Goal: Transaction & Acquisition: Purchase product/service

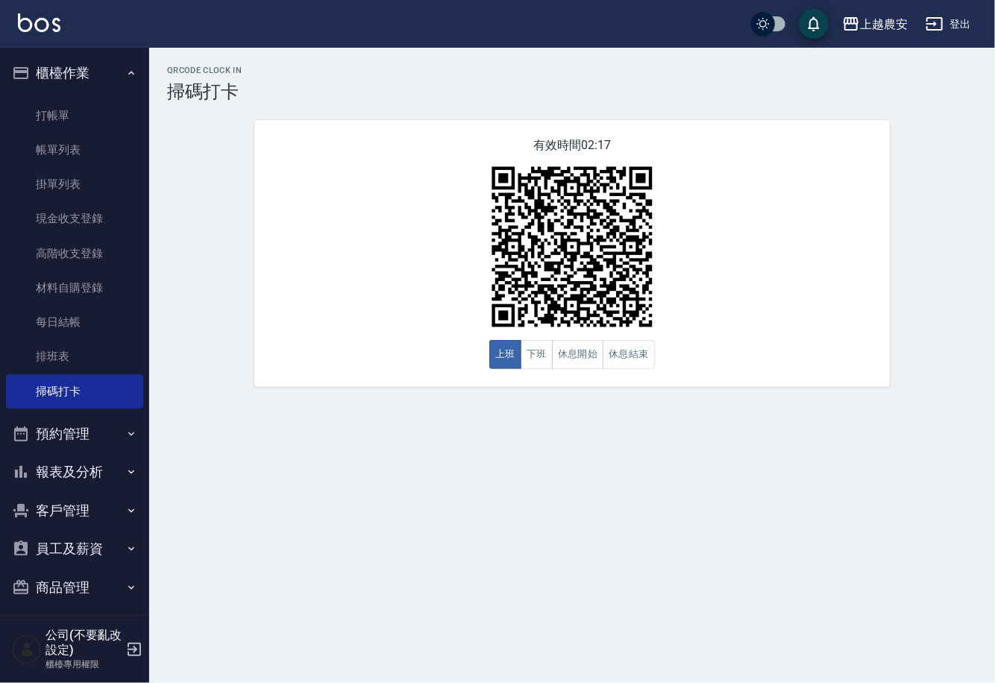
click at [84, 587] on button "商品管理" at bounding box center [74, 587] width 137 height 39
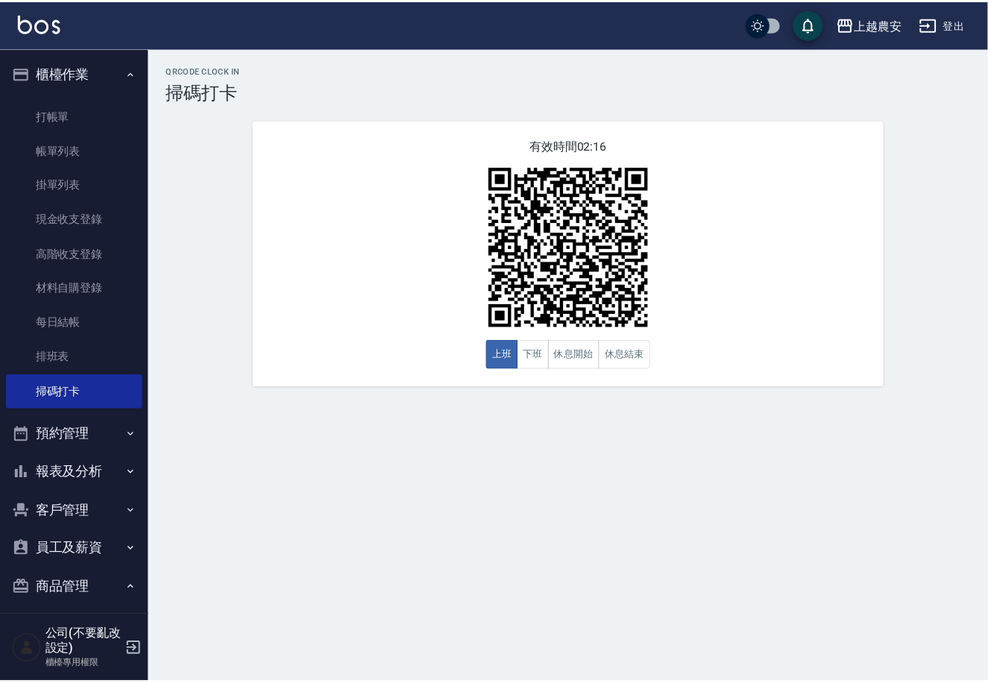
scroll to position [89, 0]
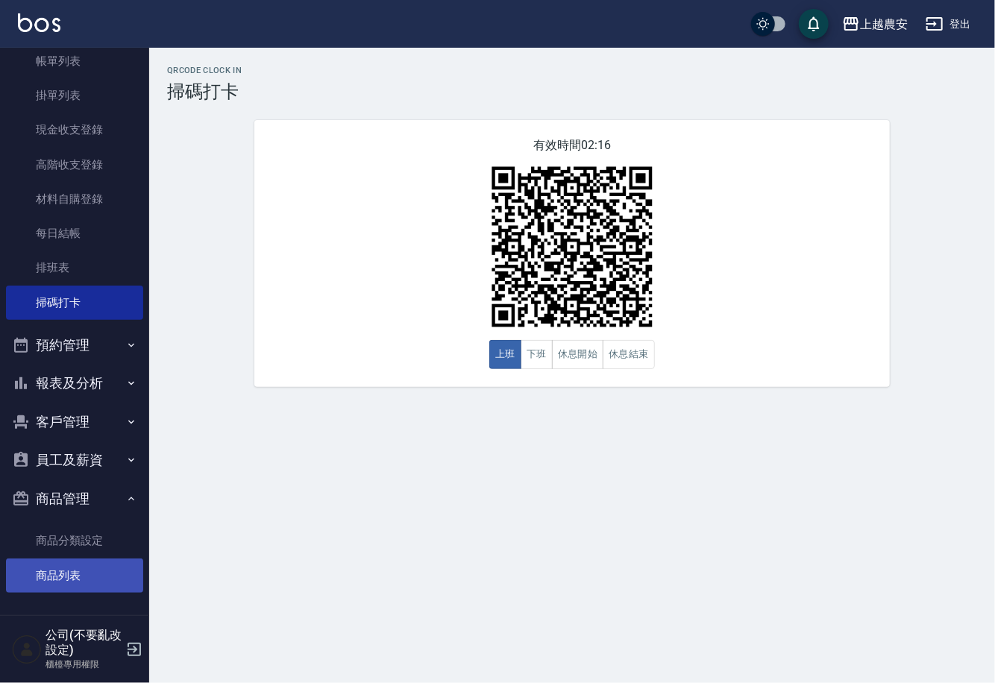
click at [78, 574] on link "商品列表" at bounding box center [74, 576] width 137 height 34
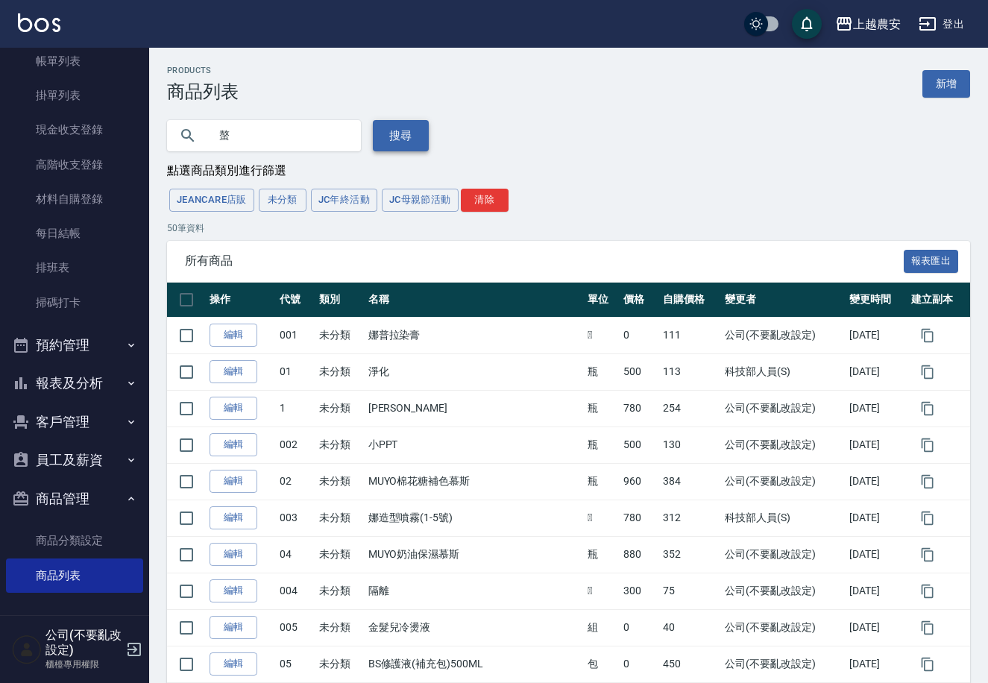
type input "螯"
click at [383, 145] on button "搜尋" at bounding box center [401, 135] width 56 height 31
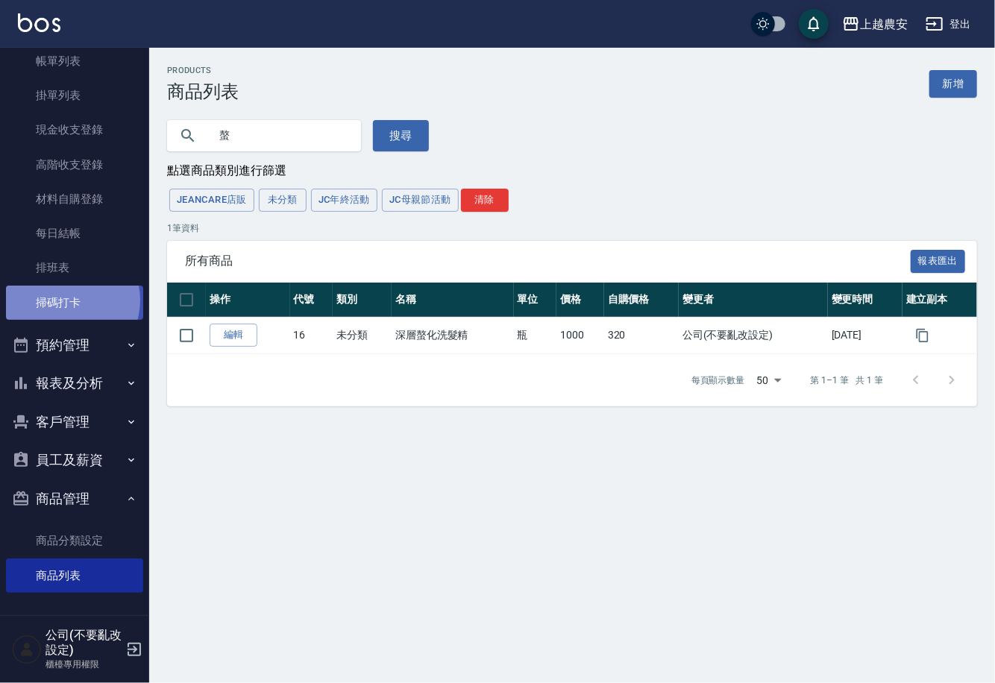
click at [63, 301] on link "掃碼打卡" at bounding box center [74, 303] width 137 height 34
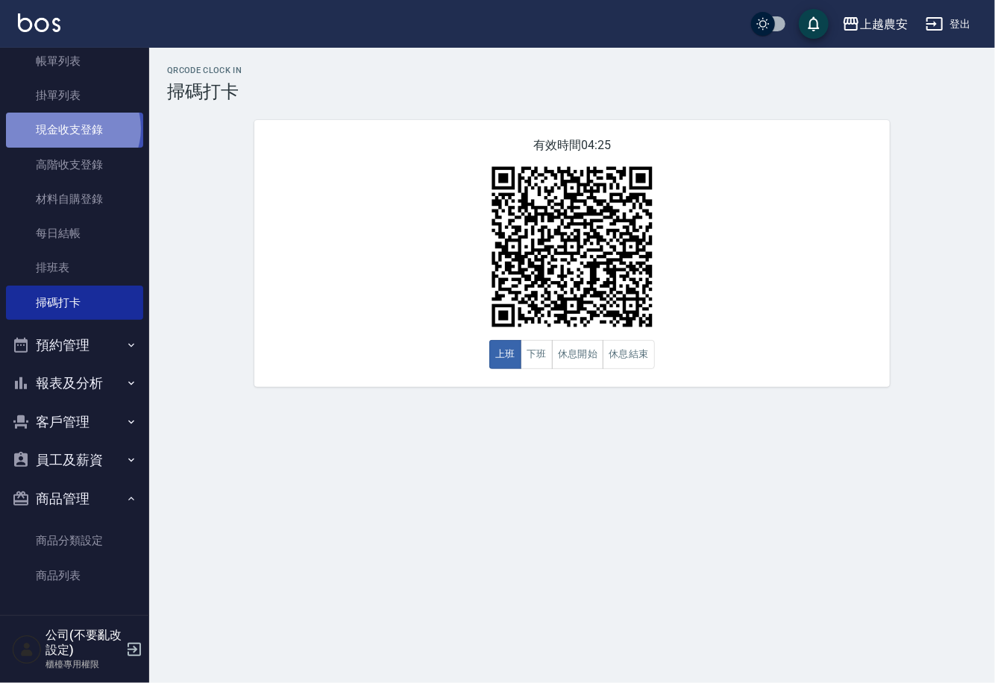
click at [72, 128] on link "現金收支登錄" at bounding box center [74, 130] width 137 height 34
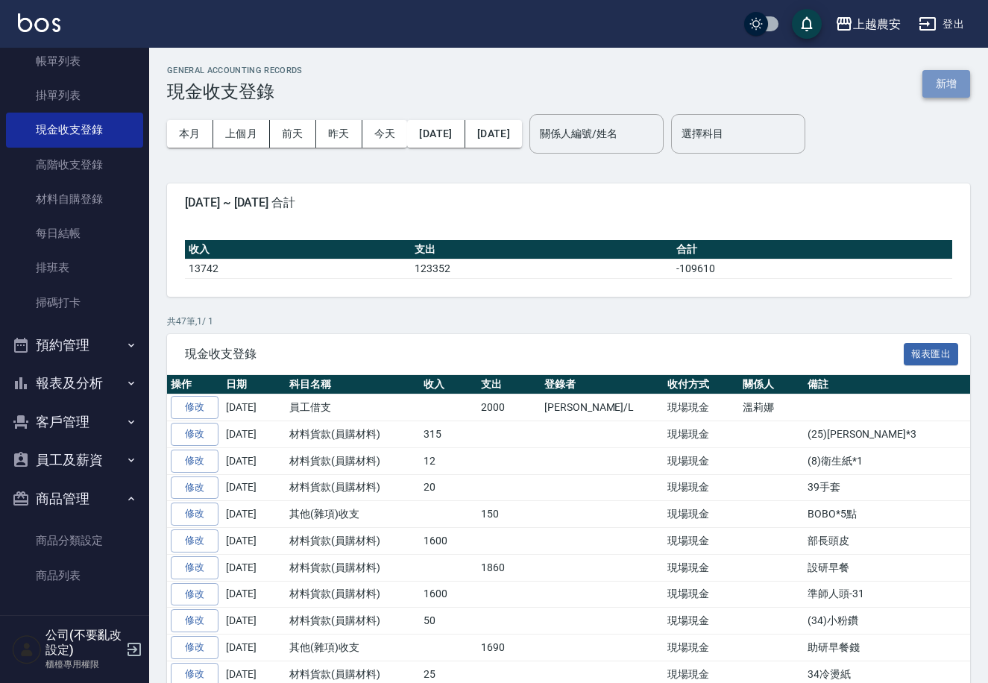
click at [954, 86] on button "新增" at bounding box center [946, 84] width 48 height 28
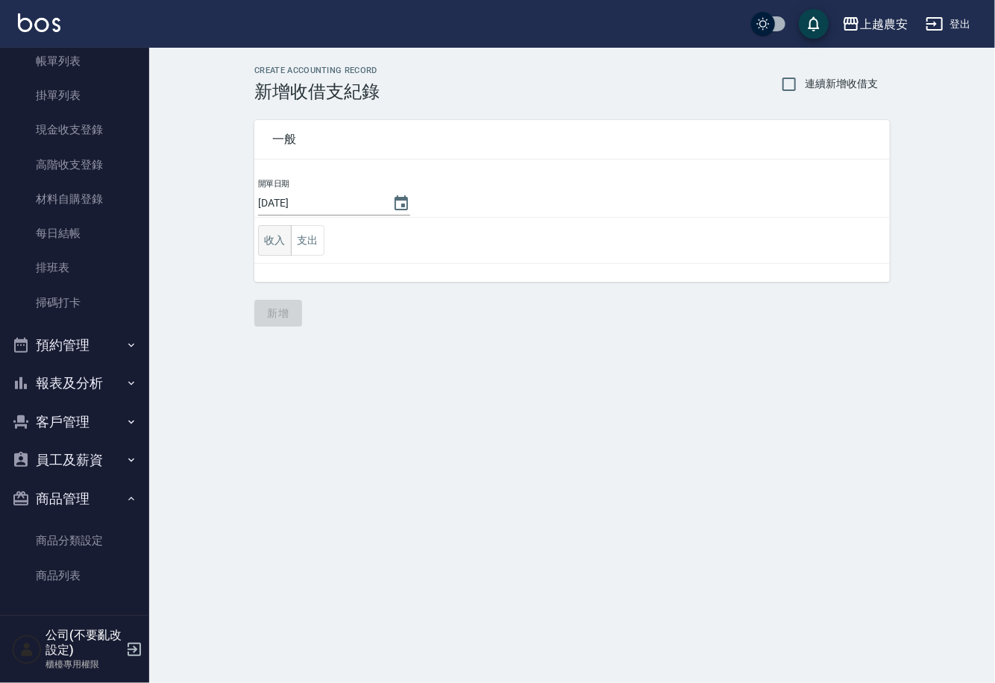
click at [265, 238] on button "收入" at bounding box center [275, 240] width 34 height 31
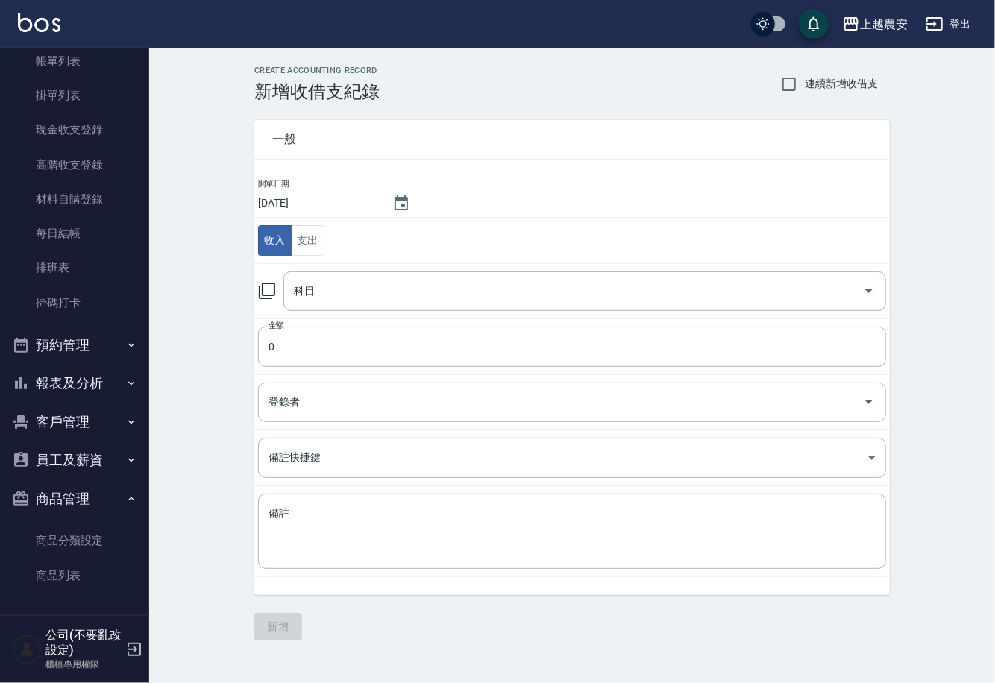
click at [269, 290] on icon at bounding box center [267, 291] width 18 height 18
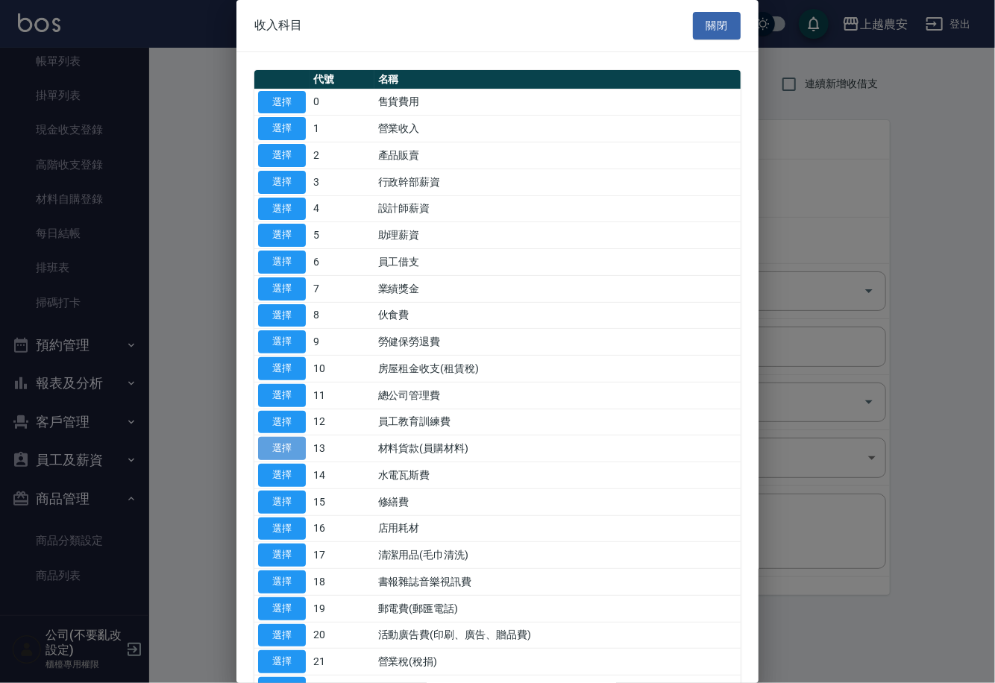
click at [301, 444] on button "選擇" at bounding box center [282, 448] width 48 height 23
type input "13 材料貨款(員購材料)"
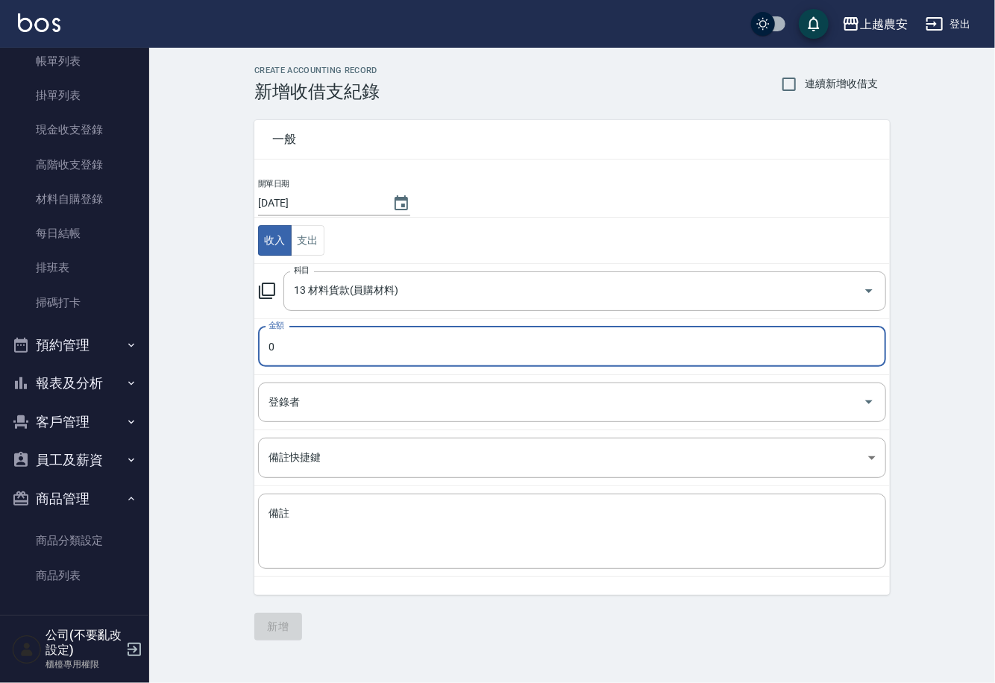
click at [299, 356] on input "0" at bounding box center [572, 347] width 628 height 40
type input "320"
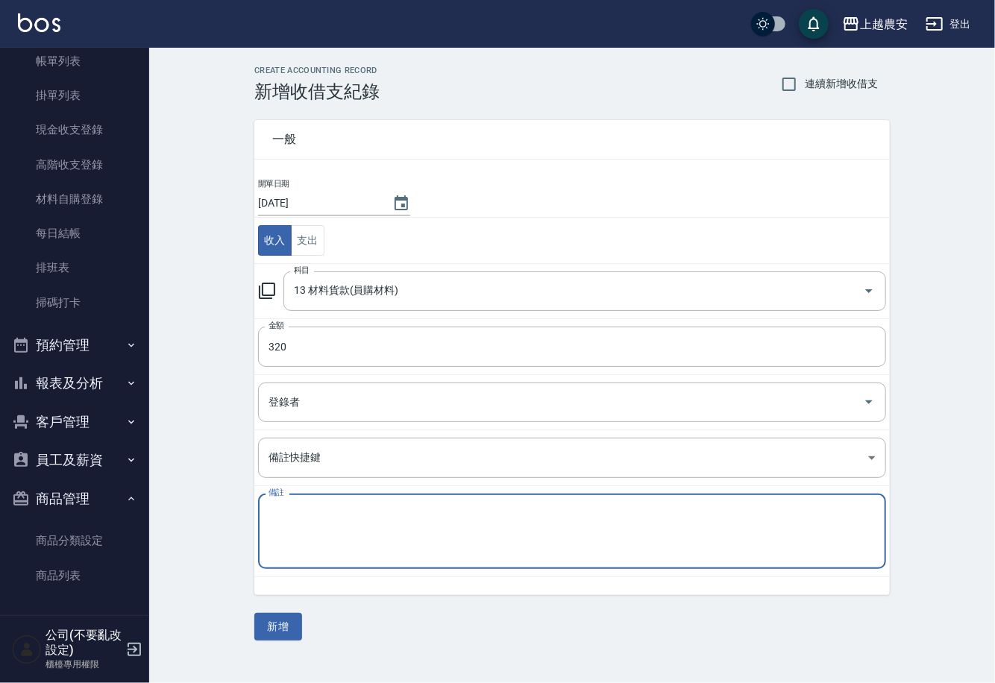
click at [302, 528] on textarea "備註" at bounding box center [571, 531] width 607 height 51
type textarea "1"
type textarea "(17)螯化洗"
drag, startPoint x: 280, startPoint y: 621, endPoint x: 173, endPoint y: 565, distance: 121.1
click at [276, 621] on button "新增" at bounding box center [278, 627] width 48 height 28
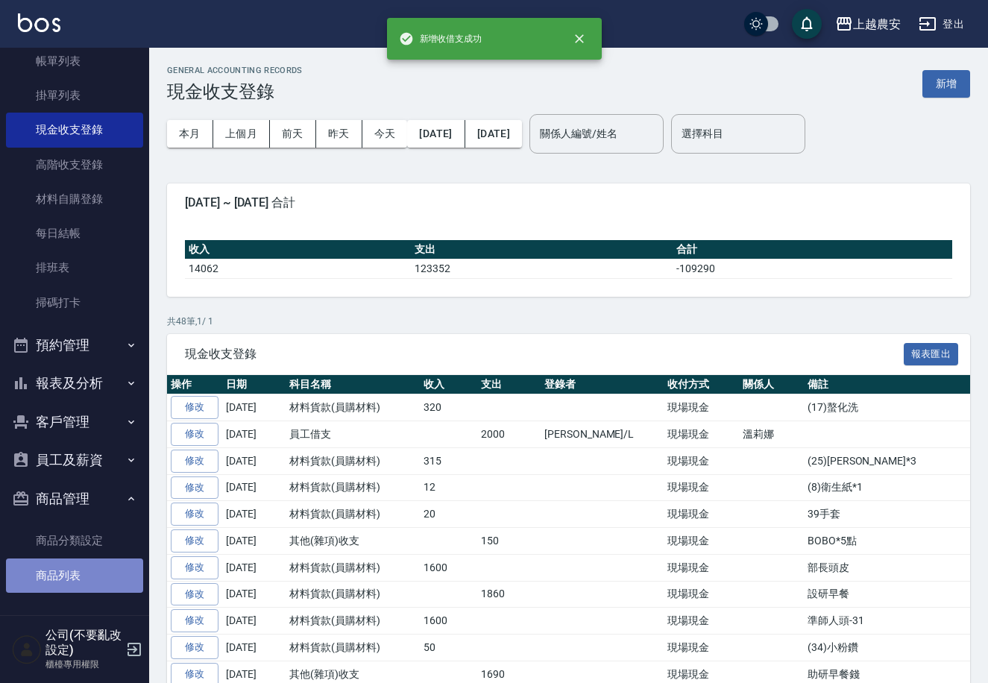
click at [100, 584] on link "商品列表" at bounding box center [74, 576] width 137 height 34
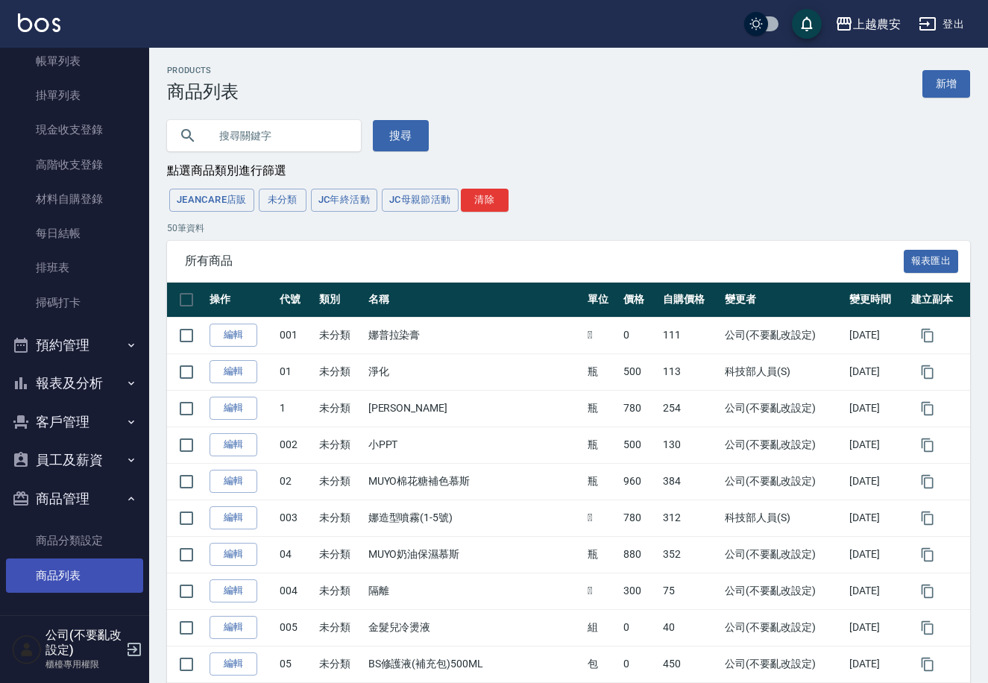
click at [67, 571] on link "商品列表" at bounding box center [74, 576] width 137 height 34
click at [273, 138] on input "text" at bounding box center [279, 136] width 140 height 40
type input "沁"
click at [397, 130] on button "搜尋" at bounding box center [401, 135] width 56 height 31
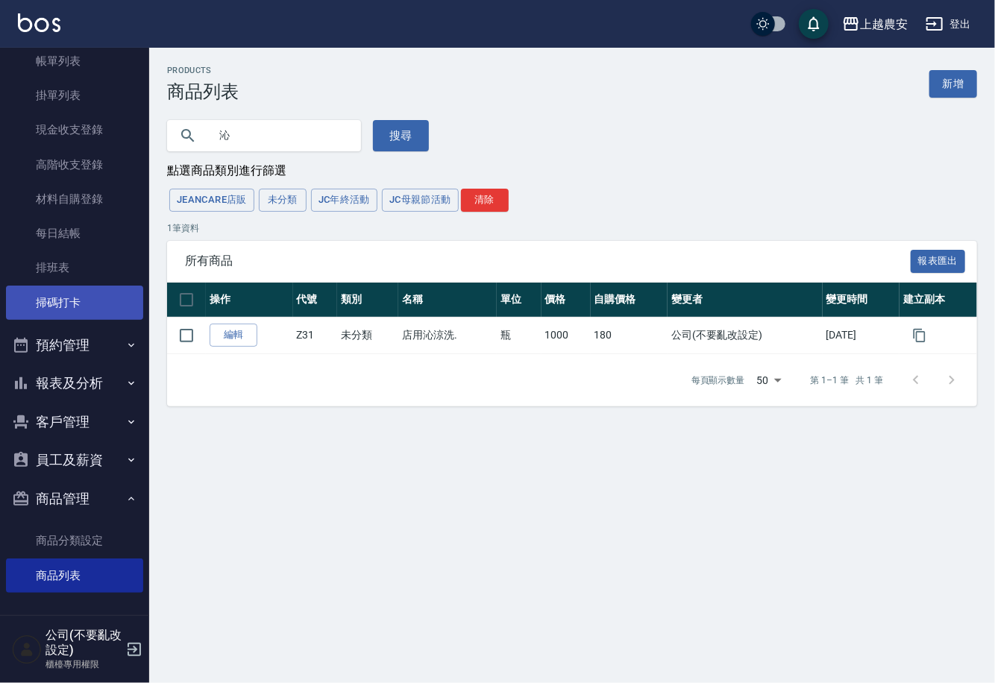
click at [66, 293] on link "掃碼打卡" at bounding box center [74, 303] width 137 height 34
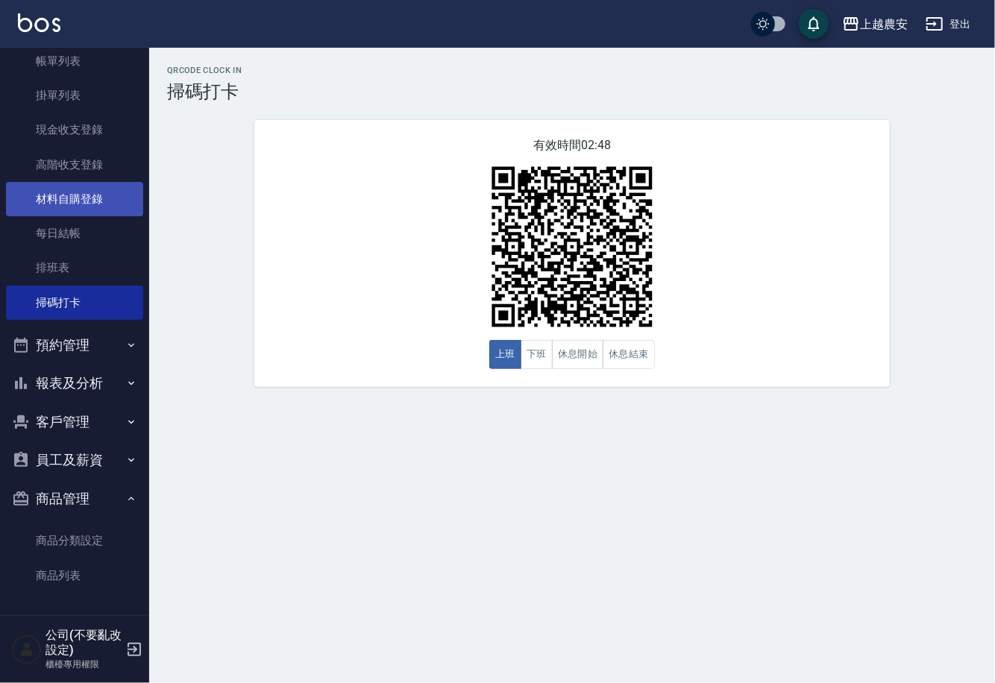
click at [84, 202] on link "材料自購登錄" at bounding box center [74, 199] width 137 height 34
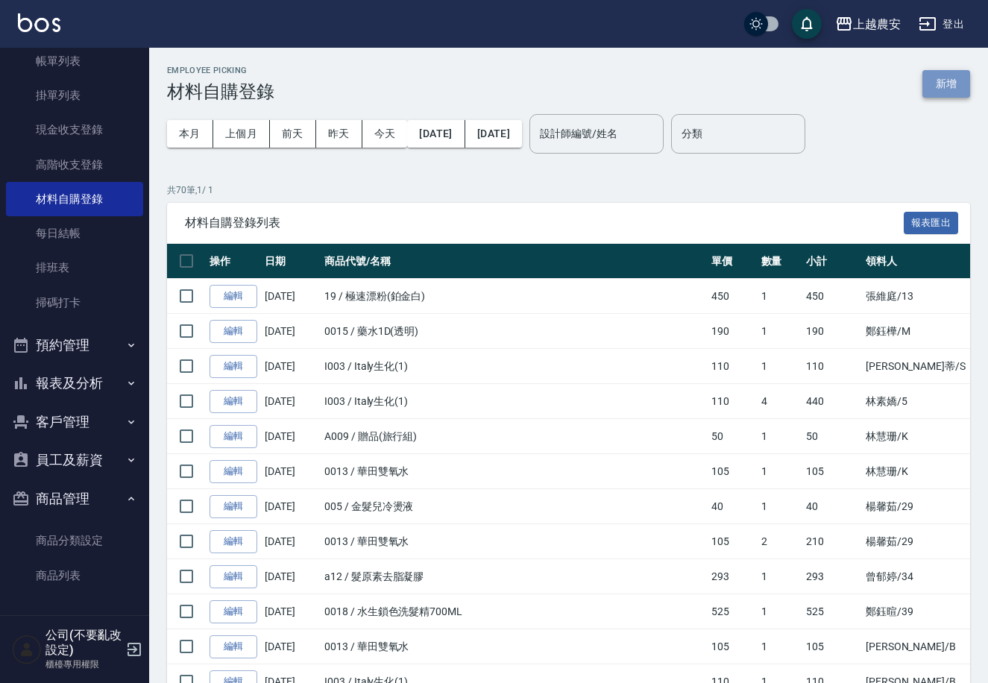
click at [960, 82] on button "新增" at bounding box center [946, 84] width 48 height 28
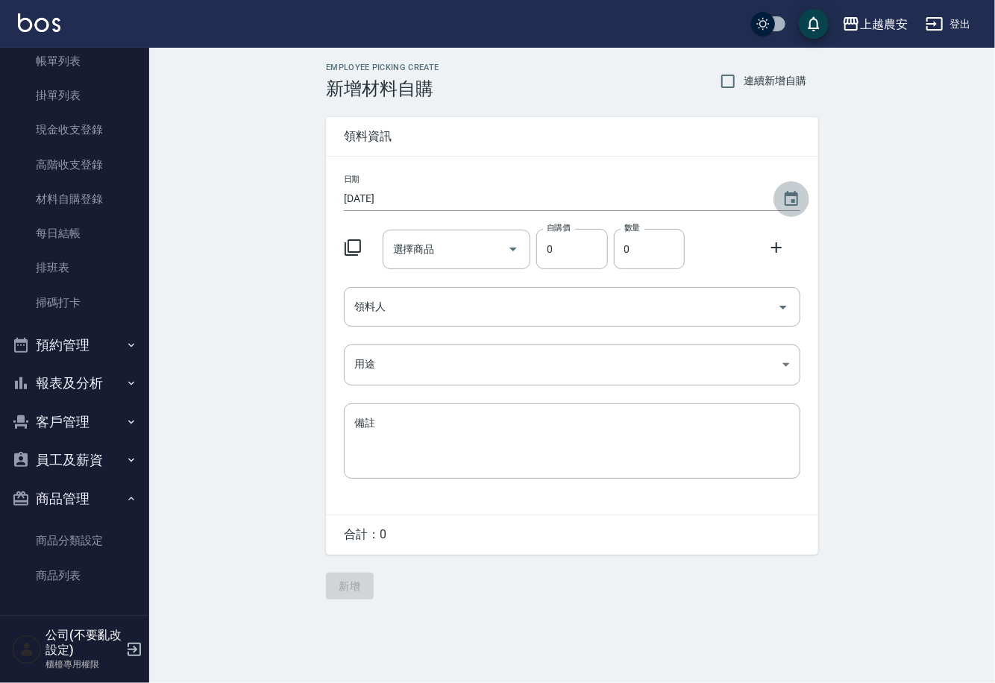
click at [790, 186] on button "Choose date, selected date is 2025-09-13" at bounding box center [791, 199] width 36 height 36
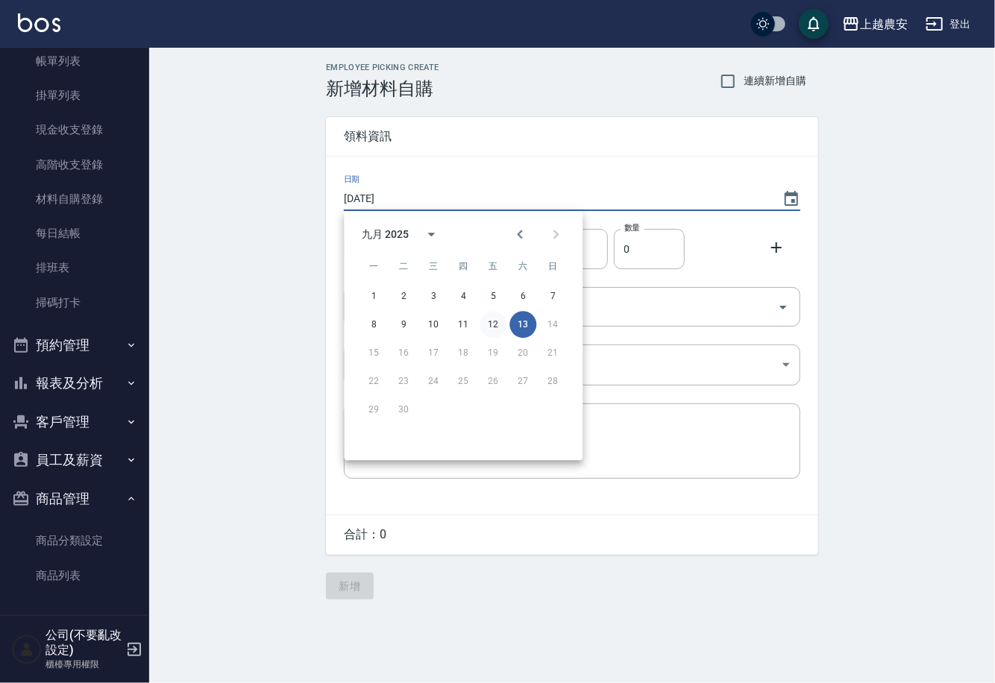
click at [491, 323] on button "12" at bounding box center [492, 324] width 27 height 27
type input "[DATE]"
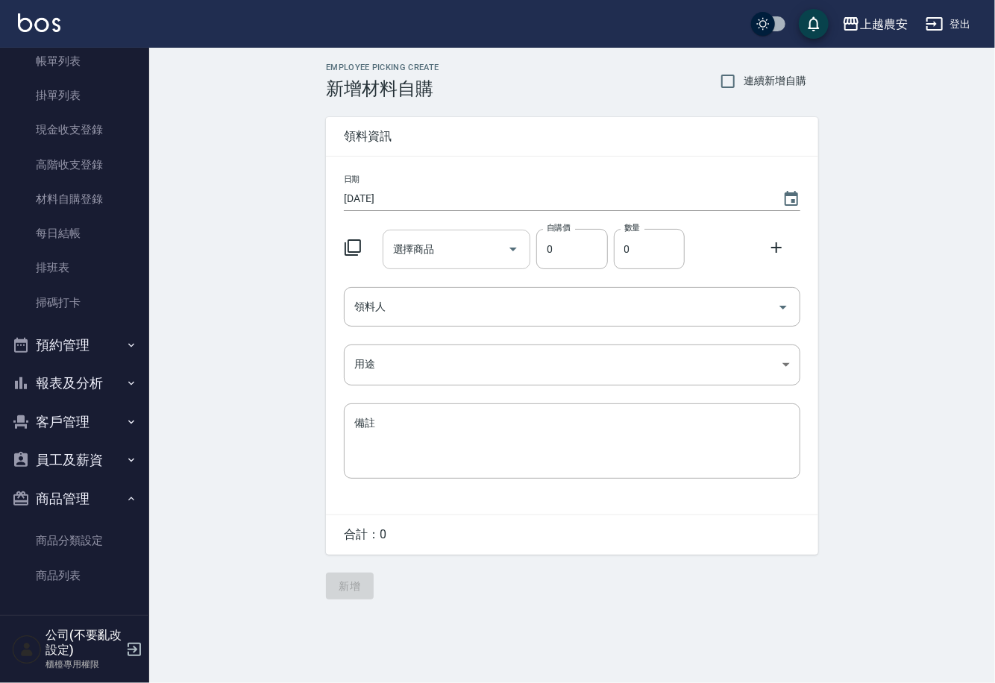
click at [457, 245] on input "選擇商品" at bounding box center [445, 249] width 113 height 26
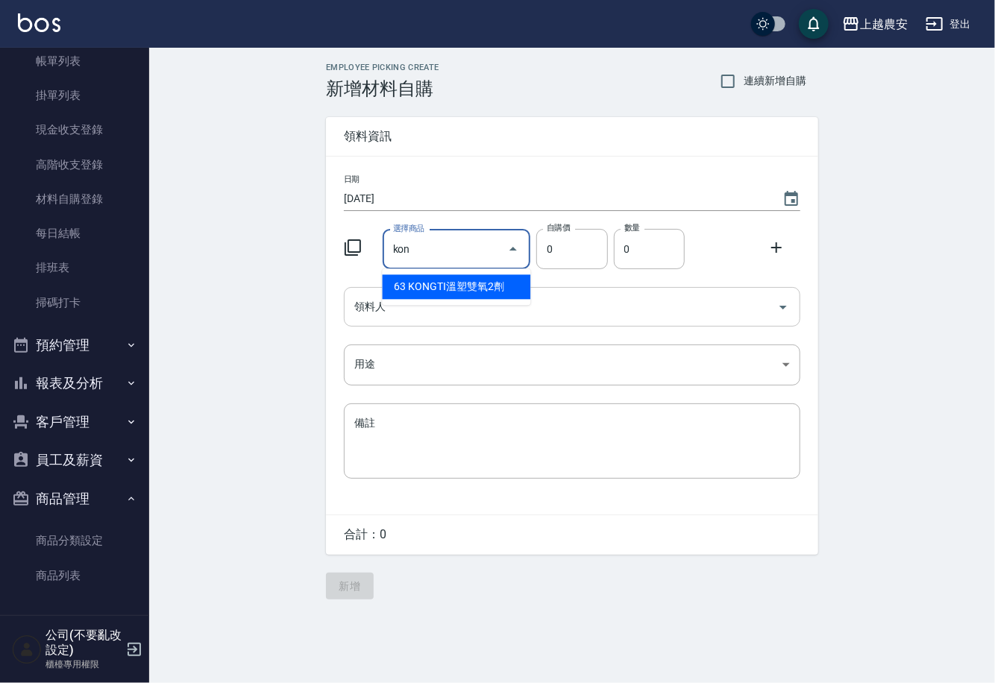
type input "KONGTI溫塑雙氧2劑"
click at [488, 289] on li "63 KONGTI溫塑雙氧2劑" at bounding box center [457, 286] width 148 height 25
type input "170"
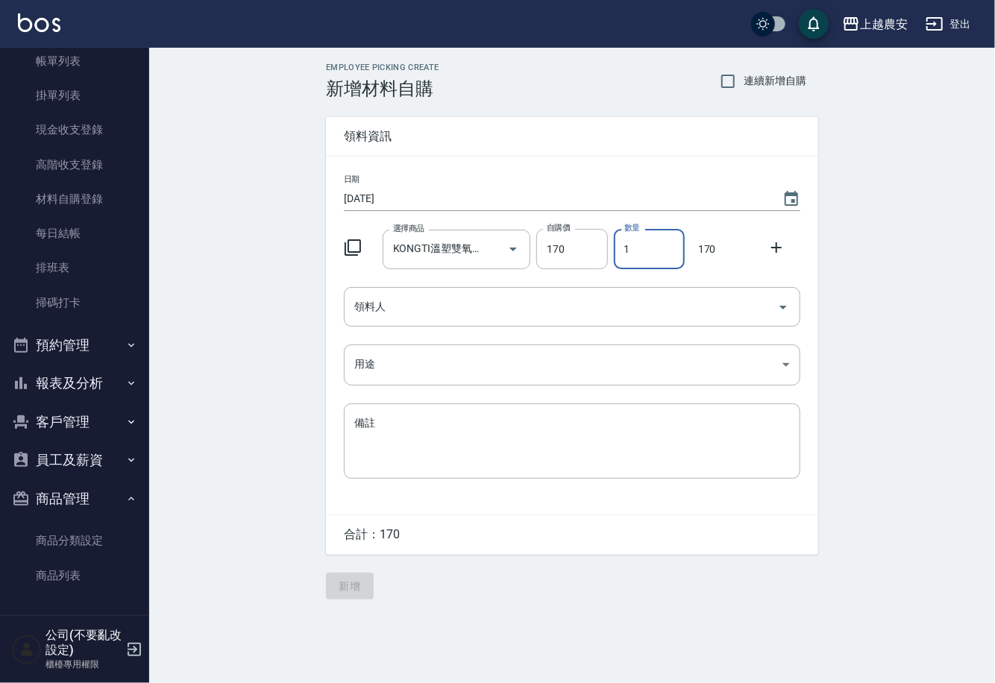
drag, startPoint x: 618, startPoint y: 258, endPoint x: 641, endPoint y: 259, distance: 23.1
click at [632, 259] on input "1" at bounding box center [649, 249] width 71 height 40
type input "2"
click at [525, 300] on input "領料人" at bounding box center [560, 307] width 421 height 26
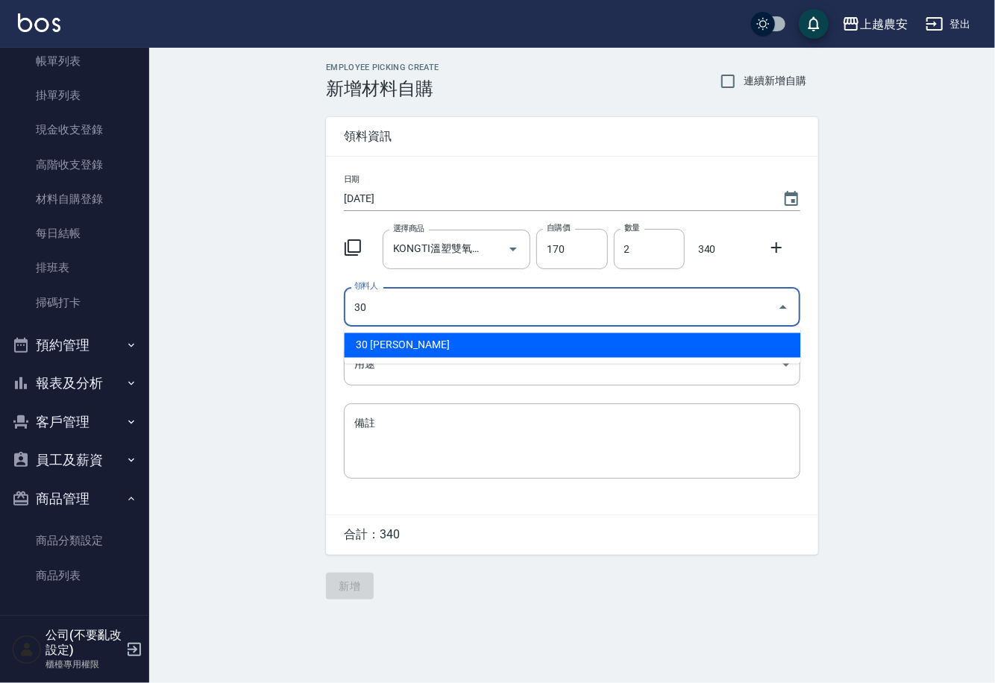
click at [391, 353] on li "30 [PERSON_NAME]" at bounding box center [572, 345] width 456 height 25
type input "30 [PERSON_NAME]"
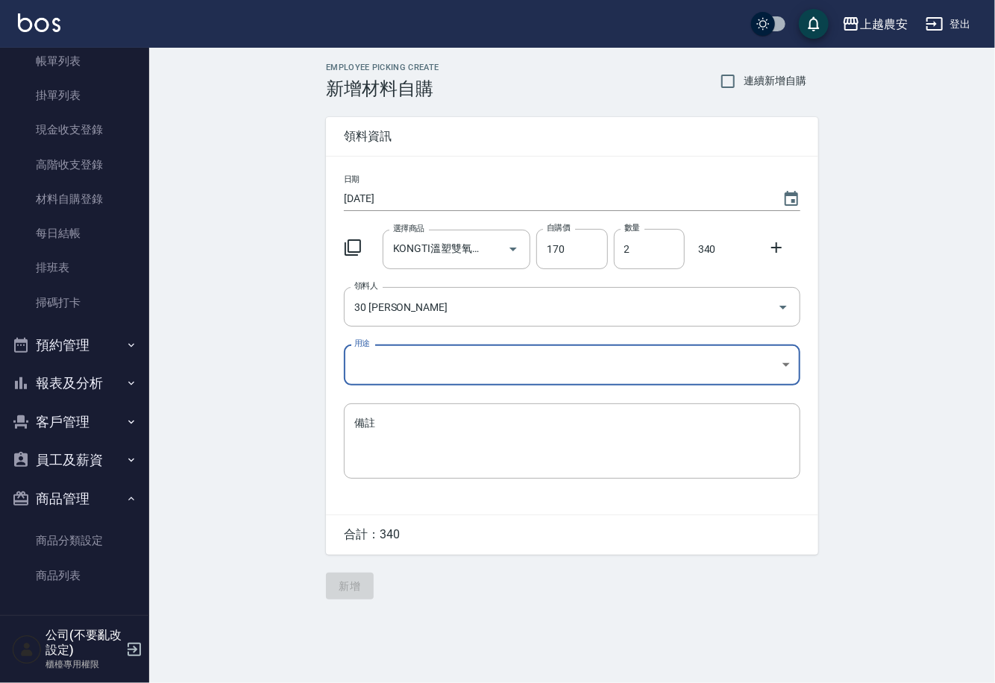
click at [386, 368] on body "上越農安 登出 櫃檯作業 打帳單 帳單列表 掛單列表 現金收支登錄 高階收支登錄 材料自購登錄 每日結帳 排班表 掃碼打卡 預約管理 預約管理 單日預約紀錄 …" at bounding box center [497, 341] width 995 height 683
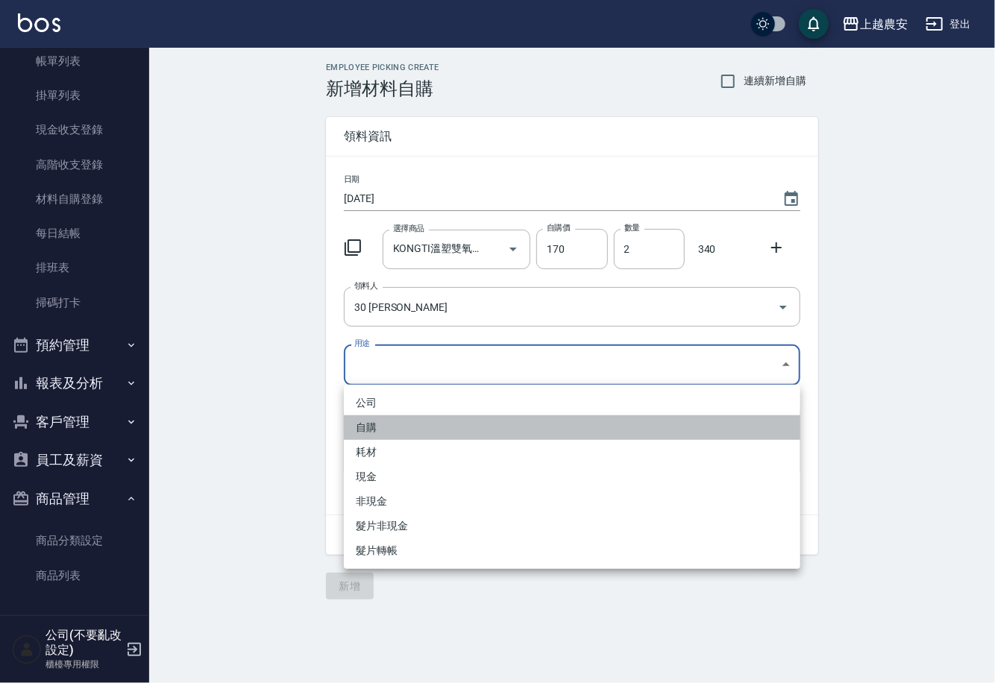
click at [377, 423] on li "自購" at bounding box center [572, 427] width 456 height 25
type input "自購"
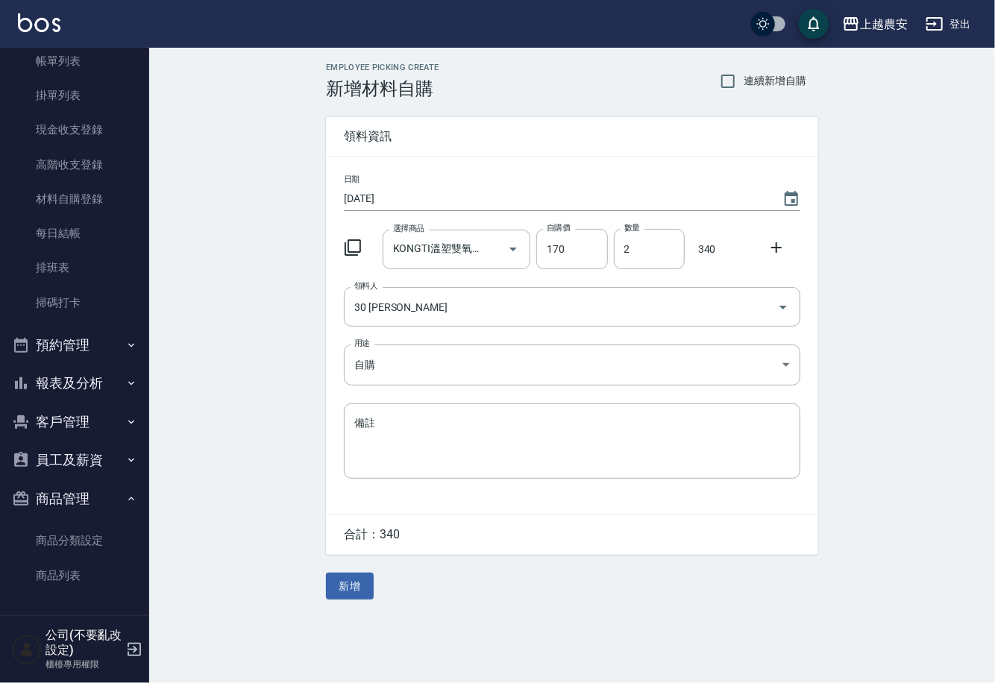
drag, startPoint x: 774, startPoint y: 245, endPoint x: 430, endPoint y: 328, distance: 353.6
click at [767, 245] on icon at bounding box center [776, 248] width 18 height 18
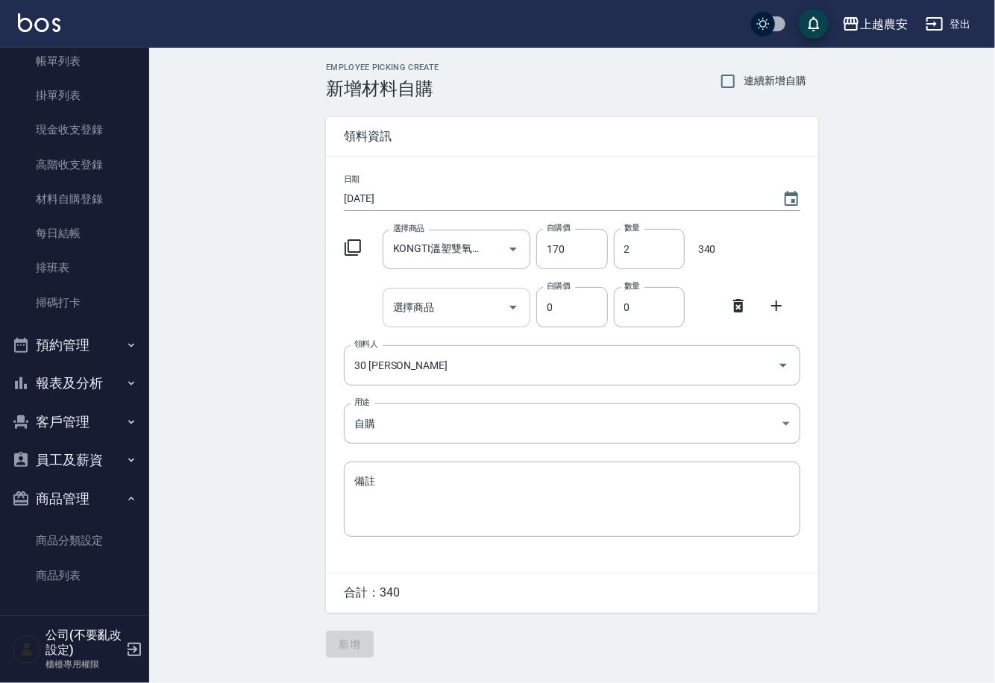
click at [417, 312] on div "選擇商品 選擇商品" at bounding box center [457, 308] width 148 height 40
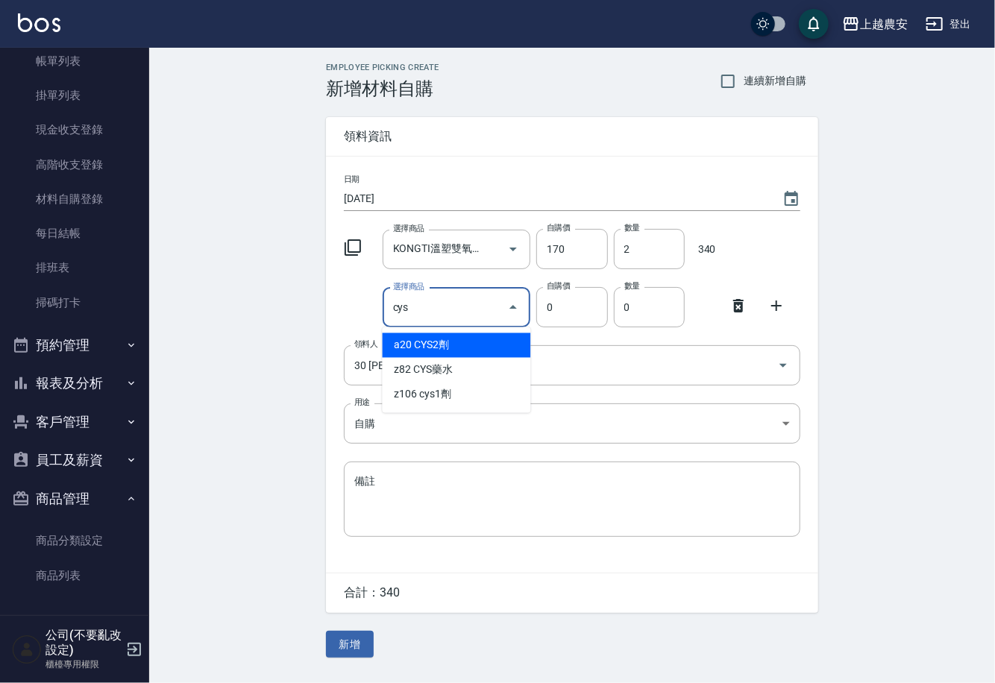
type input "cys1劑"
click at [441, 356] on li "z106 cys1劑" at bounding box center [457, 345] width 148 height 25
type input "270"
type input "1"
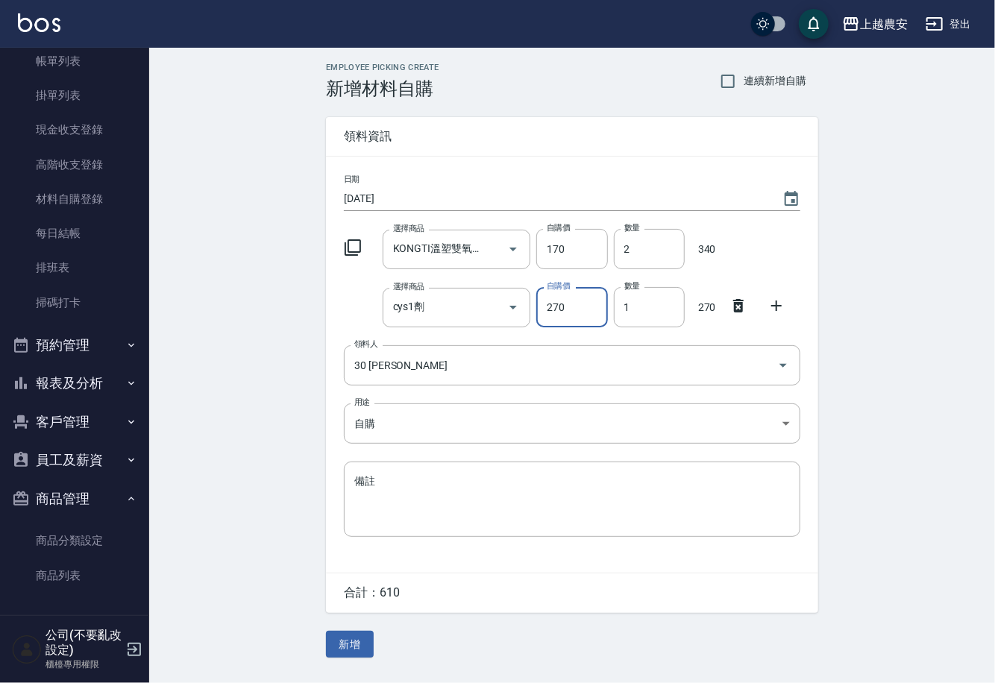
click at [774, 299] on icon at bounding box center [776, 306] width 18 height 18
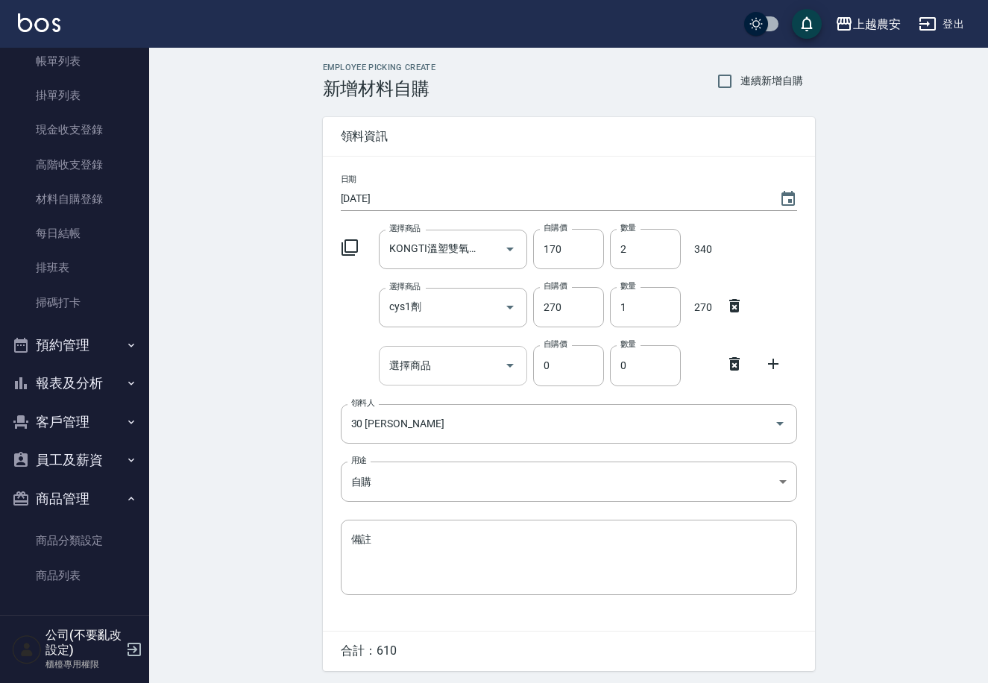
click at [476, 359] on input "選擇商品" at bounding box center [442, 366] width 113 height 26
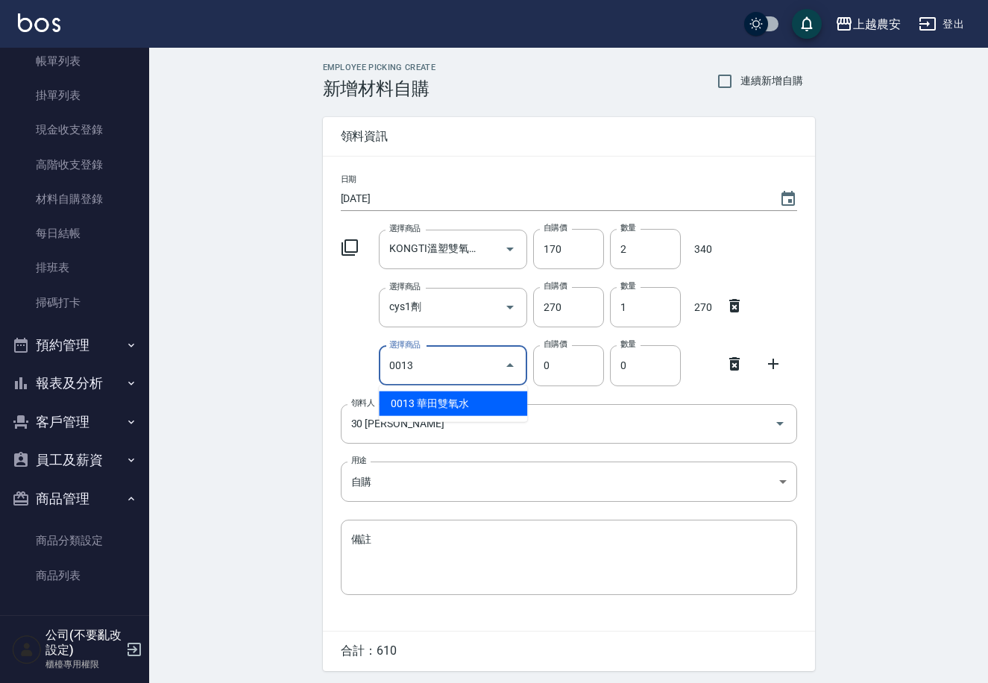
type input "華田雙氧水"
type input "105"
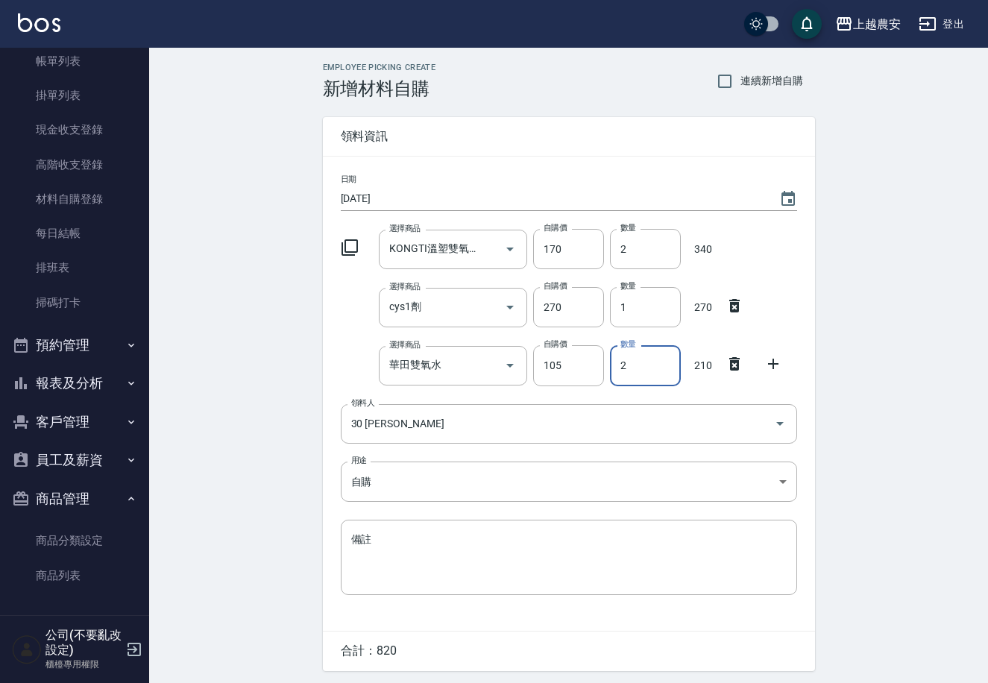
type input "2"
click at [776, 366] on icon at bounding box center [773, 364] width 18 height 18
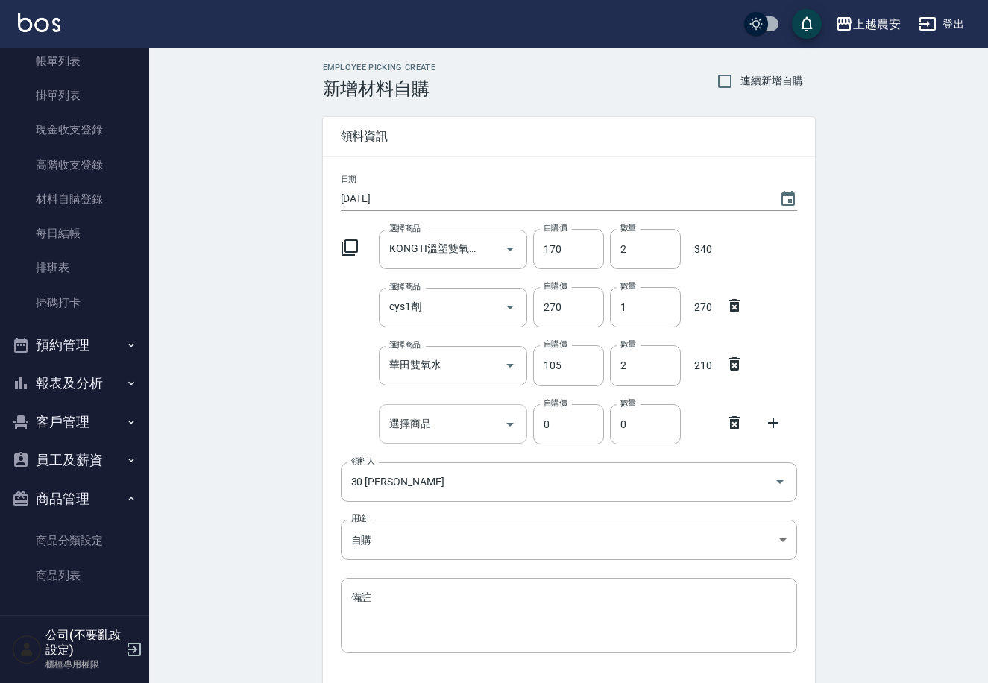
click at [426, 430] on div "選擇商品 選擇商品" at bounding box center [453, 424] width 148 height 40
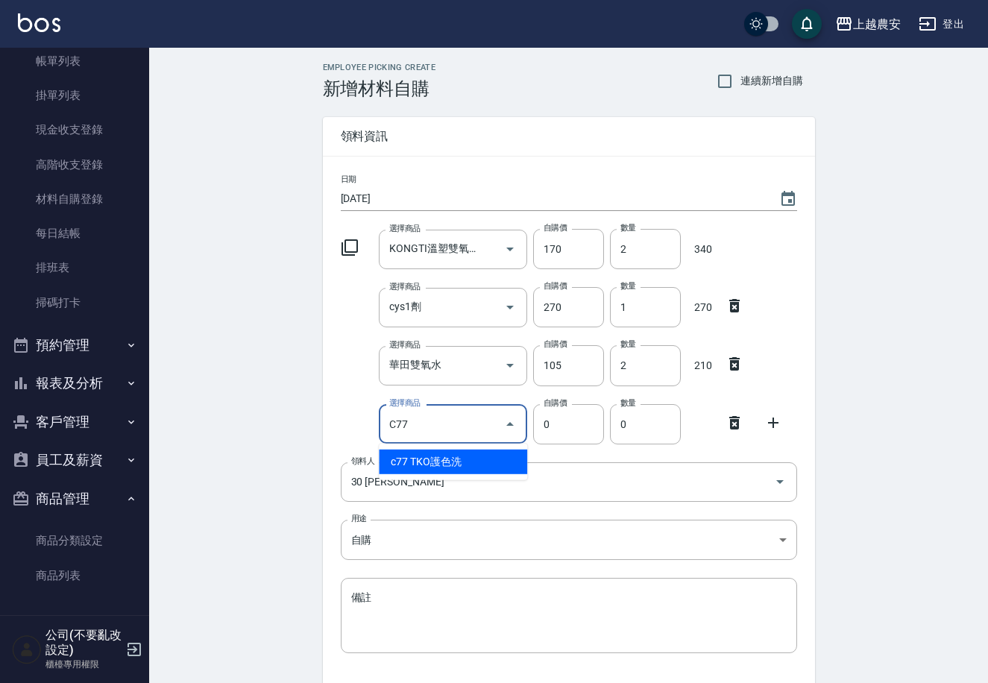
type input "TKO護色洗"
type input "200"
type input "1"
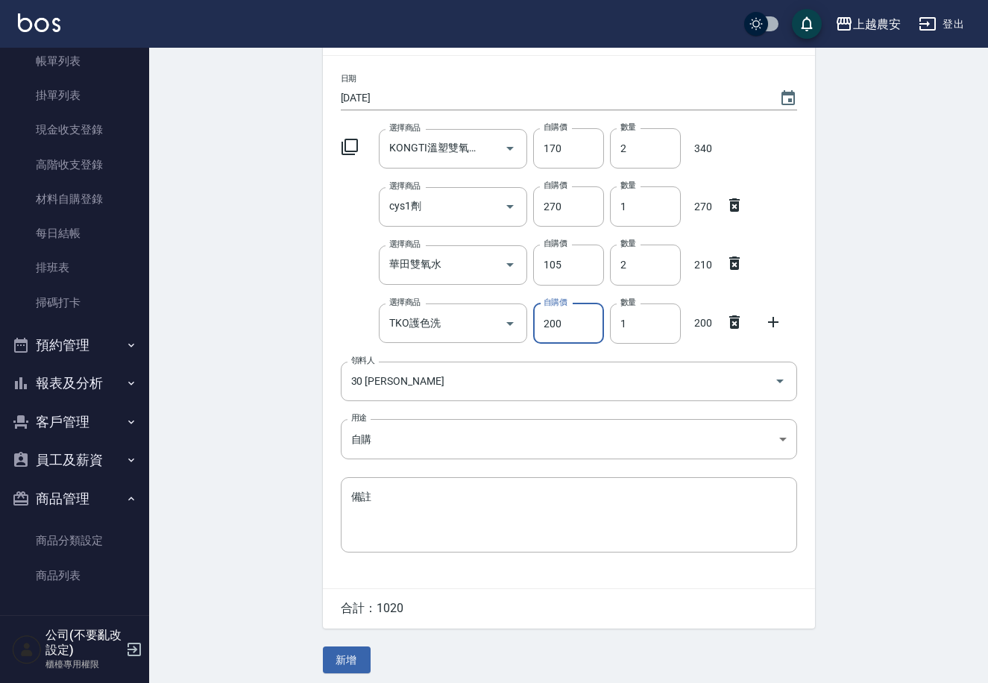
scroll to position [107, 0]
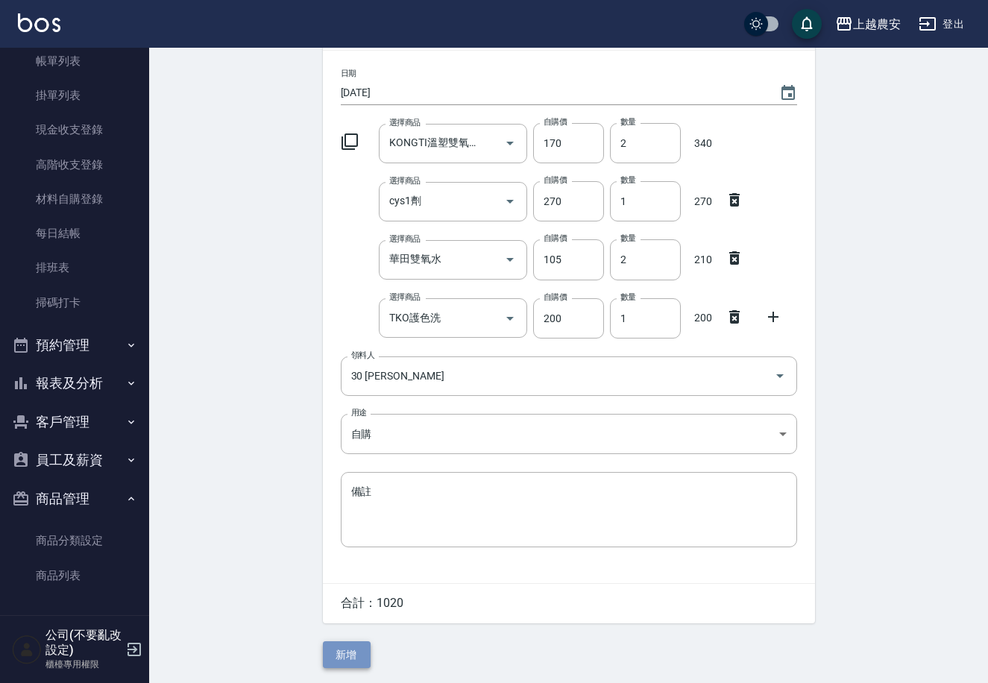
click at [333, 654] on button "新增" at bounding box center [347, 655] width 48 height 28
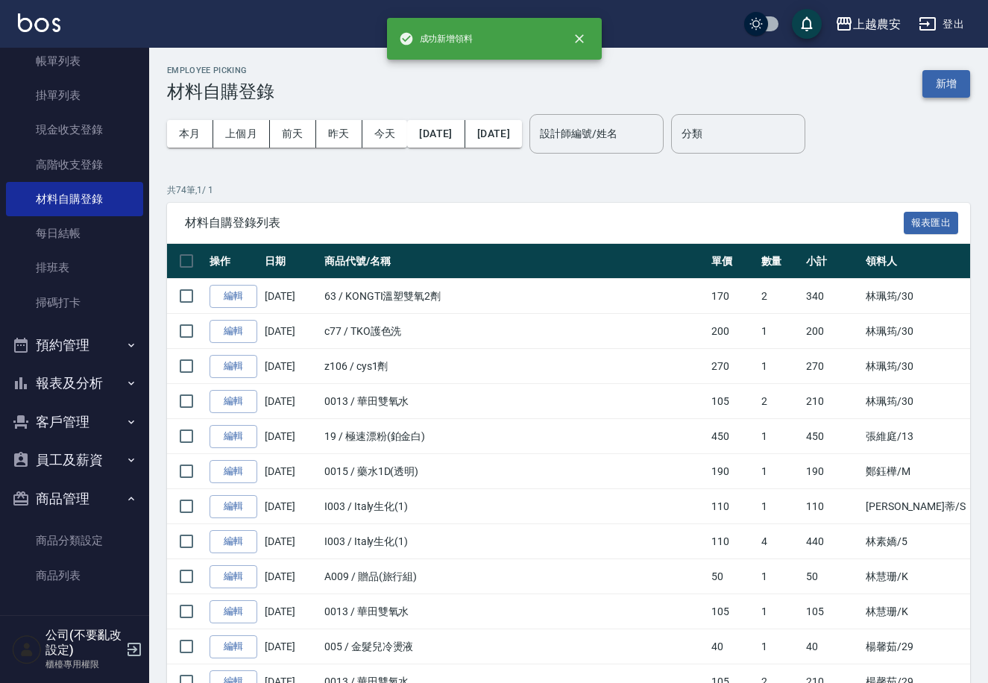
click at [949, 92] on button "新增" at bounding box center [946, 84] width 48 height 28
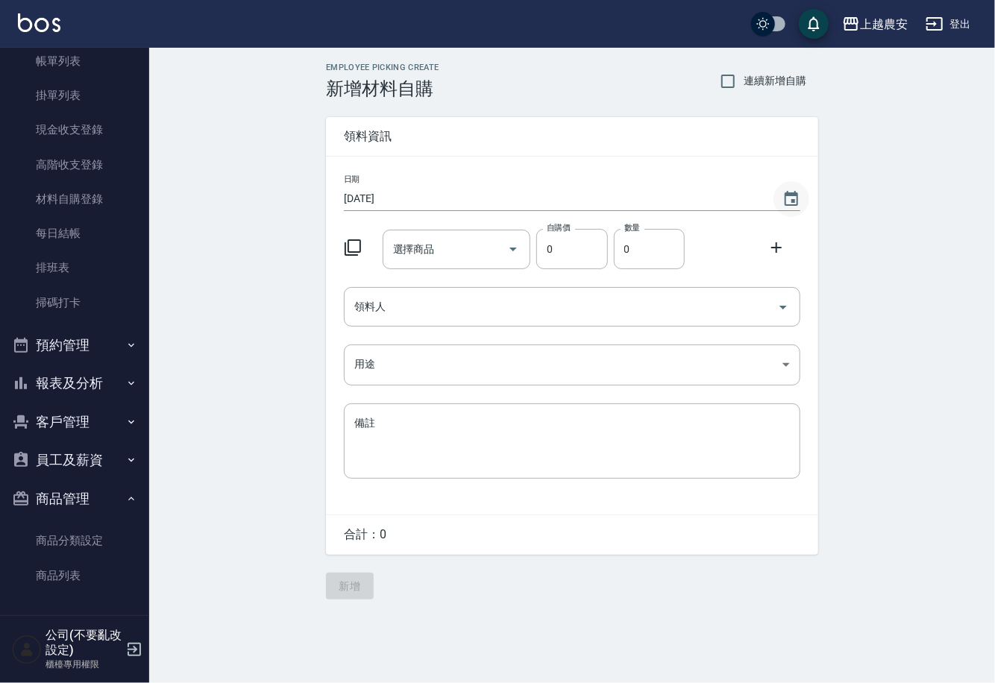
click at [795, 198] on icon "Choose date, selected date is 2025-09-13" at bounding box center [791, 199] width 18 height 18
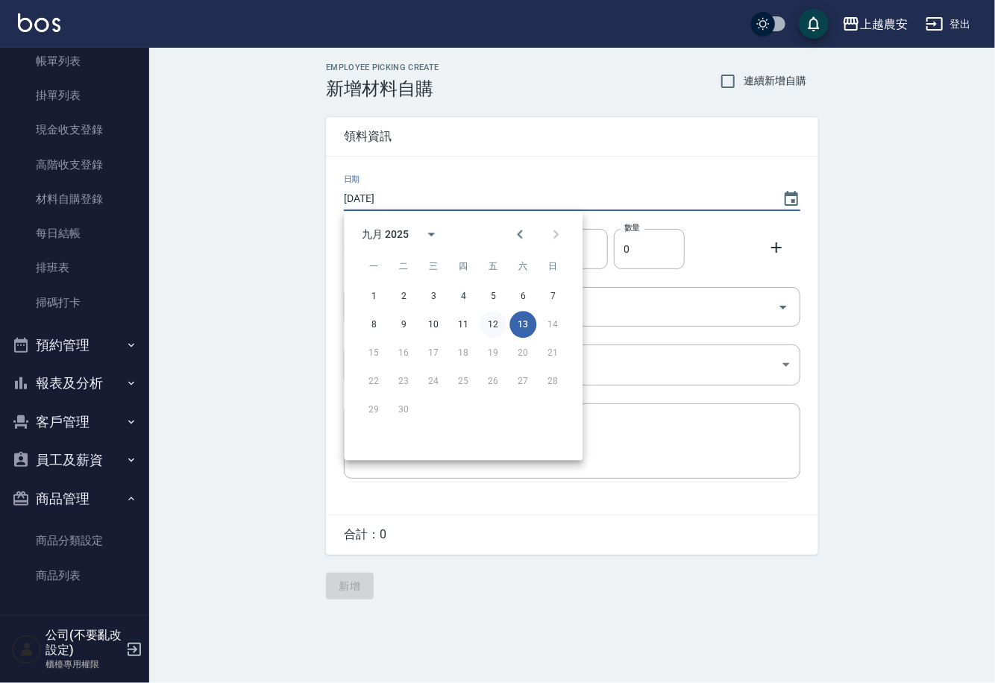
click at [496, 318] on button "12" at bounding box center [492, 324] width 27 height 27
type input "[DATE]"
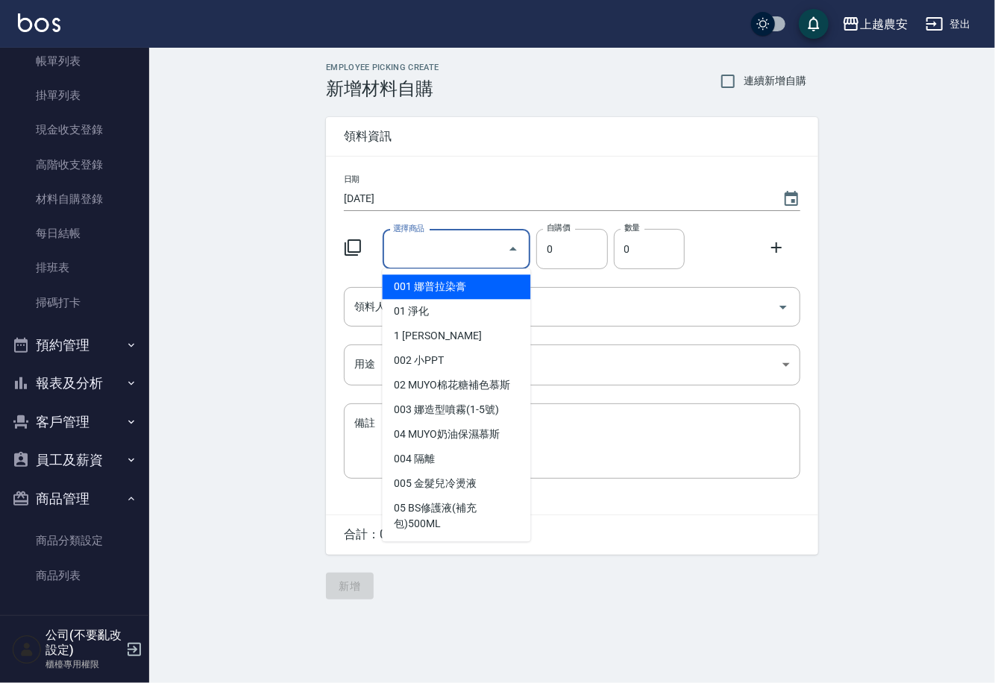
click at [474, 251] on input "選擇商品" at bounding box center [445, 249] width 113 height 26
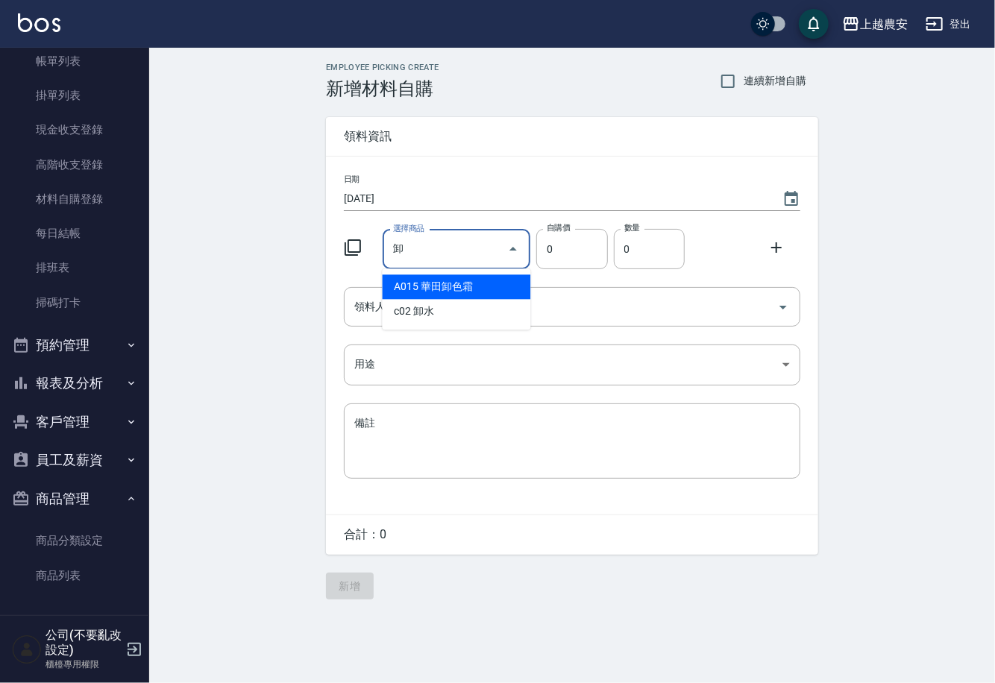
click at [409, 289] on li "A015 華田卸色霜" at bounding box center [457, 286] width 148 height 25
type input "華田卸色霜"
type input "406"
type input "1"
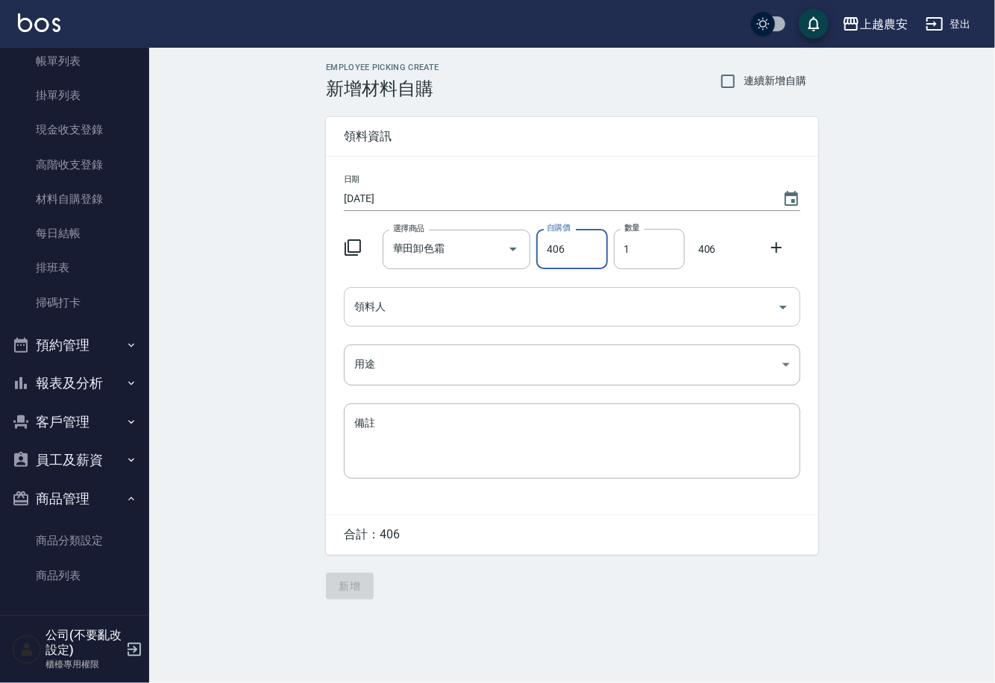
click at [395, 308] on input "領料人" at bounding box center [560, 307] width 421 height 26
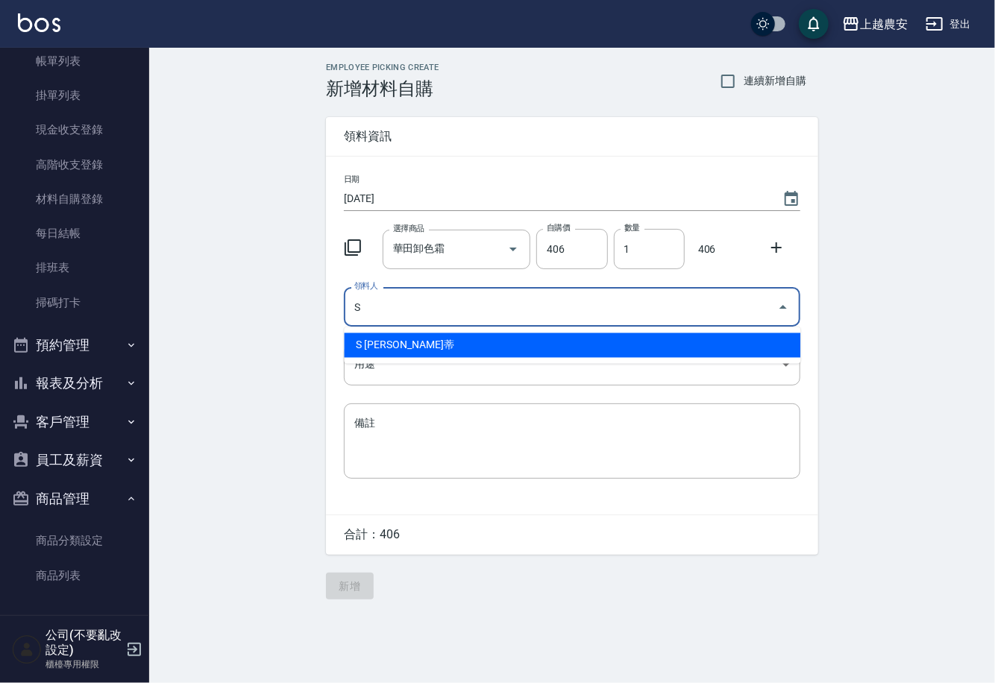
click at [393, 343] on li "S [PERSON_NAME]蒂" at bounding box center [572, 345] width 456 height 25
type input "S [PERSON_NAME]蒂"
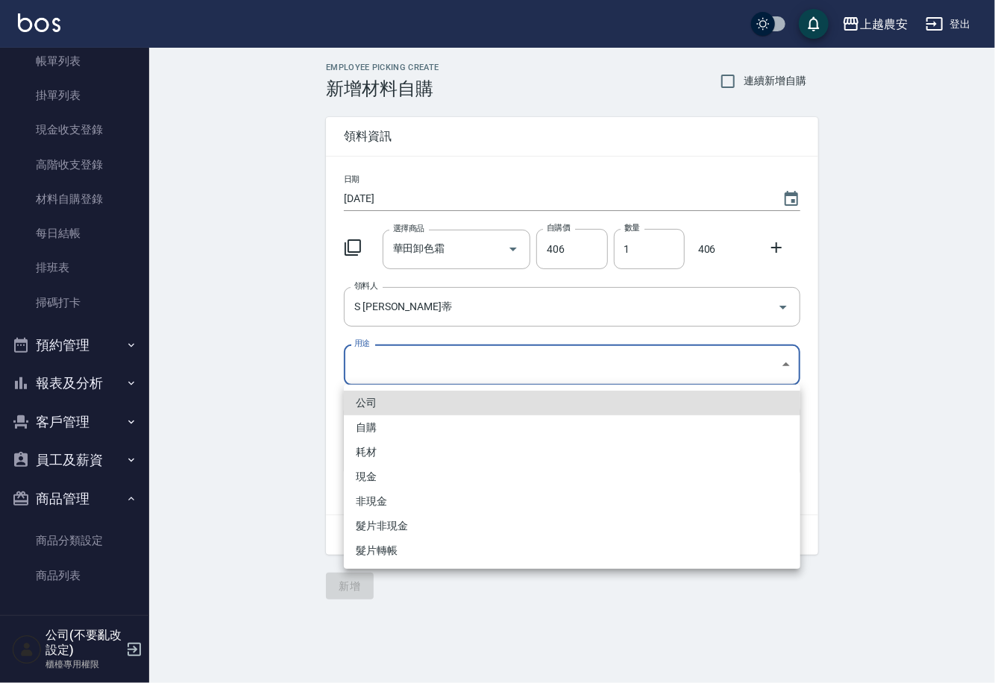
click at [368, 368] on body "上越農安 登出 櫃檯作業 打帳單 帳單列表 掛單列表 現金收支登錄 高階收支登錄 材料自購登錄 每日結帳 排班表 掃碼打卡 預約管理 預約管理 單日預約紀錄 …" at bounding box center [497, 341] width 995 height 683
click at [371, 432] on li "自購" at bounding box center [572, 427] width 456 height 25
type input "自購"
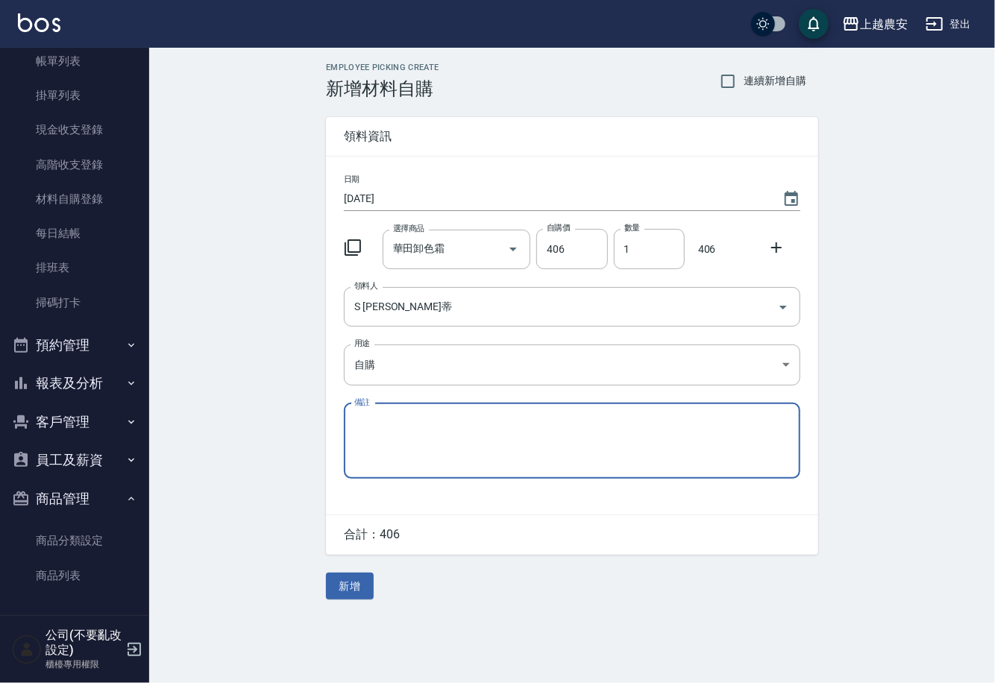
click at [776, 241] on icon at bounding box center [776, 248] width 18 height 18
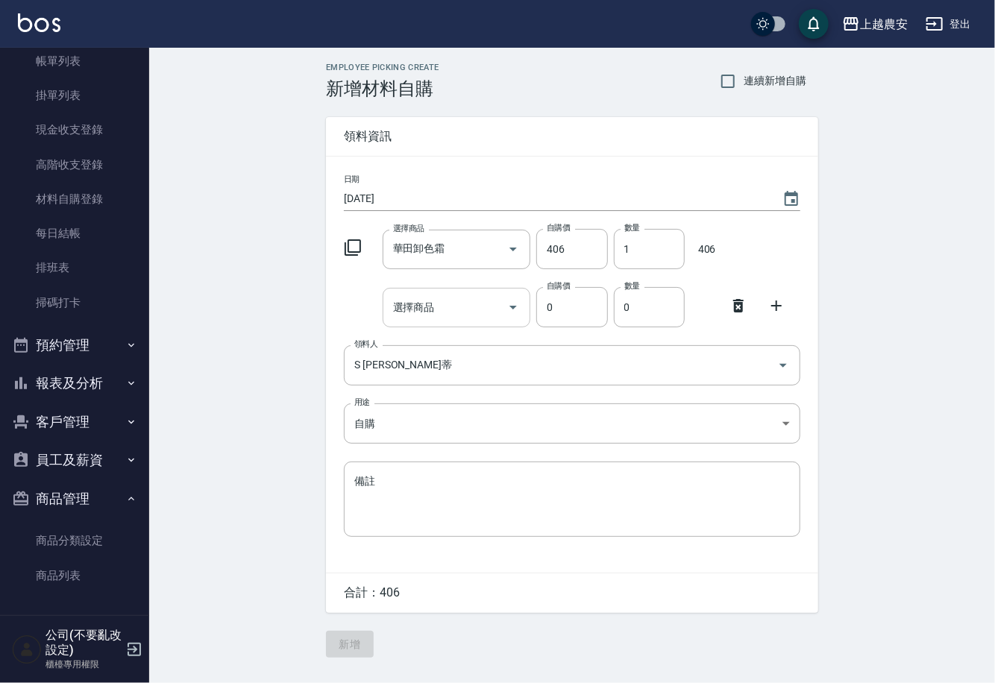
click at [433, 303] on input "選擇商品" at bounding box center [445, 308] width 113 height 26
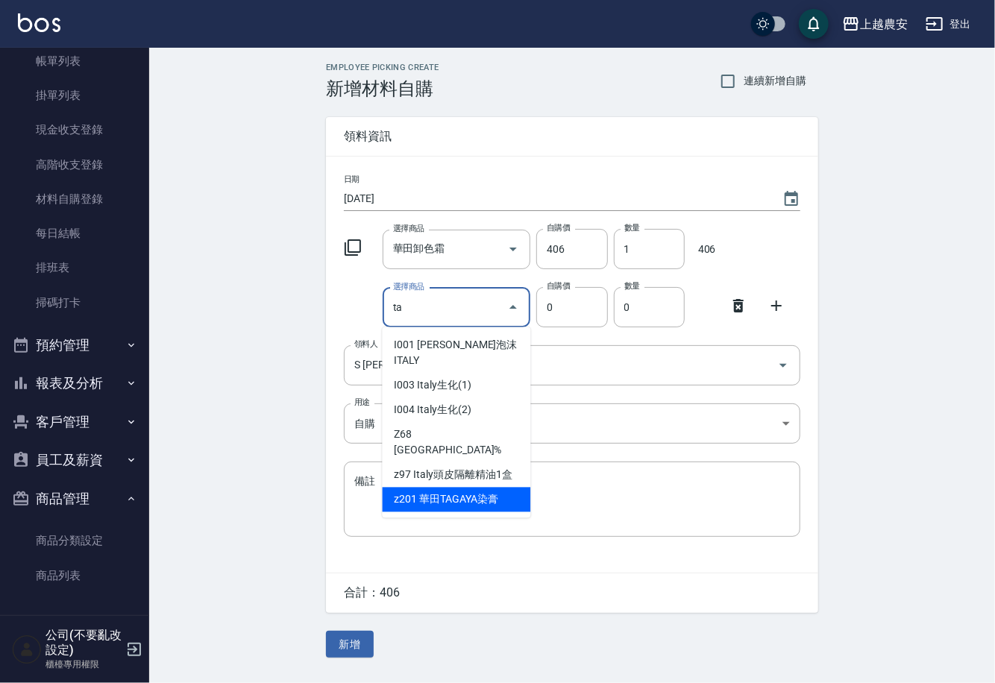
click at [464, 488] on li "z201 華田TAGAYA染膏" at bounding box center [457, 500] width 148 height 25
type input "華田TAGAYA染膏"
type input "105"
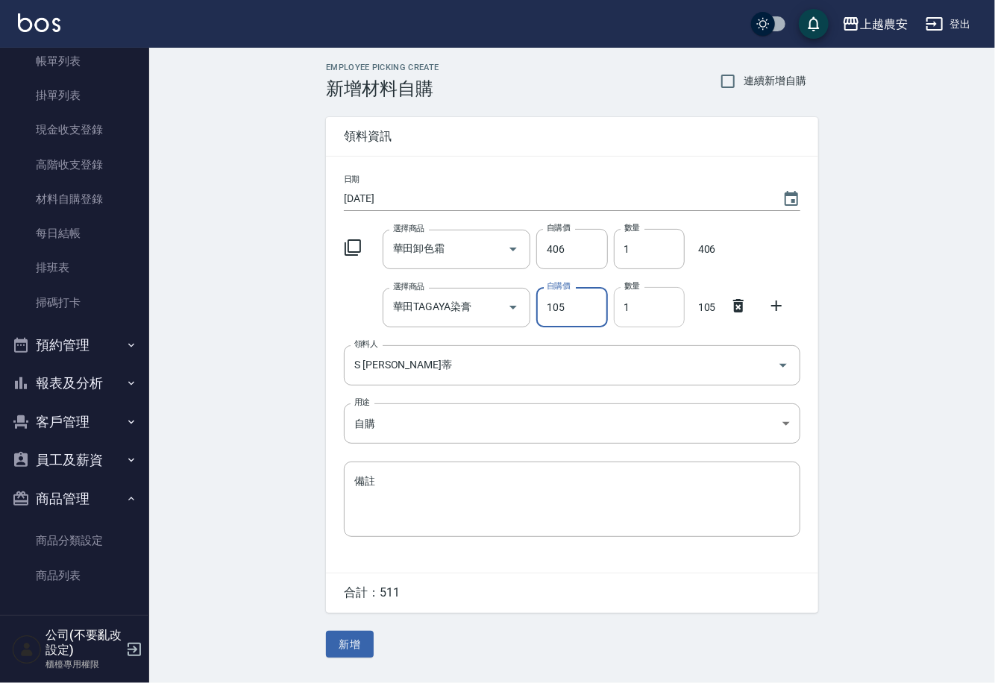
drag, startPoint x: 622, startPoint y: 303, endPoint x: 658, endPoint y: 303, distance: 36.5
click at [658, 303] on input "1" at bounding box center [649, 307] width 71 height 40
type input "2"
click at [778, 306] on icon at bounding box center [776, 306] width 10 height 10
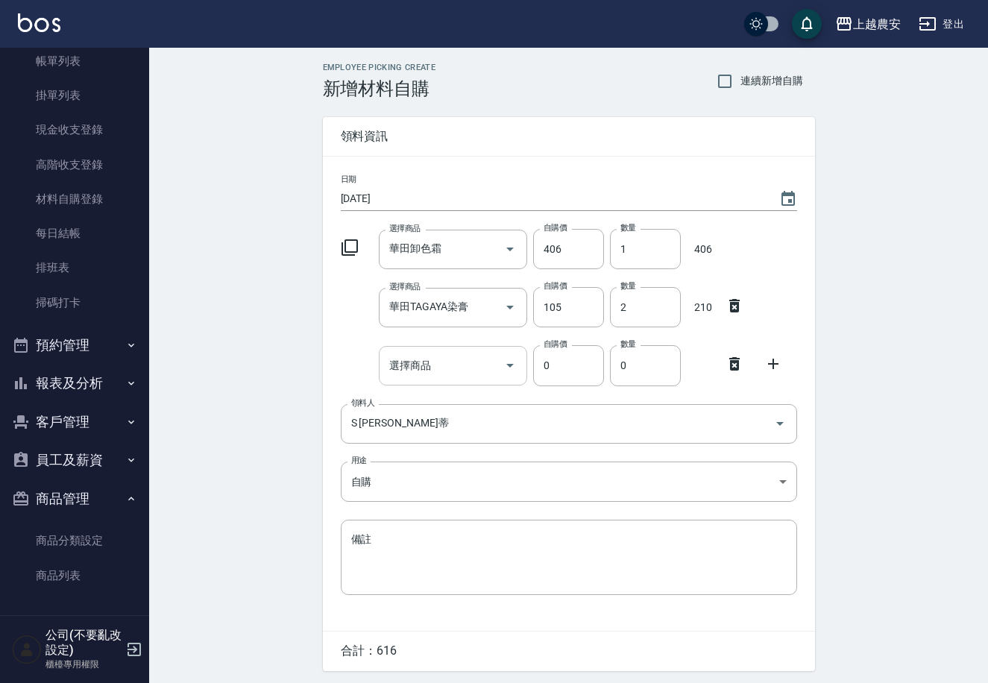
click at [462, 380] on div "選擇商品" at bounding box center [453, 366] width 148 height 40
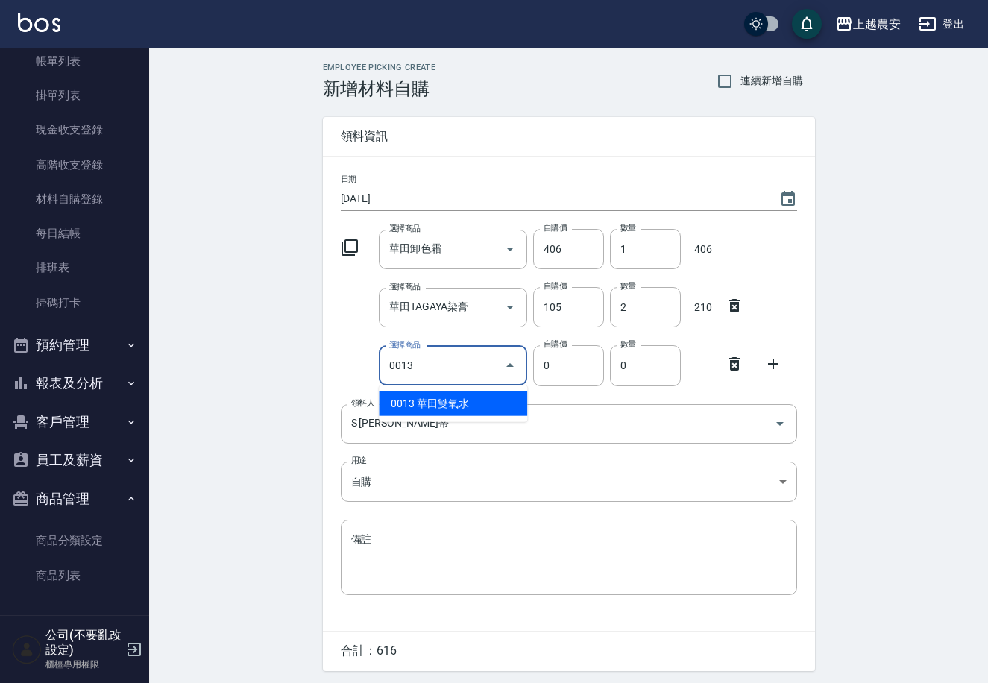
type input "華田雙氧水"
type input "105"
type input "1"
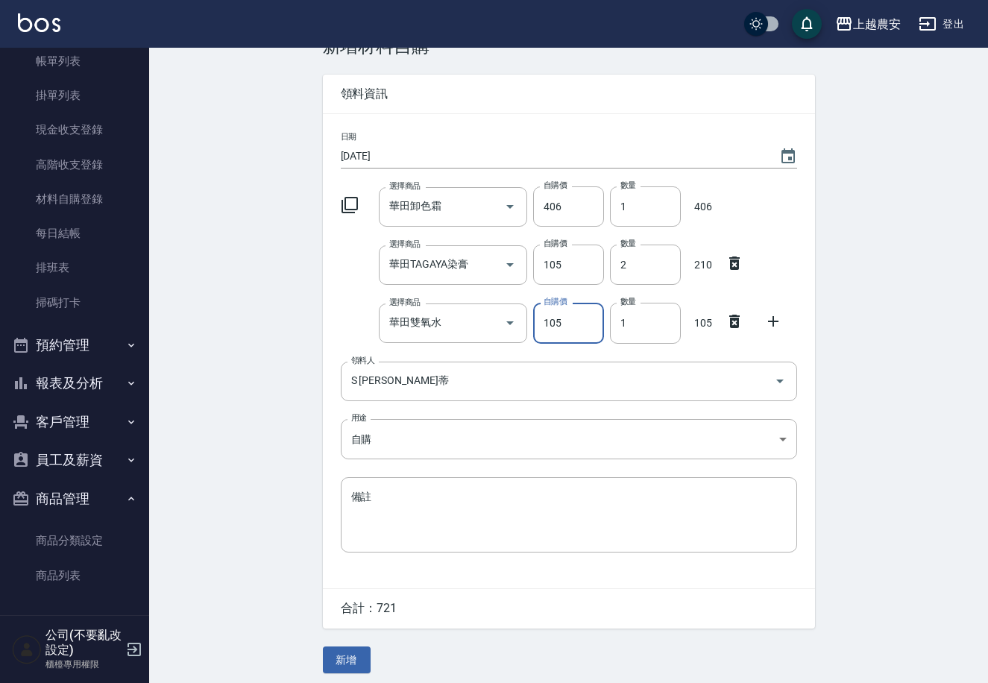
scroll to position [47, 0]
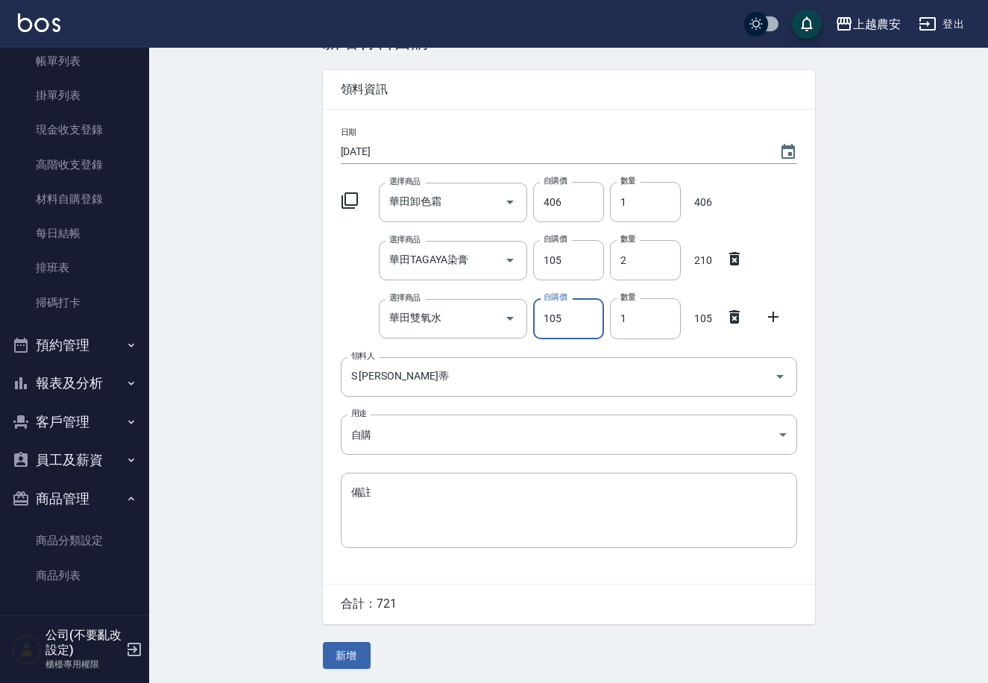
drag, startPoint x: 776, startPoint y: 319, endPoint x: 718, endPoint y: 334, distance: 59.3
click at [776, 320] on icon at bounding box center [773, 317] width 18 height 18
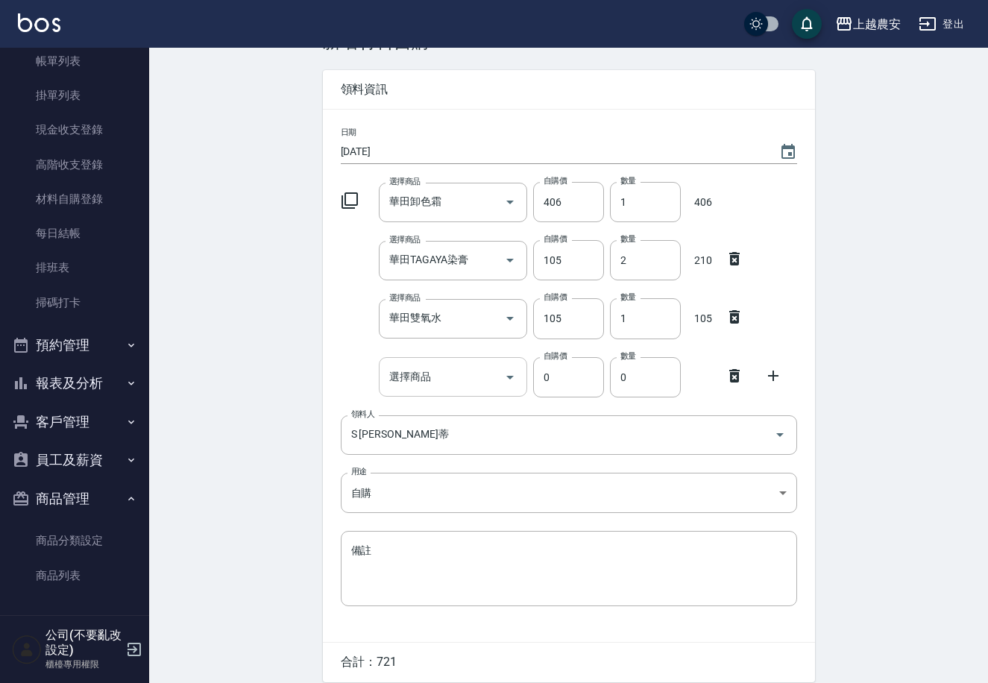
click at [491, 370] on input "選擇商品" at bounding box center [442, 377] width 113 height 26
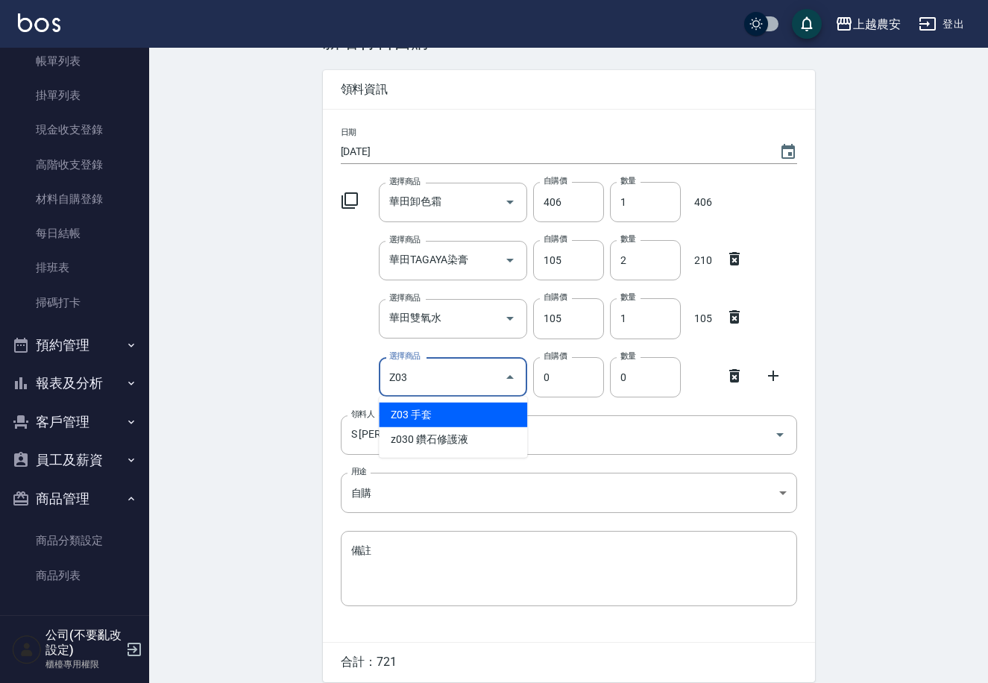
type input "手套"
type input "20"
type input "1"
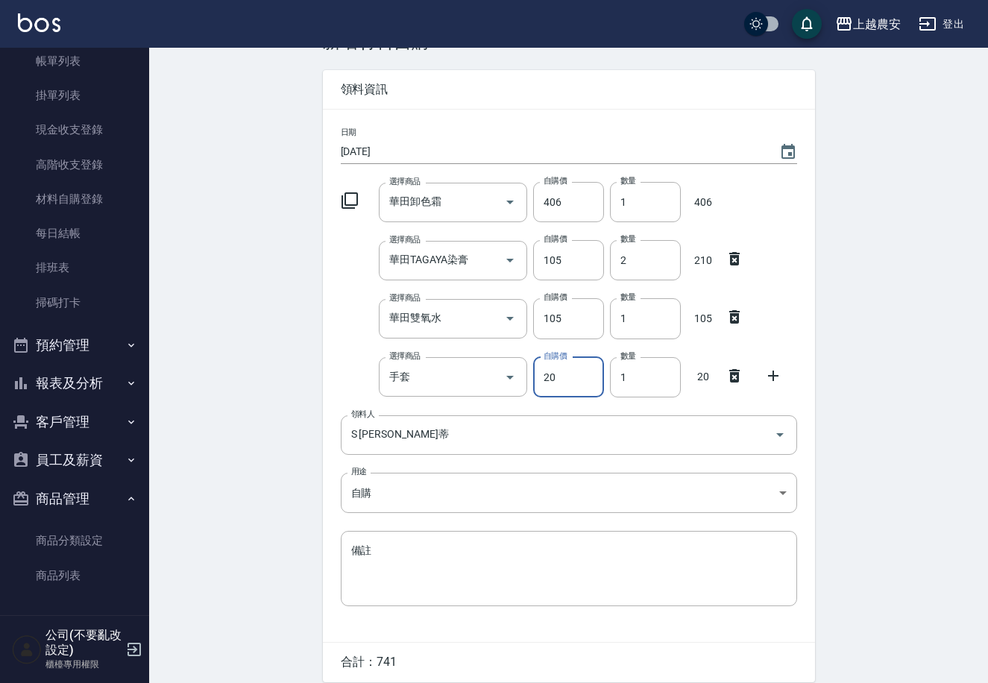
scroll to position [107, 0]
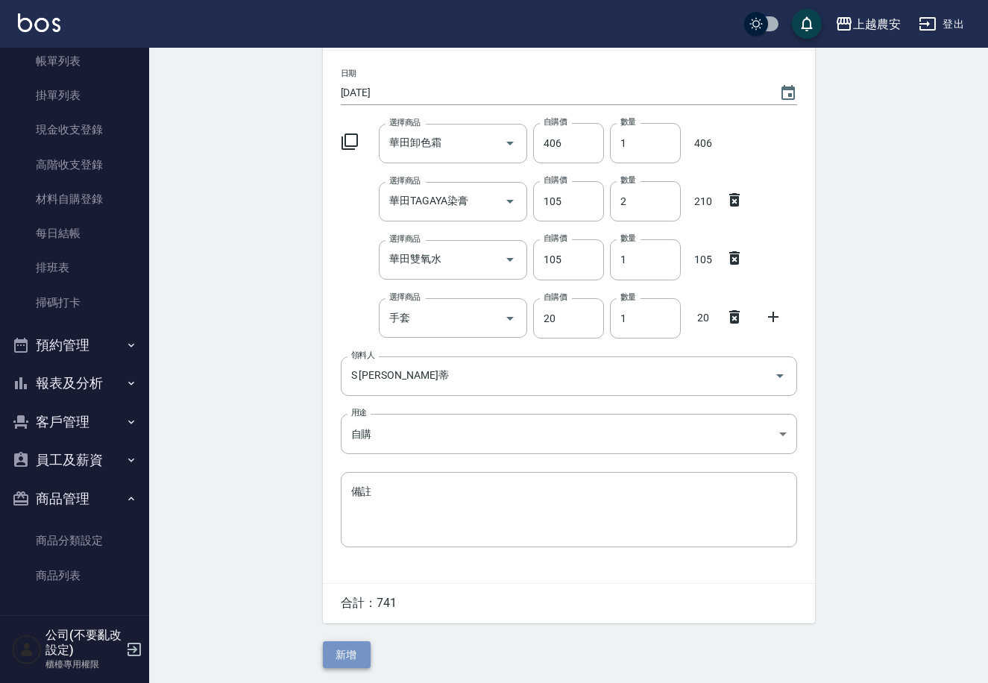
click at [352, 655] on button "新增" at bounding box center [347, 655] width 48 height 28
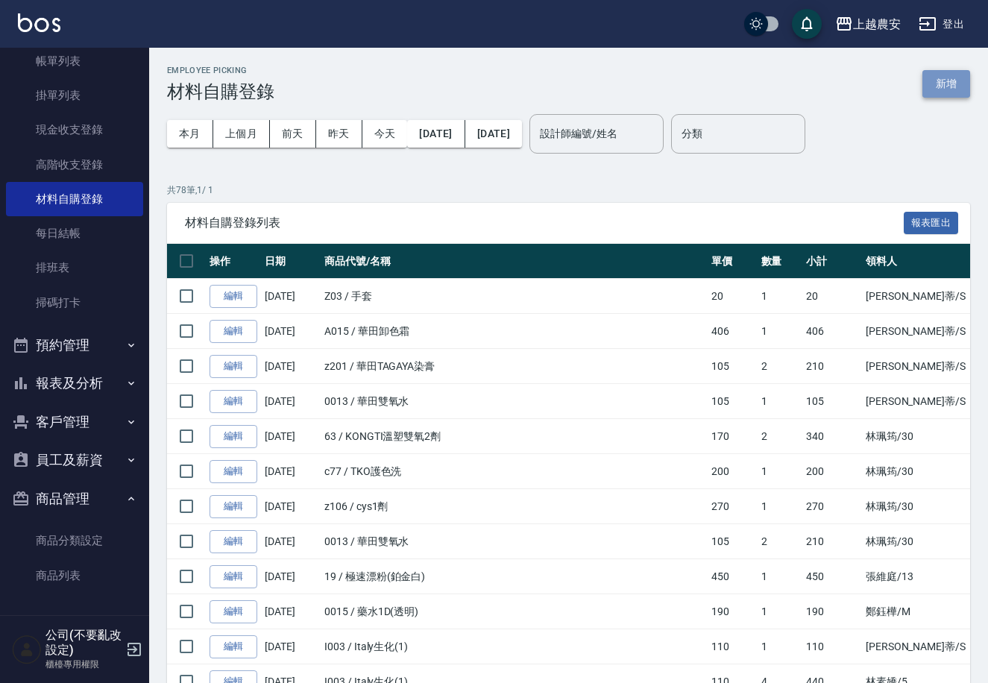
click at [922, 72] on button "新增" at bounding box center [946, 84] width 48 height 28
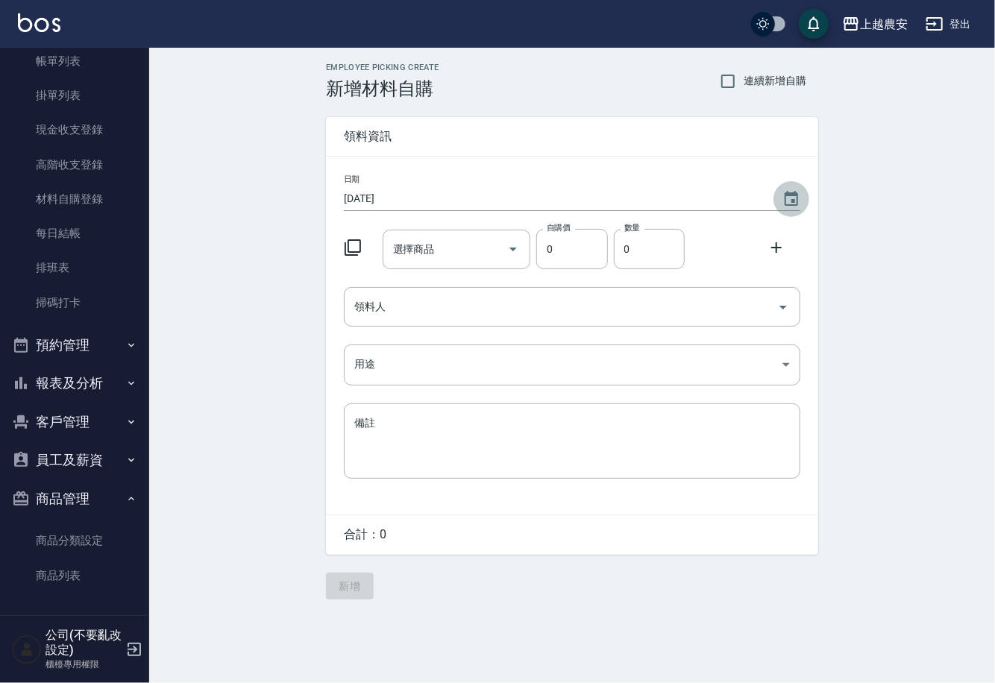
click at [789, 201] on icon "Choose date, selected date is 2025-09-13" at bounding box center [791, 199] width 18 height 18
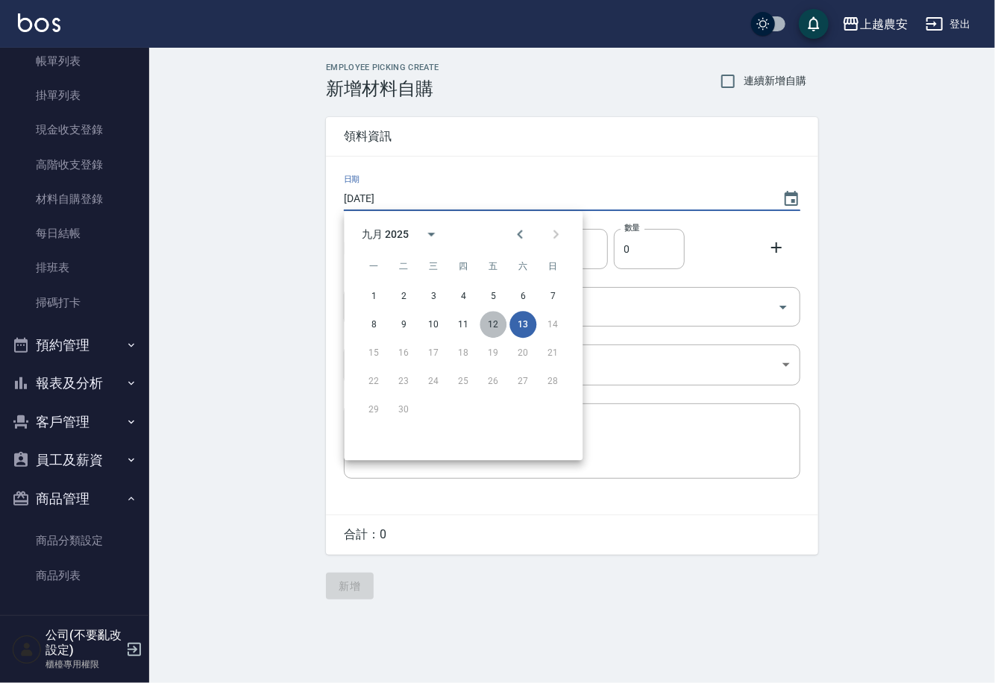
click at [492, 325] on button "12" at bounding box center [492, 324] width 27 height 27
type input "[DATE]"
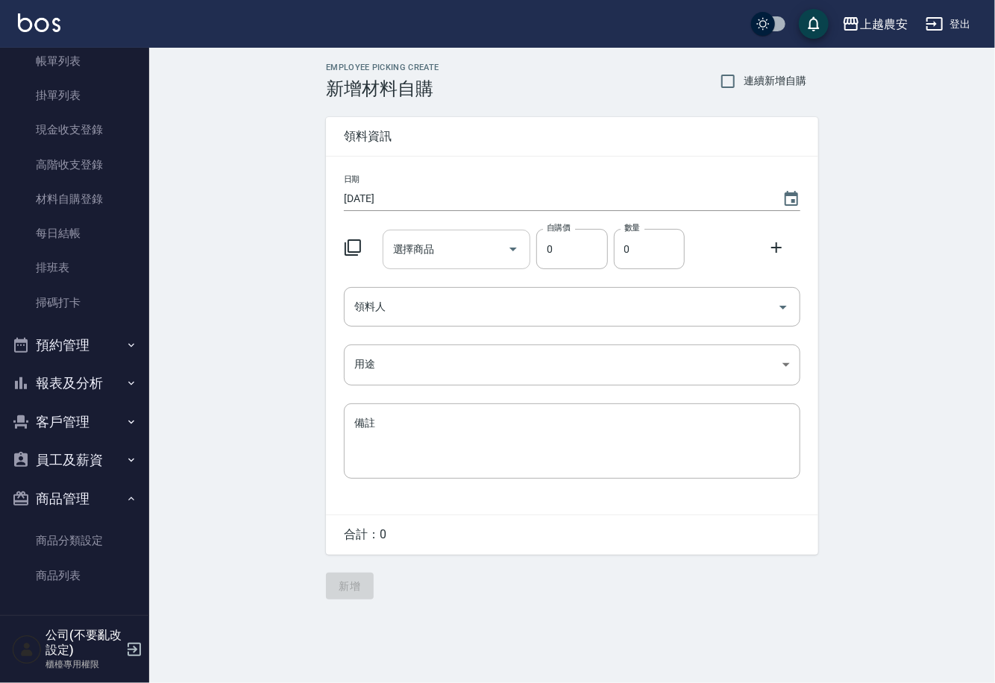
click at [472, 251] on input "選擇商品" at bounding box center [445, 249] width 113 height 26
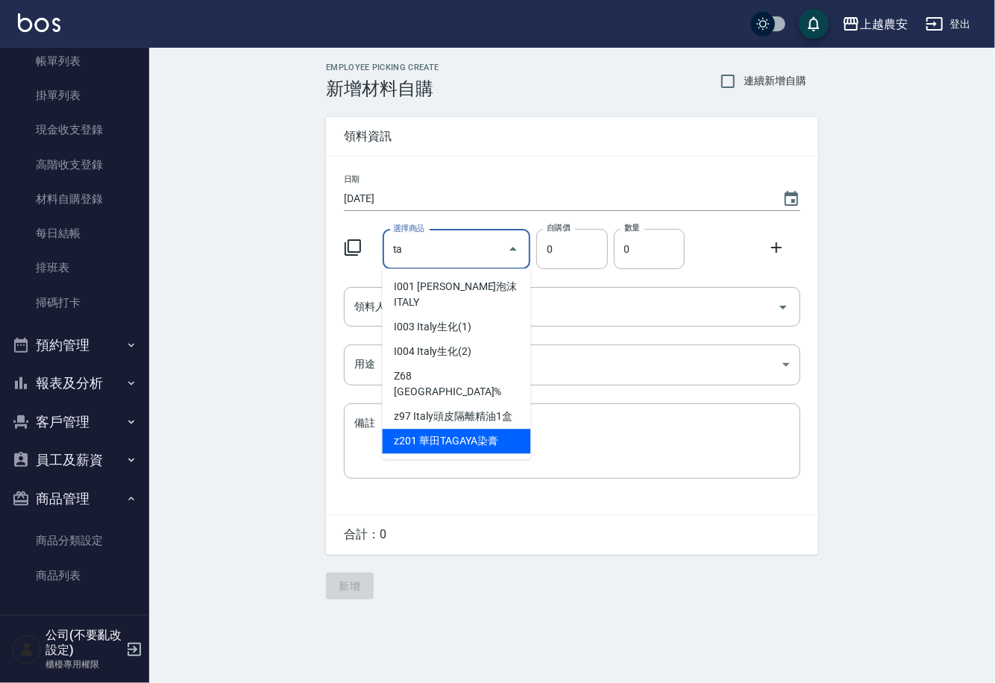
click at [432, 429] on li "z201 華田TAGAYA染膏" at bounding box center [457, 441] width 148 height 25
type input "華田TAGAYA染膏"
type input "105"
type input "1"
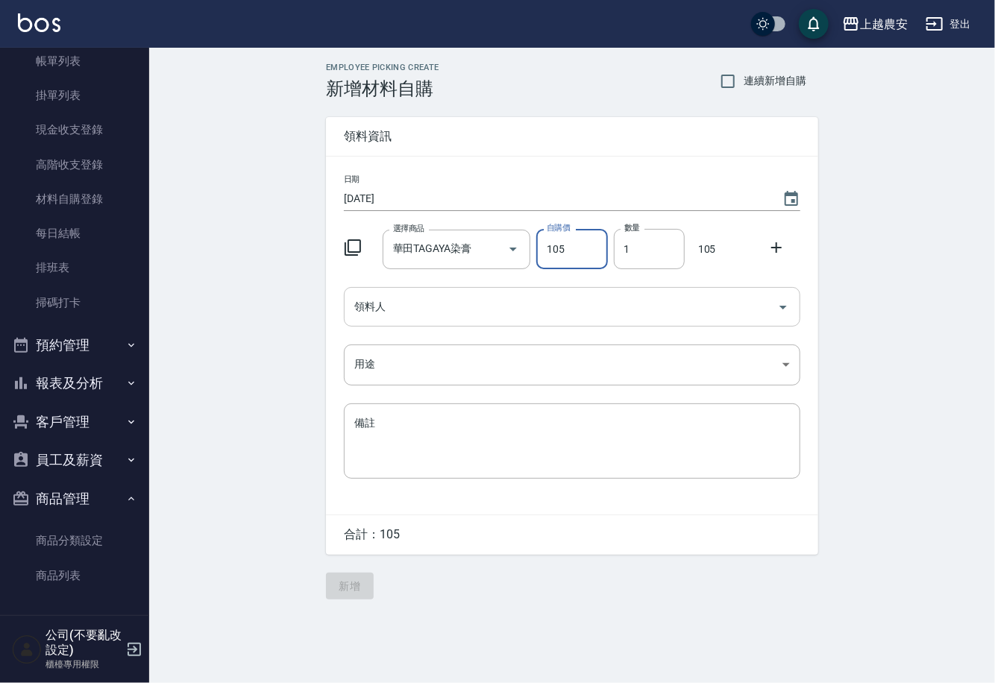
click at [432, 309] on input "領料人" at bounding box center [560, 307] width 421 height 26
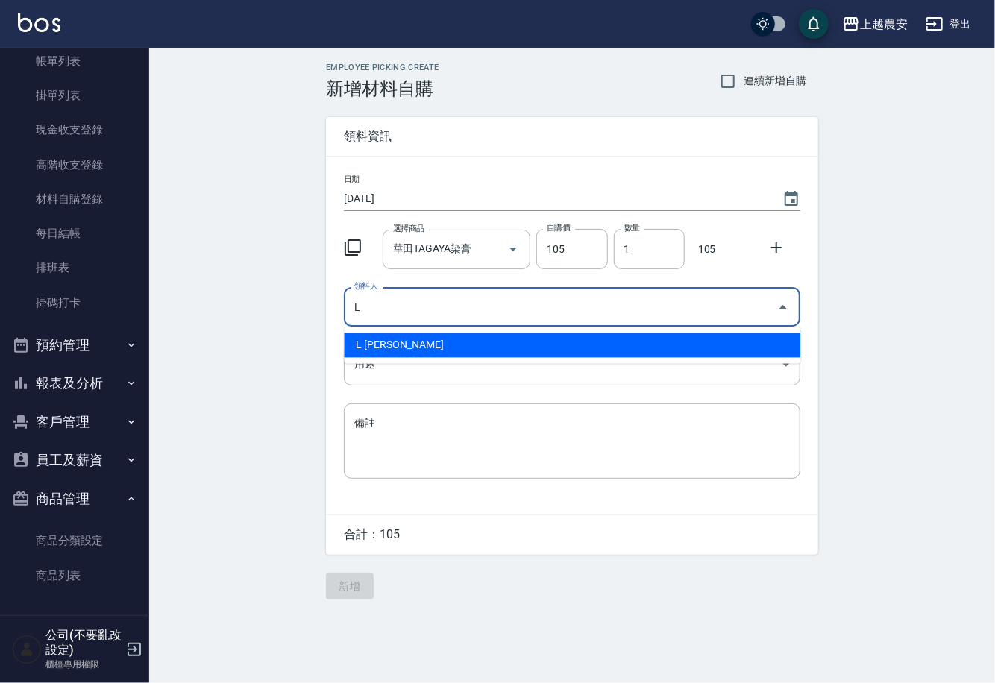
click at [411, 339] on li "L [PERSON_NAME]" at bounding box center [572, 345] width 456 height 25
type input "L [PERSON_NAME]"
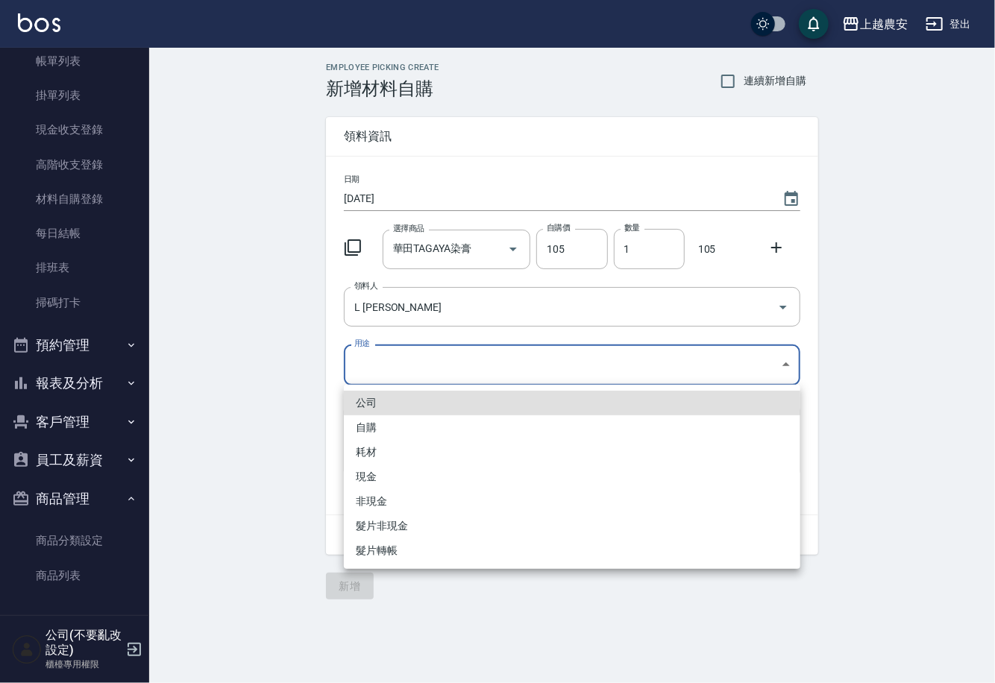
drag, startPoint x: 375, startPoint y: 369, endPoint x: 361, endPoint y: 427, distance: 59.1
click at [375, 370] on body "上越農安 登出 櫃檯作業 打帳單 帳單列表 掛單列表 現金收支登錄 高階收支登錄 材料自購登錄 每日結帳 排班表 掃碼打卡 預約管理 預約管理 單日預約紀錄 …" at bounding box center [497, 341] width 995 height 683
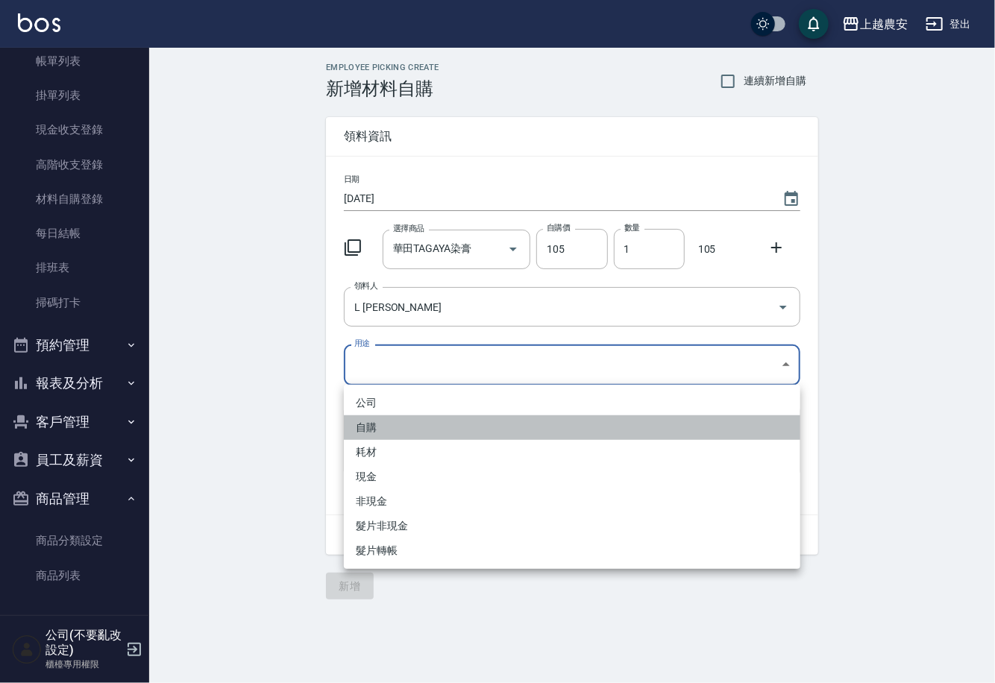
click at [361, 429] on li "自購" at bounding box center [572, 427] width 456 height 25
type input "自購"
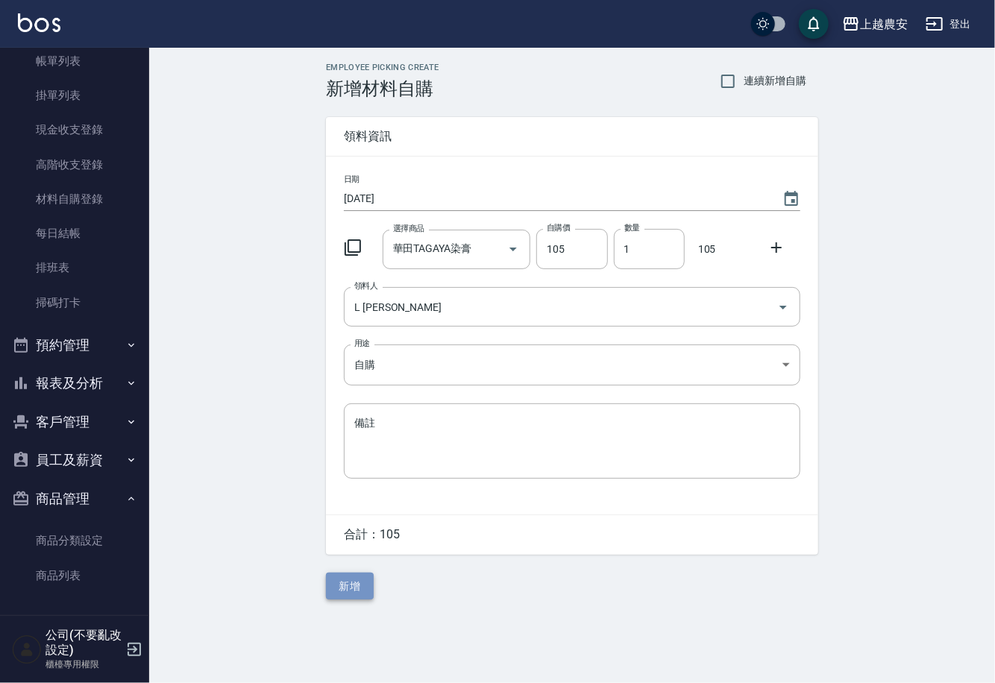
click at [345, 589] on button "新增" at bounding box center [350, 587] width 48 height 28
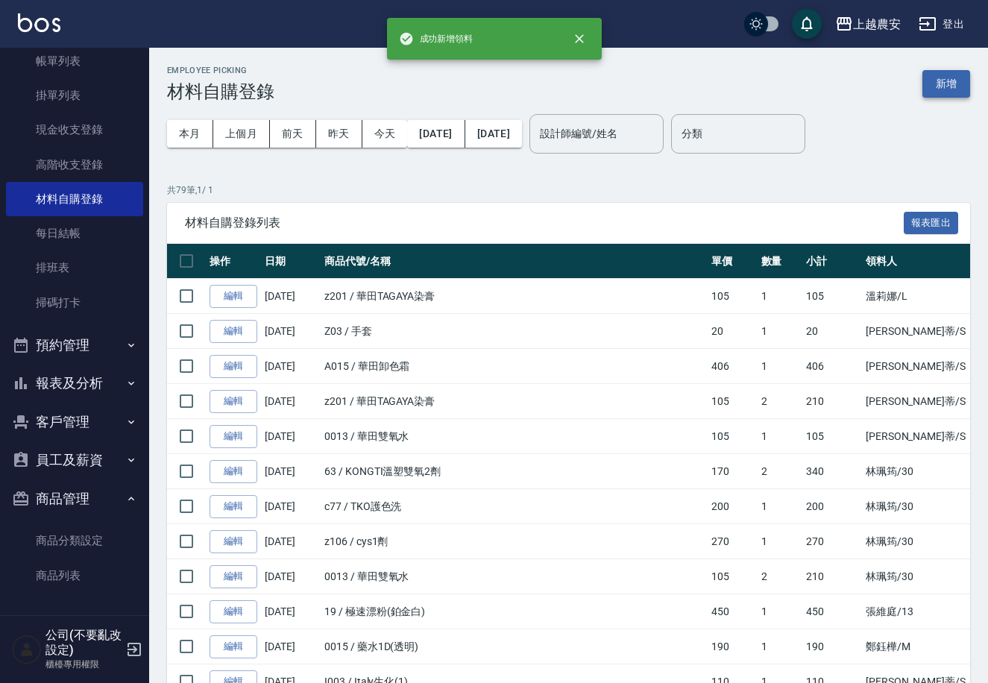
click at [948, 80] on button "新增" at bounding box center [946, 84] width 48 height 28
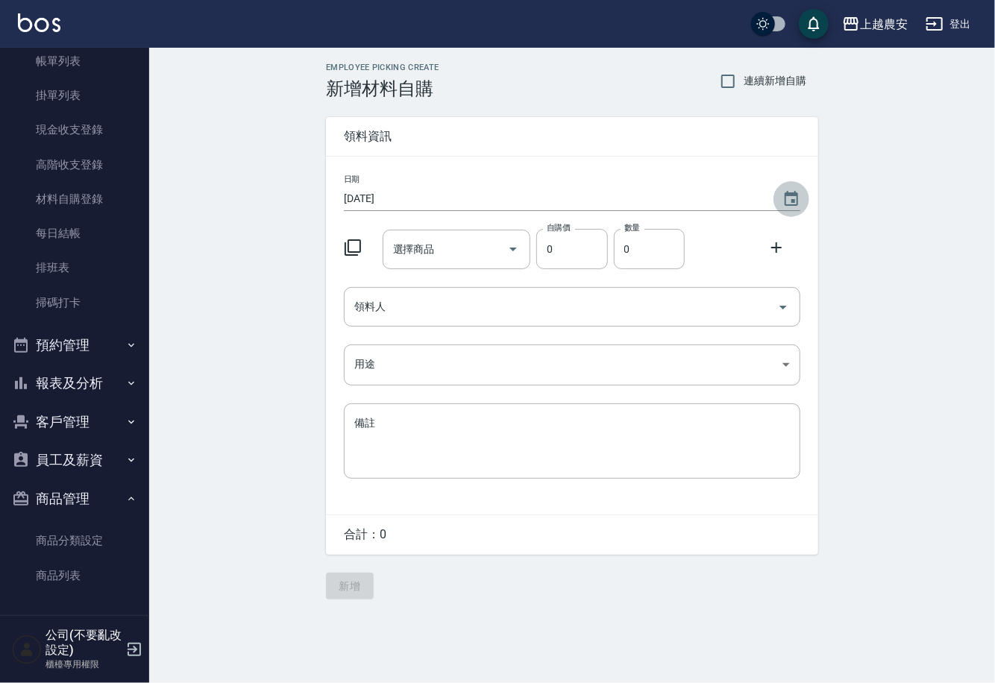
click at [791, 198] on icon "Choose date, selected date is 2025-09-13" at bounding box center [791, 199] width 18 height 18
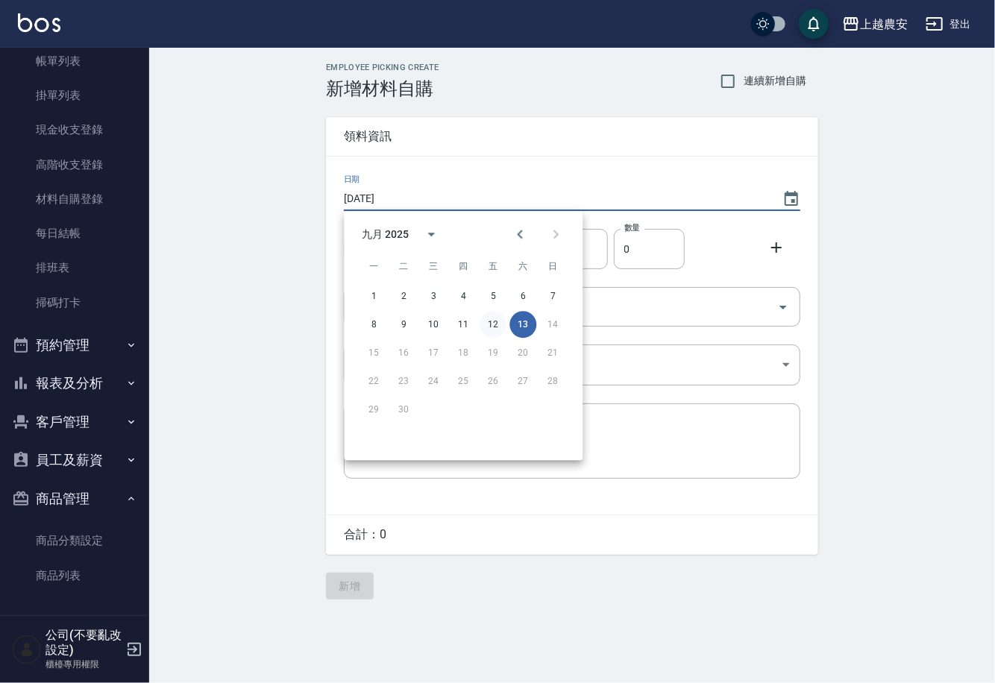
click at [491, 325] on button "12" at bounding box center [492, 324] width 27 height 27
type input "[DATE]"
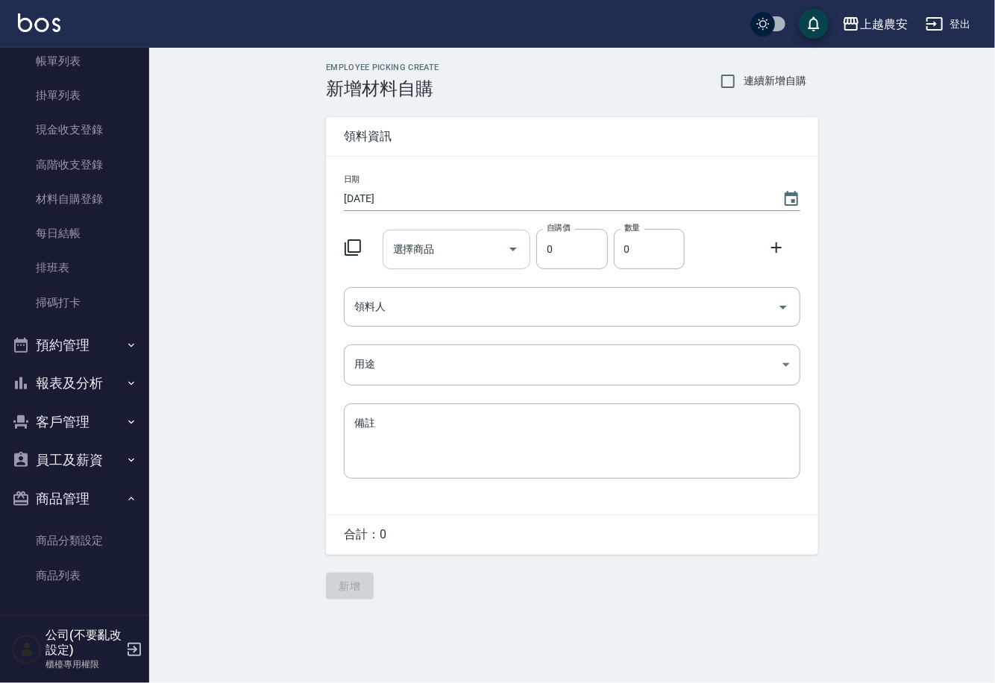
click at [467, 252] on input "選擇商品" at bounding box center [445, 249] width 113 height 26
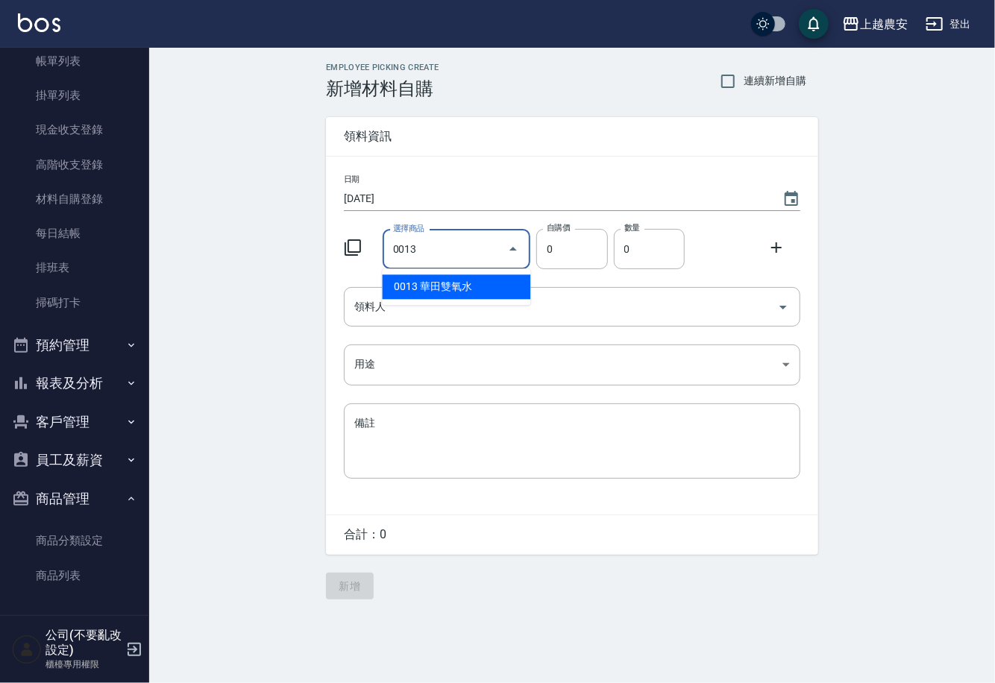
type input "華田雙氧水"
type input "105"
type input "1"
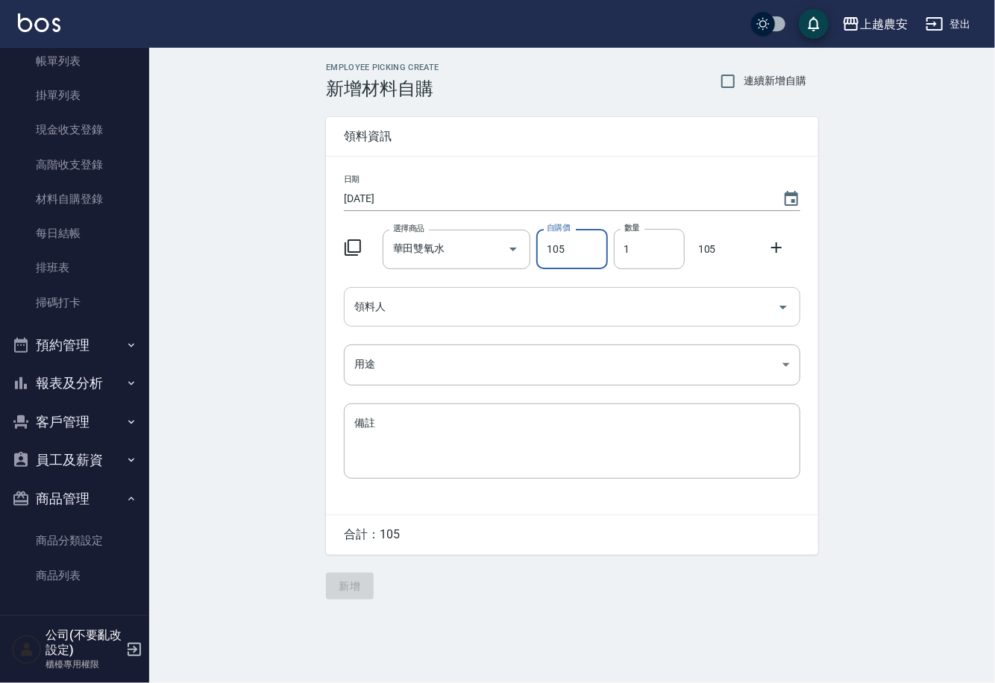
click at [464, 306] on input "領料人" at bounding box center [560, 307] width 421 height 26
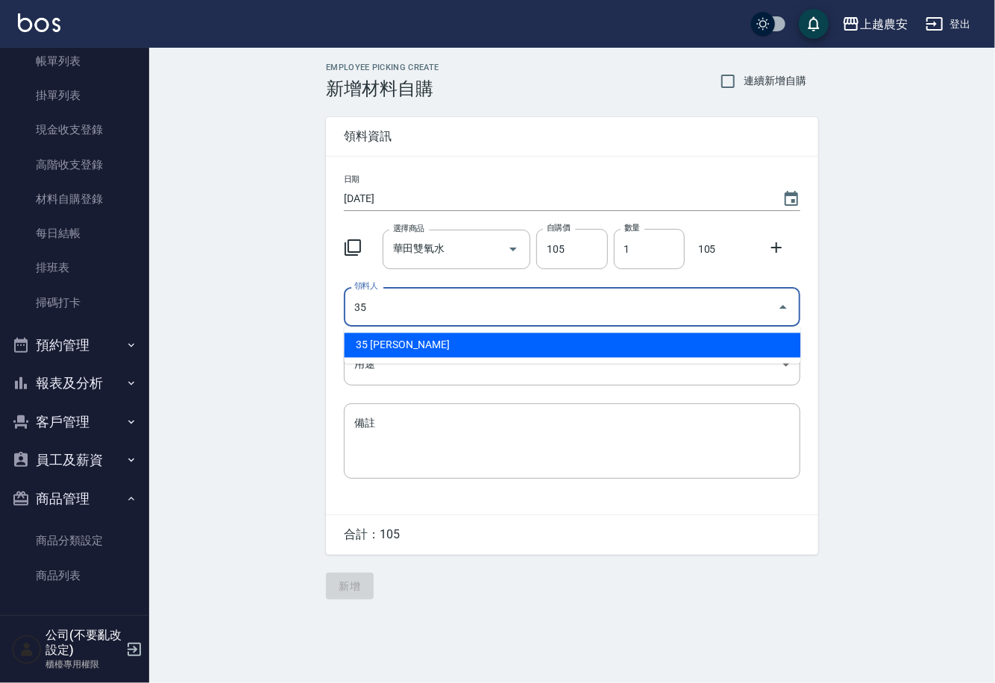
drag, startPoint x: 397, startPoint y: 344, endPoint x: 388, endPoint y: 346, distance: 9.2
click at [394, 344] on li "35 [PERSON_NAME]" at bounding box center [572, 345] width 456 height 25
type input "35 [PERSON_NAME]"
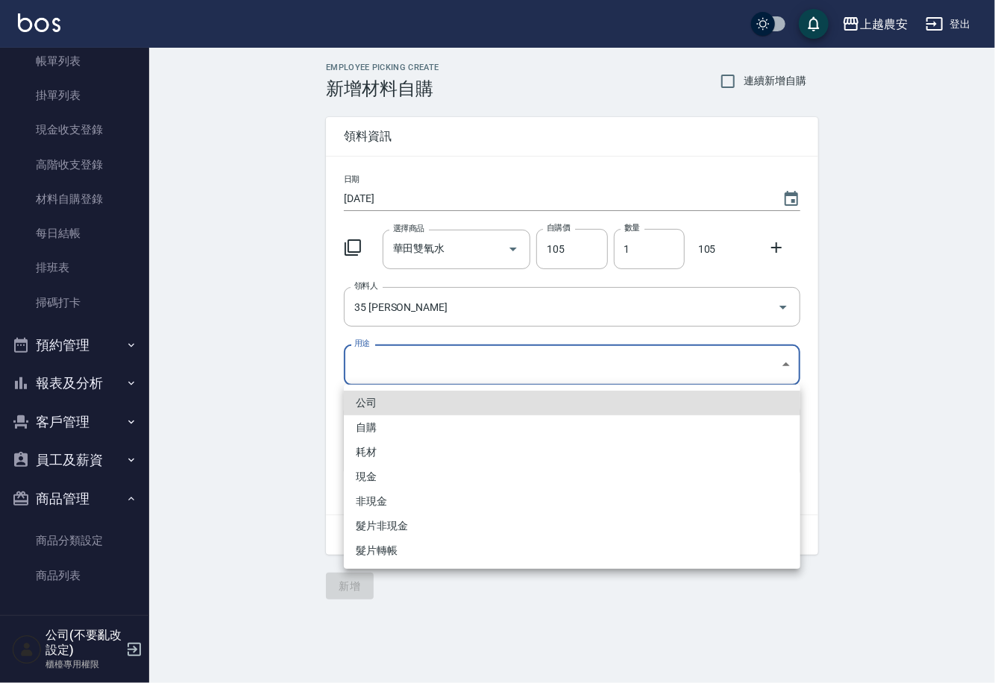
click at [351, 364] on body "上越農安 登出 櫃檯作業 打帳單 帳單列表 掛單列表 現金收支登錄 高階收支登錄 材料自購登錄 每日結帳 排班表 掃碼打卡 預約管理 預約管理 單日預約紀錄 …" at bounding box center [497, 341] width 995 height 683
click at [369, 432] on li "自購" at bounding box center [572, 427] width 456 height 25
type input "自購"
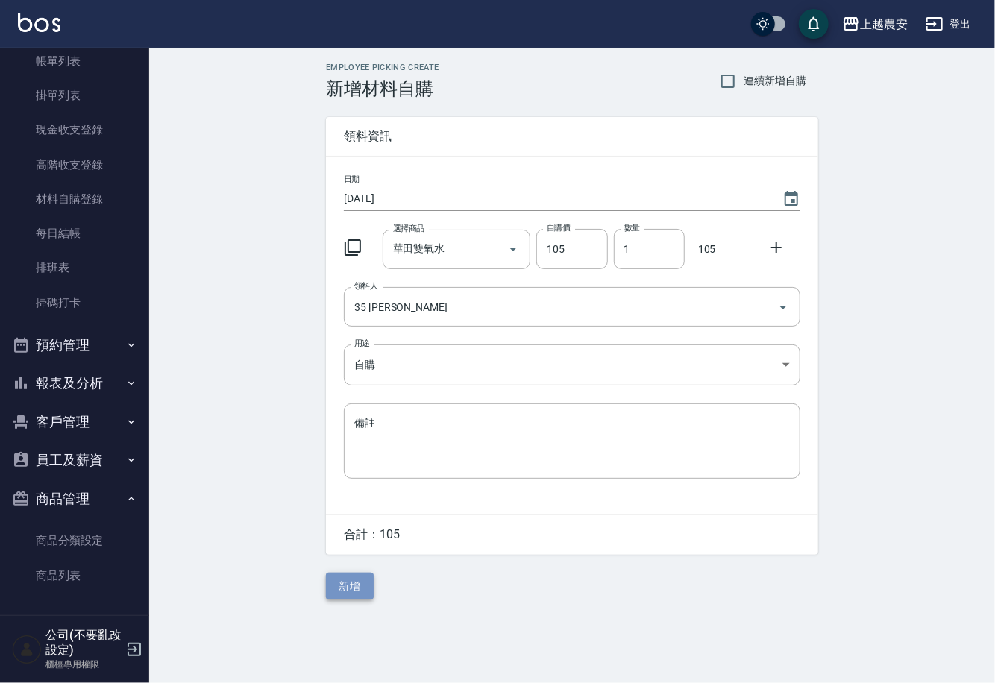
click at [354, 589] on button "新增" at bounding box center [350, 587] width 48 height 28
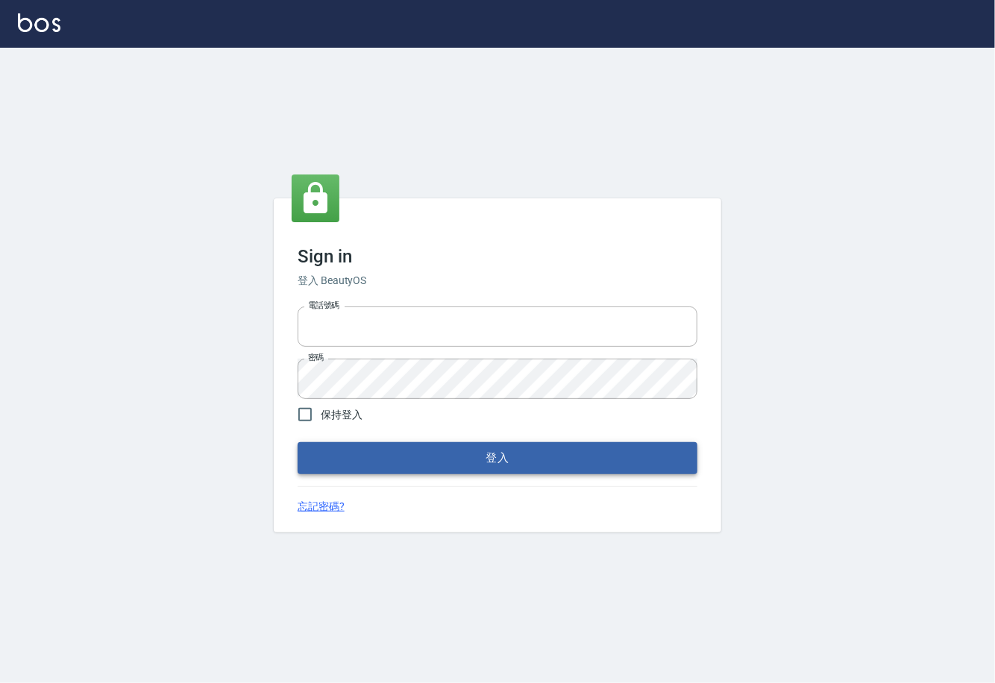
type input "0225929166"
click at [494, 459] on button "登入" at bounding box center [498, 457] width 400 height 31
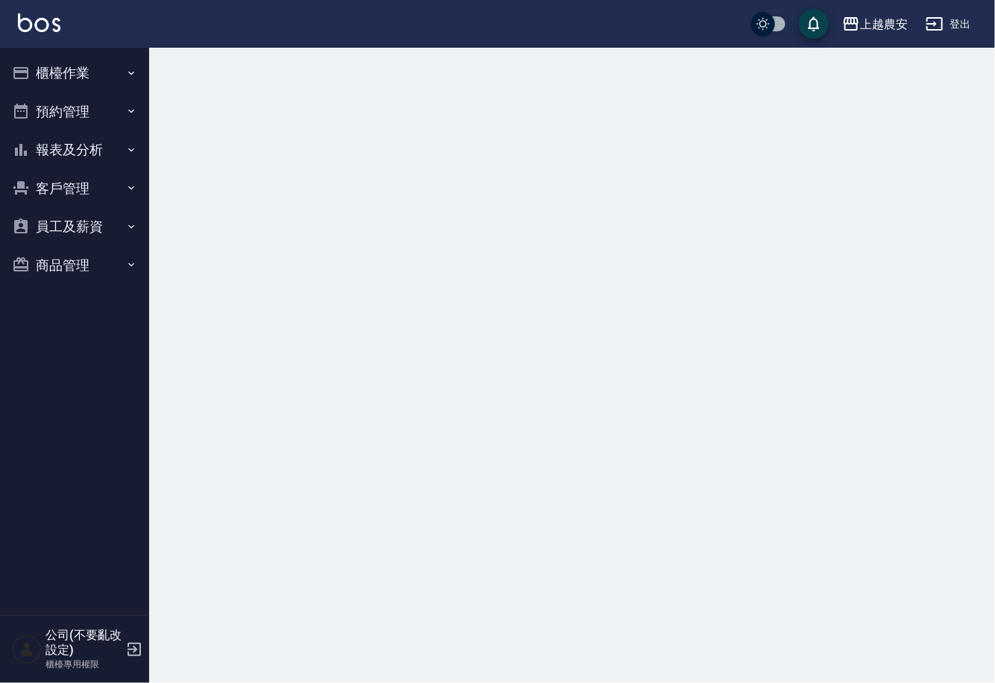
click at [57, 74] on button "櫃檯作業" at bounding box center [74, 73] width 137 height 39
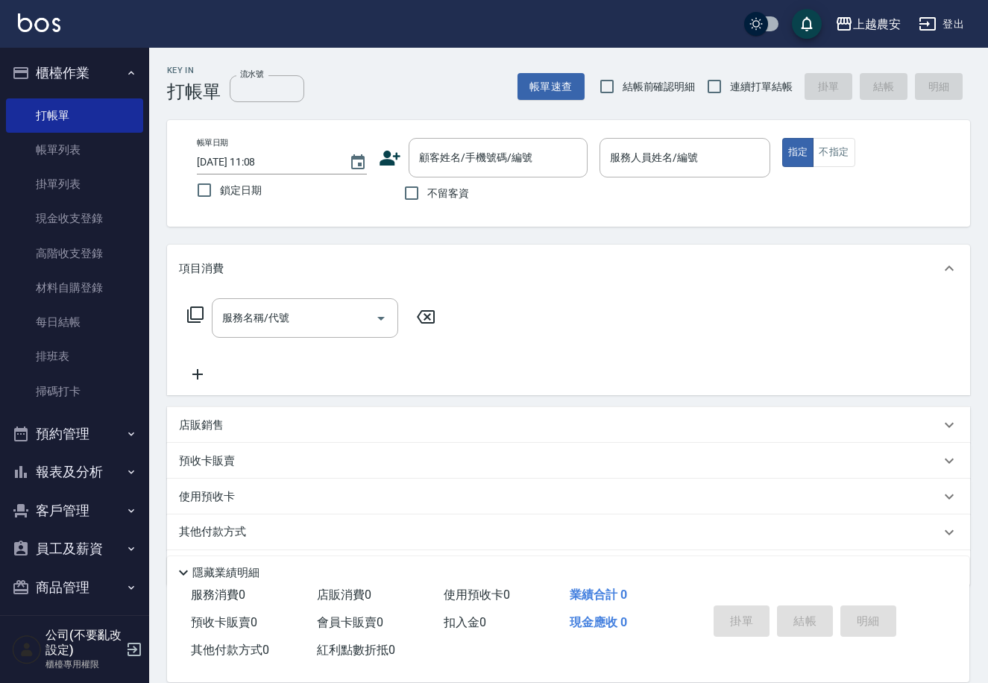
click at [78, 581] on button "商品管理" at bounding box center [74, 587] width 137 height 39
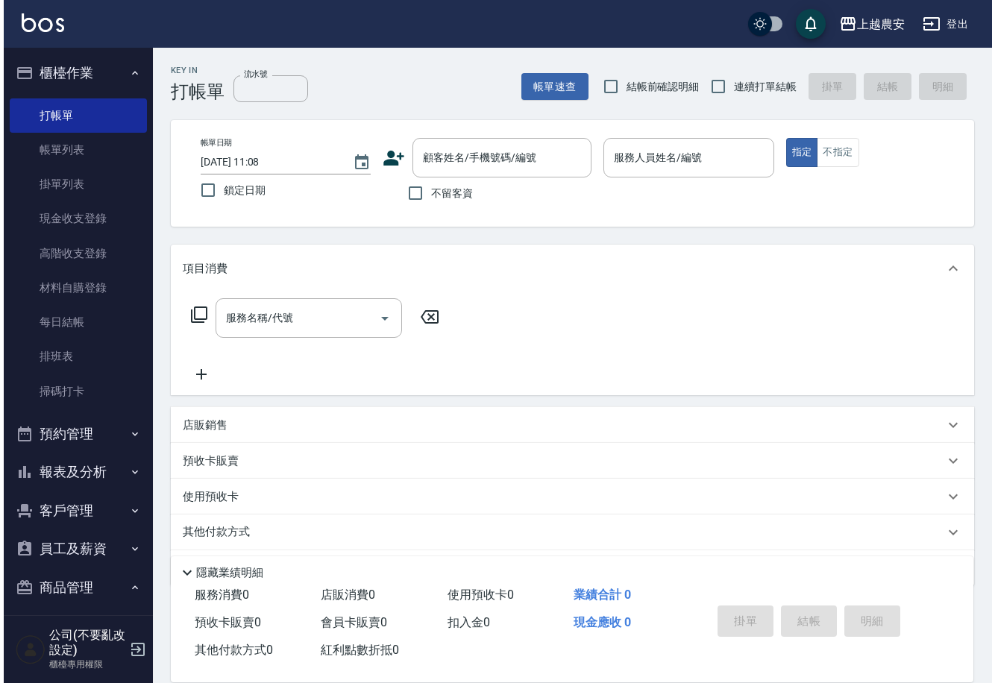
scroll to position [89, 0]
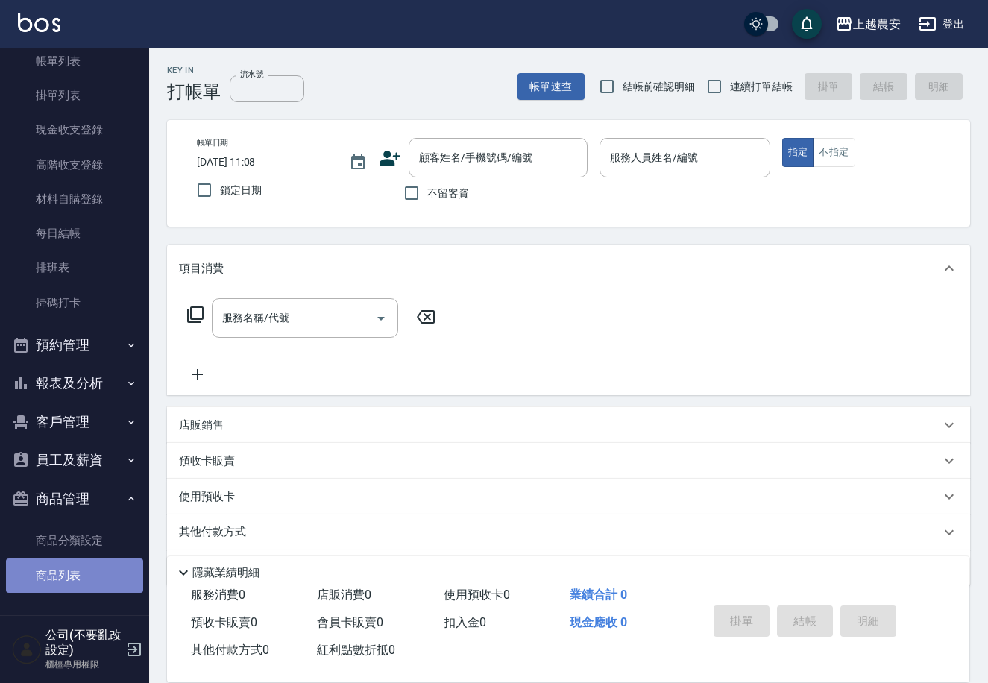
click at [86, 582] on link "商品列表" at bounding box center [74, 576] width 137 height 34
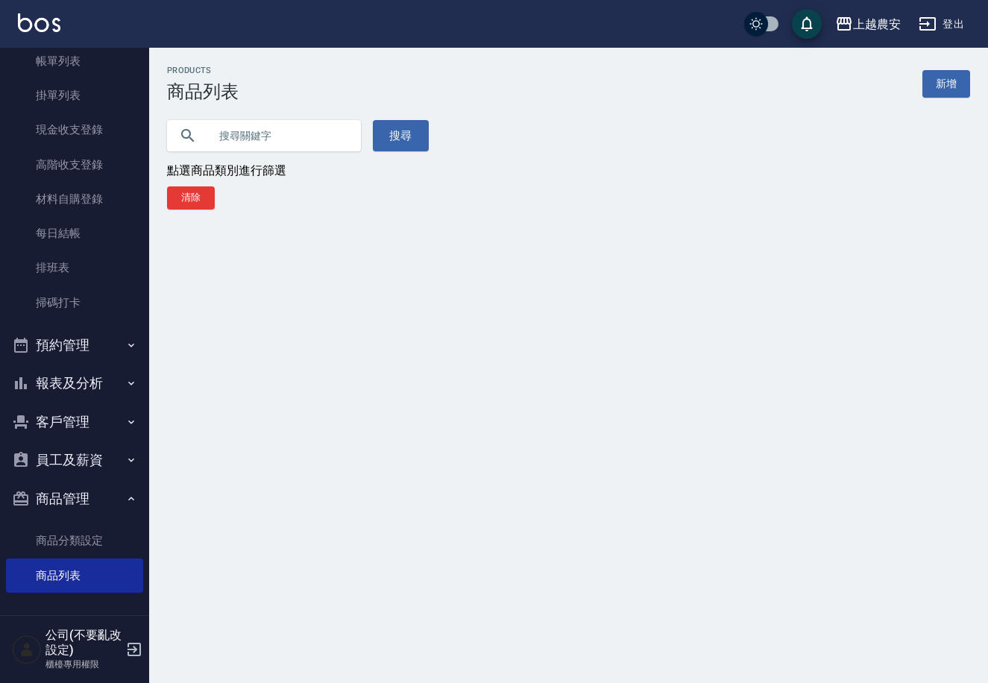
click at [285, 138] on input "text" at bounding box center [279, 136] width 140 height 40
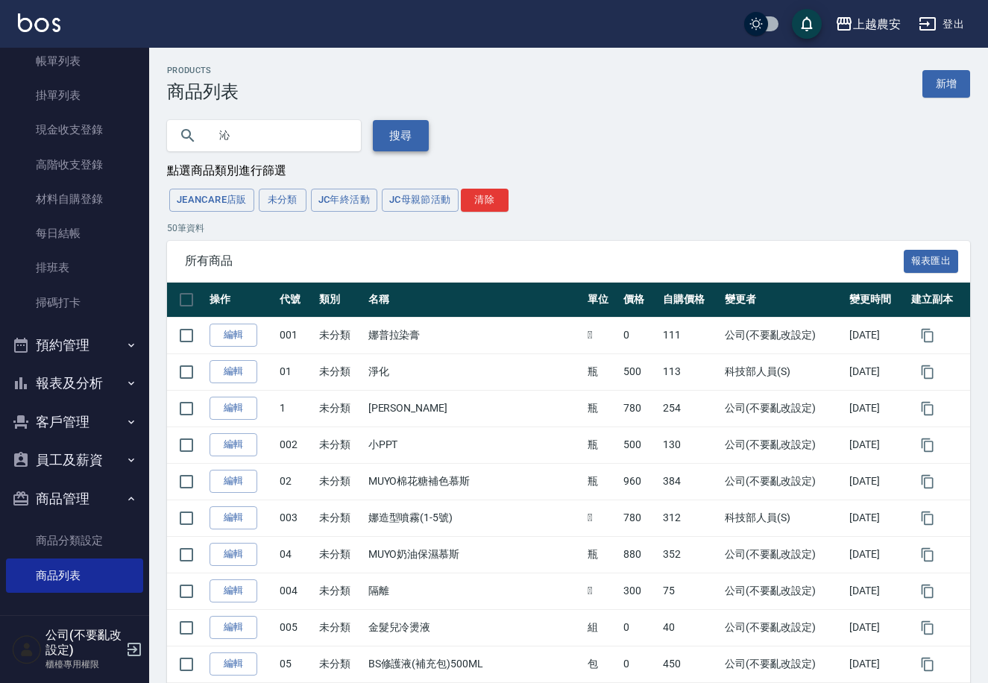
type input "沁"
click at [397, 141] on button "搜尋" at bounding box center [401, 135] width 56 height 31
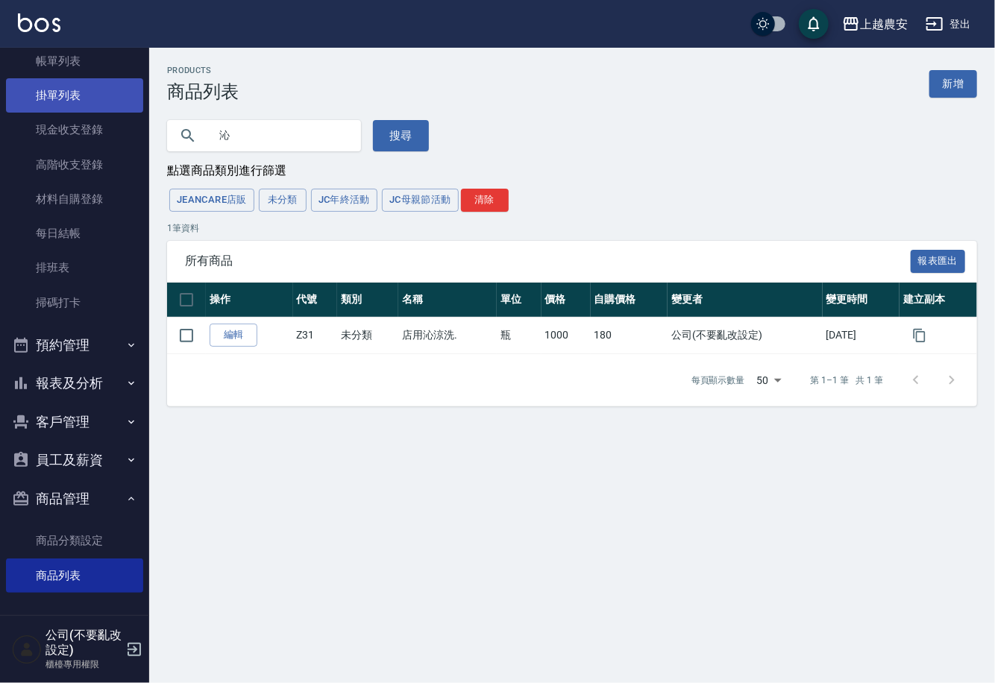
click at [64, 91] on link "掛單列表" at bounding box center [74, 95] width 137 height 34
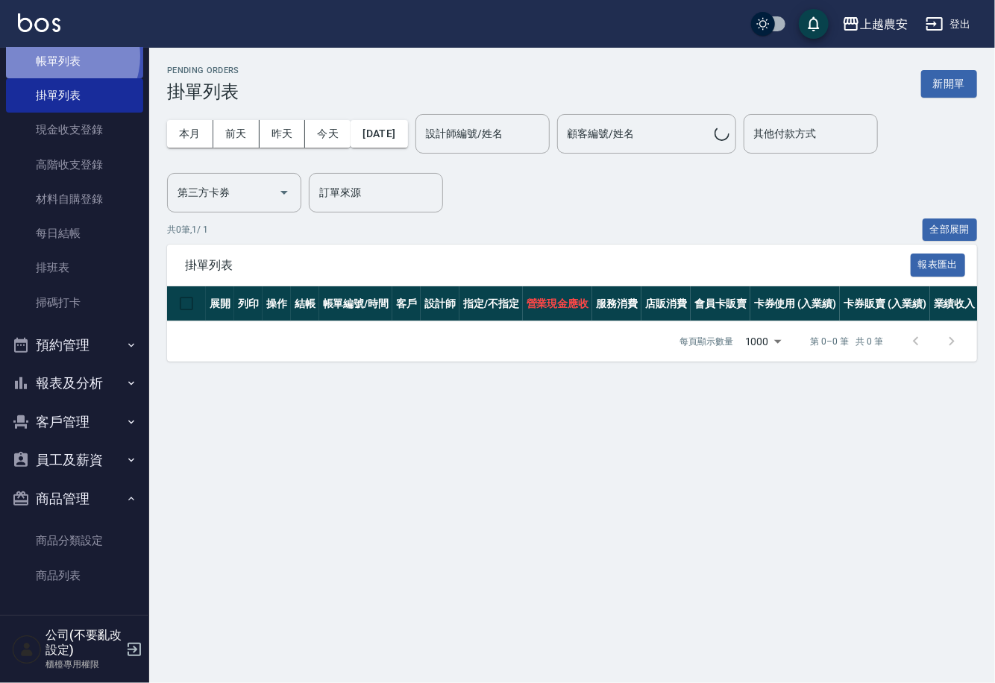
click at [63, 56] on link "帳單列表" at bounding box center [74, 61] width 137 height 34
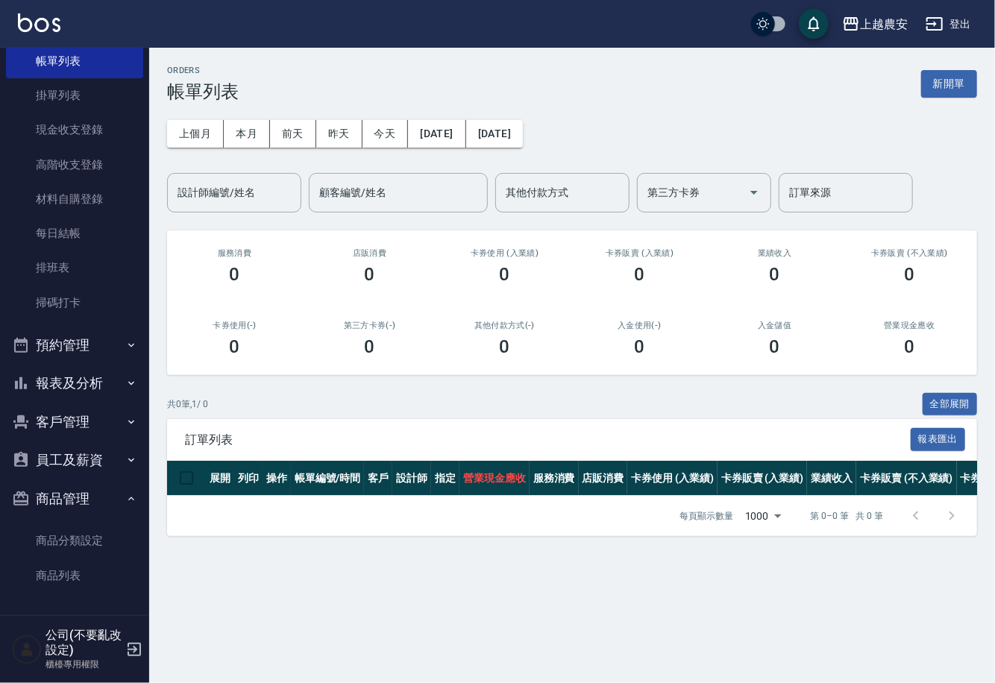
click at [101, 503] on button "商品管理" at bounding box center [74, 498] width 137 height 39
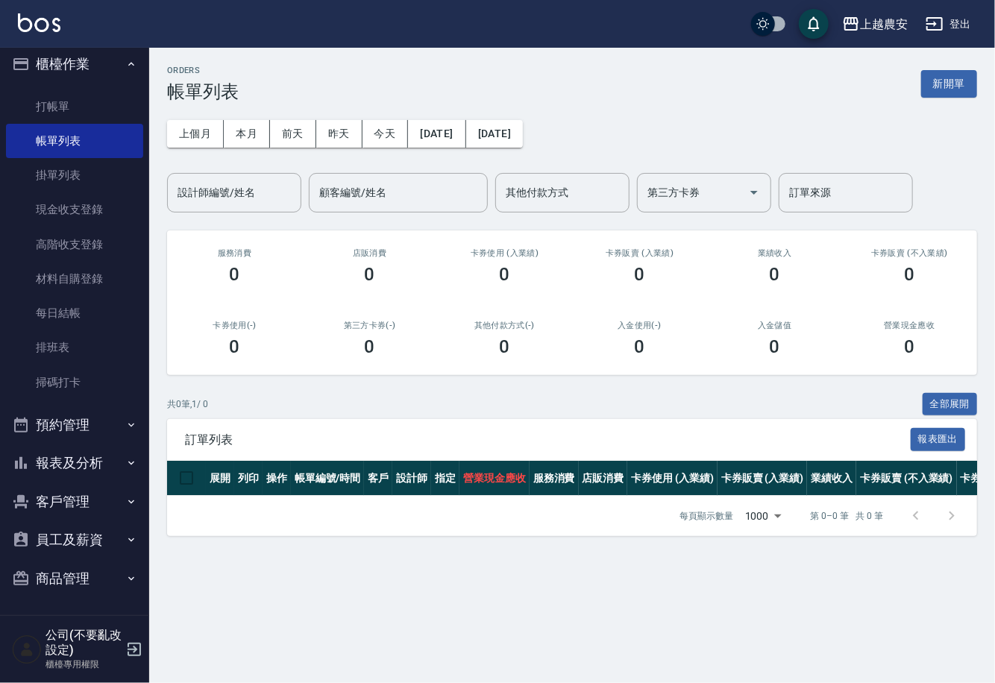
scroll to position [8, 0]
click at [88, 459] on button "報表及分析" at bounding box center [74, 463] width 137 height 39
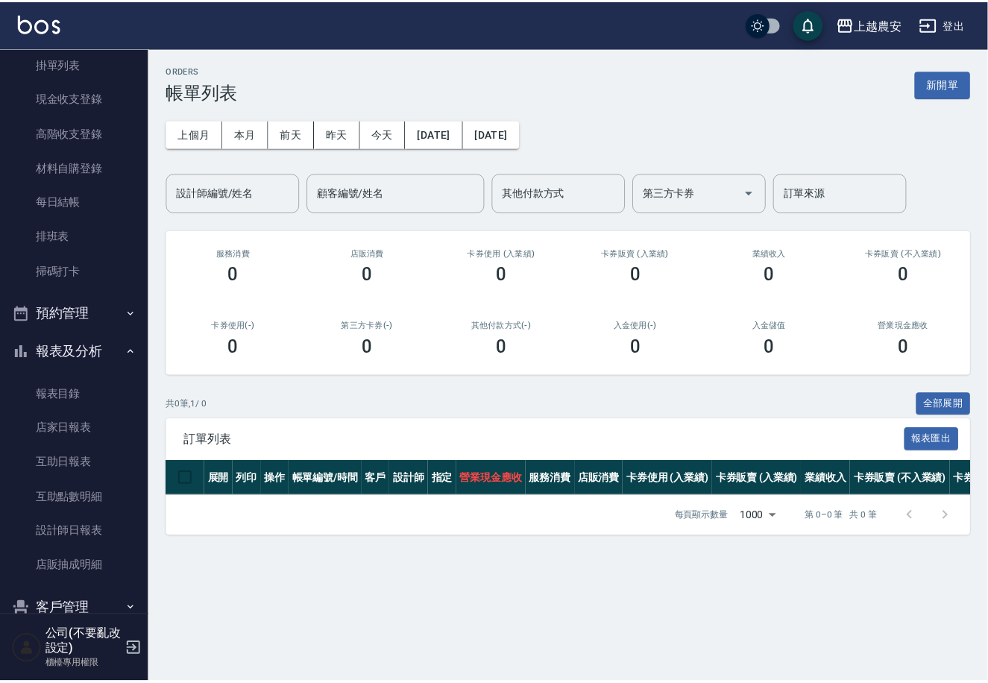
scroll to position [126, 0]
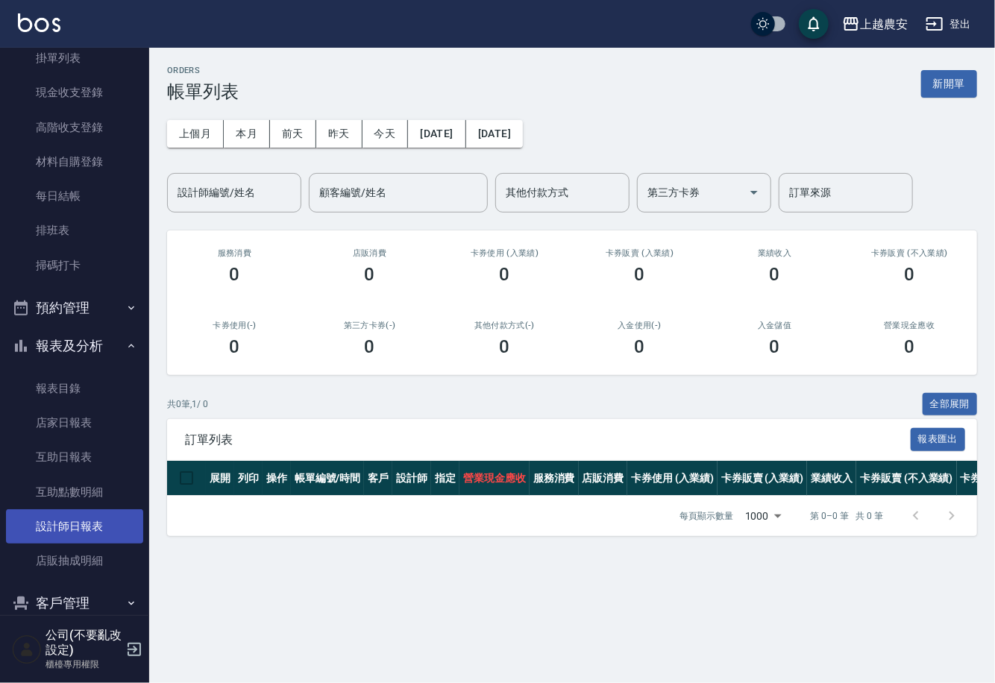
click at [115, 531] on link "設計師日報表" at bounding box center [74, 526] width 137 height 34
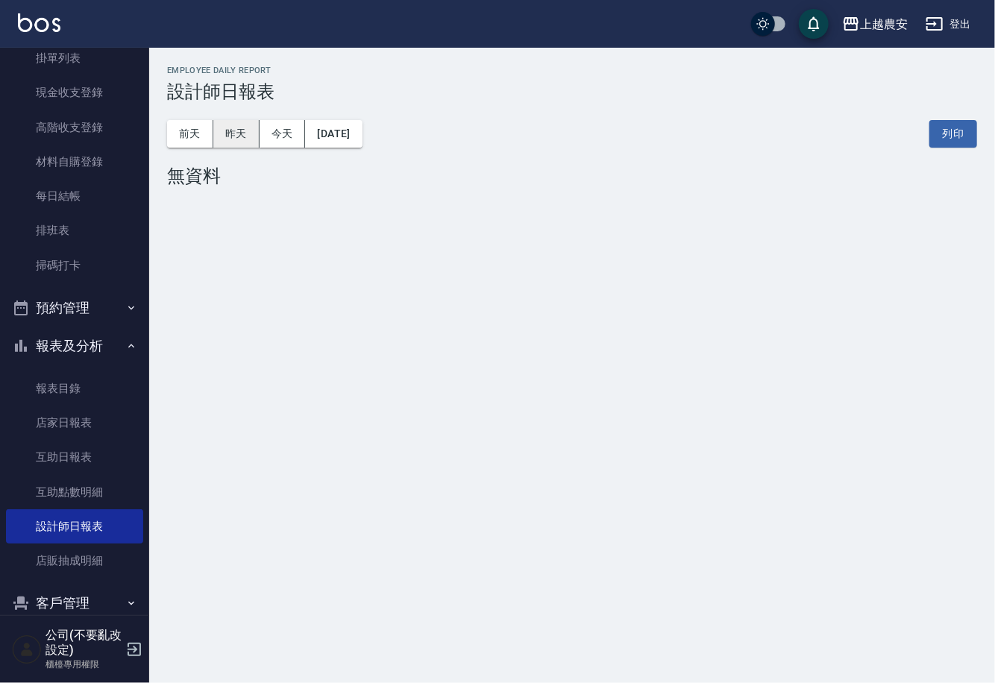
click at [229, 143] on button "昨天" at bounding box center [236, 134] width 46 height 28
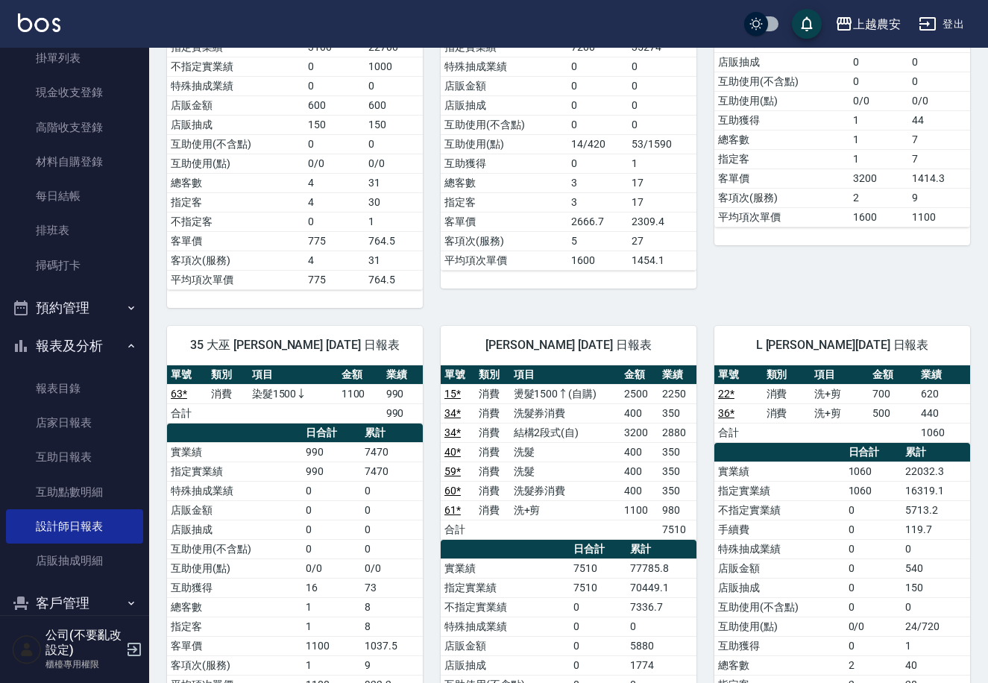
scroll to position [1754, 0]
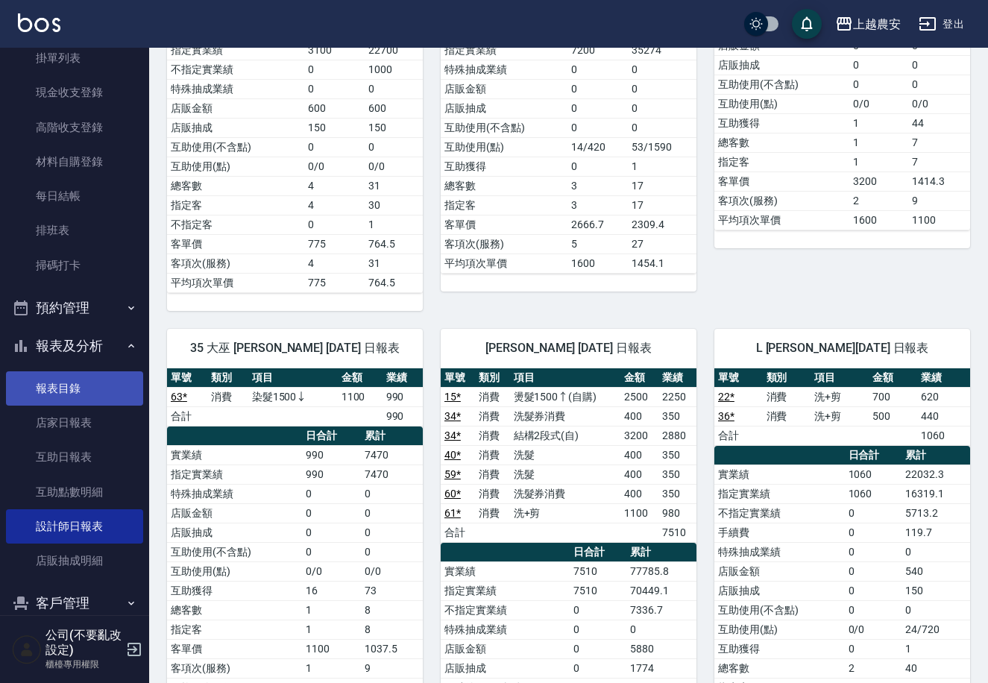
click at [54, 390] on link "報表目錄" at bounding box center [74, 388] width 137 height 34
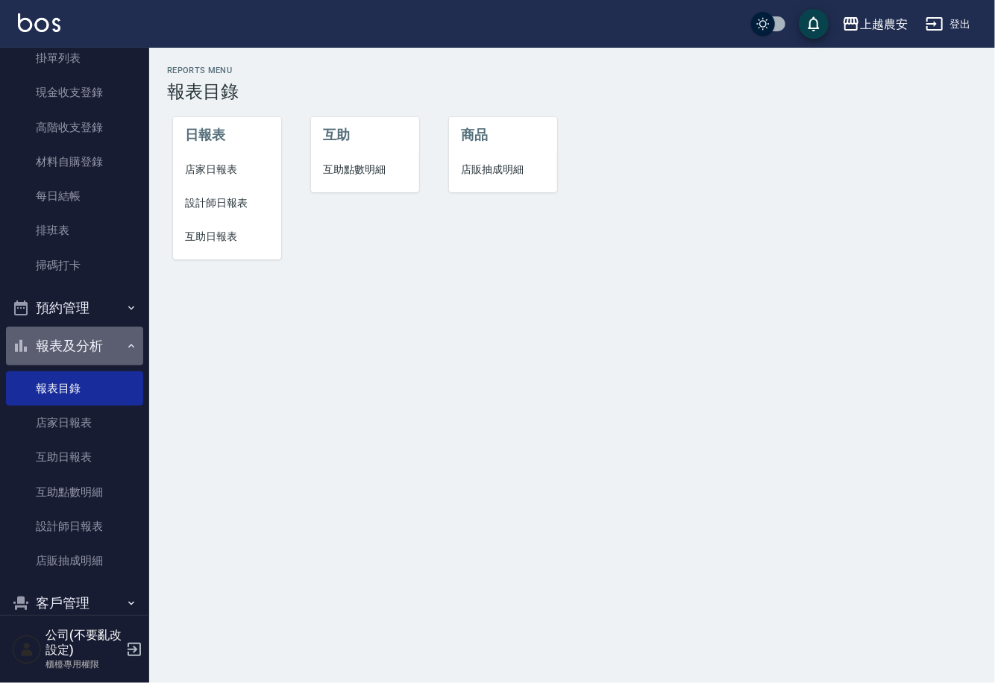
click at [86, 347] on button "報表及分析" at bounding box center [74, 346] width 137 height 39
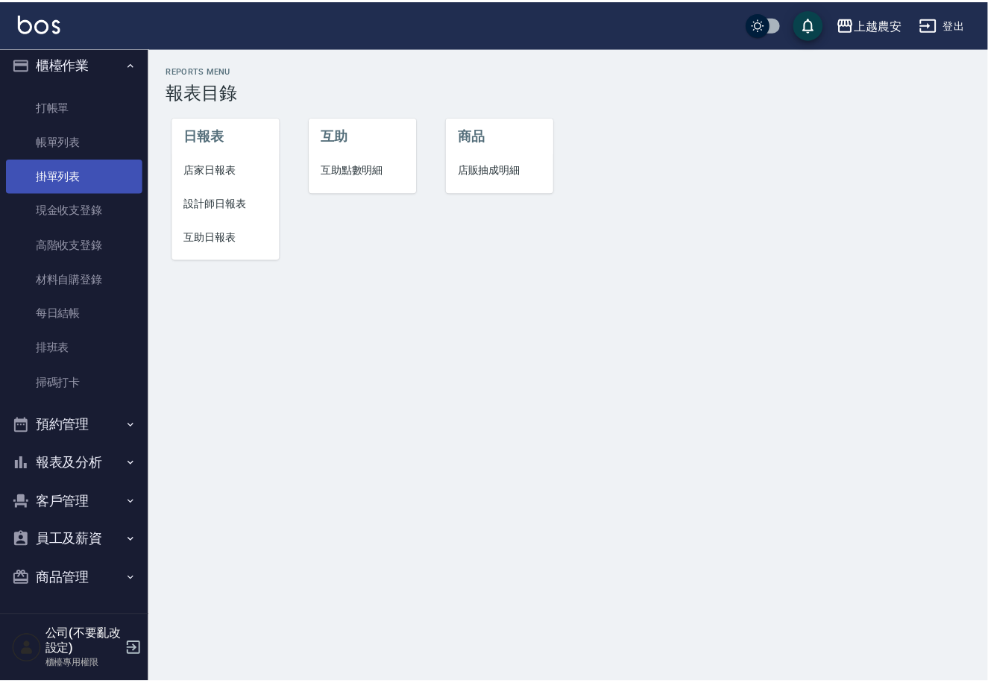
scroll to position [8, 0]
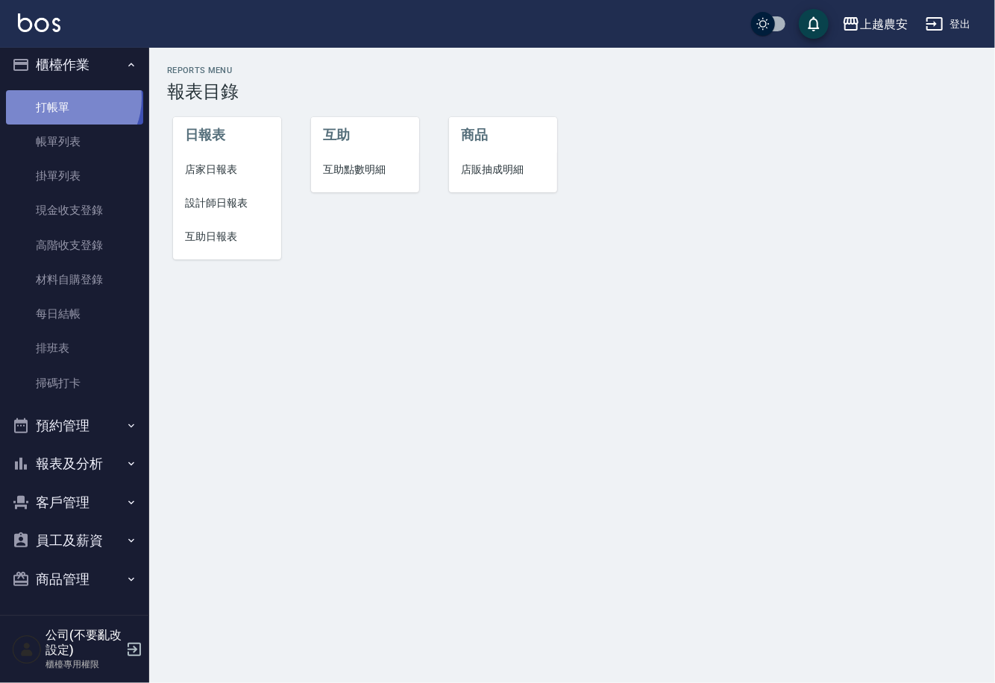
click at [64, 101] on link "打帳單" at bounding box center [74, 107] width 137 height 34
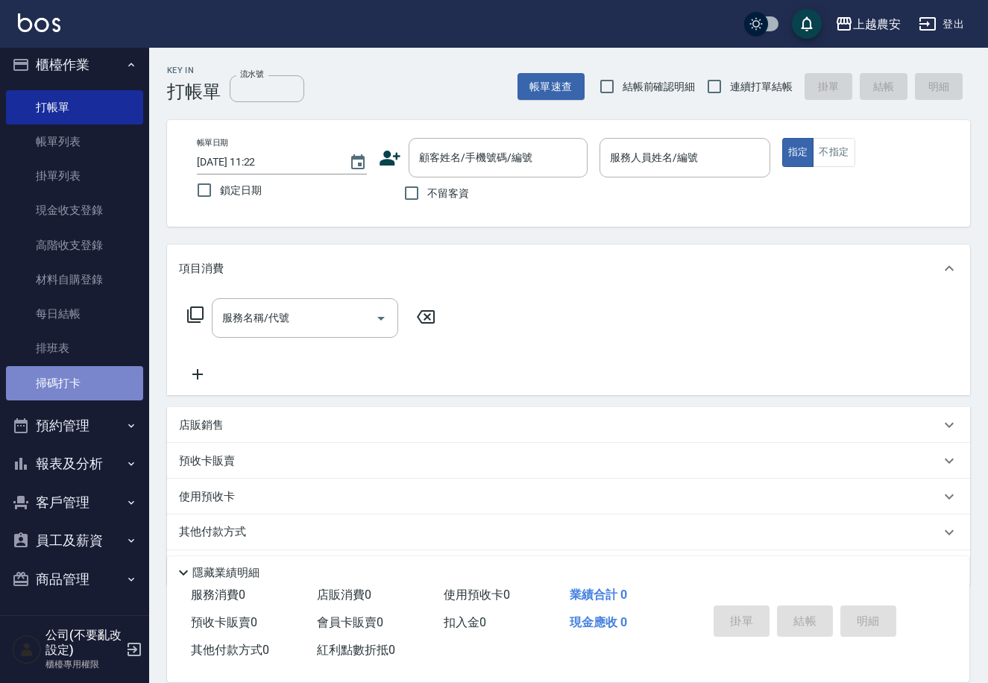
click at [84, 377] on link "掃碼打卡" at bounding box center [74, 383] width 137 height 34
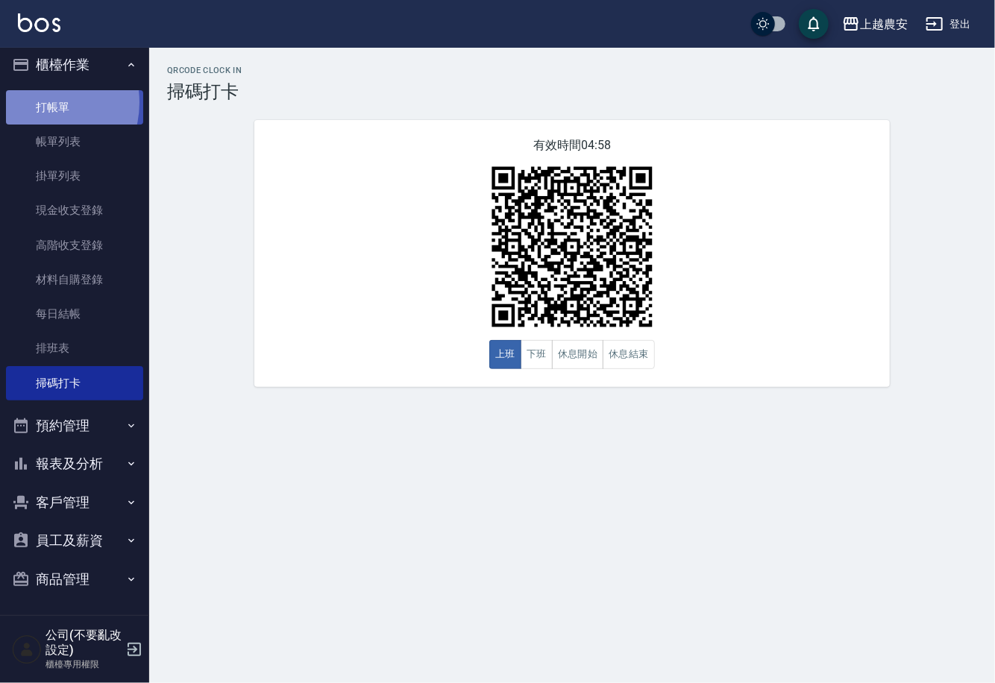
click at [40, 102] on link "打帳單" at bounding box center [74, 107] width 137 height 34
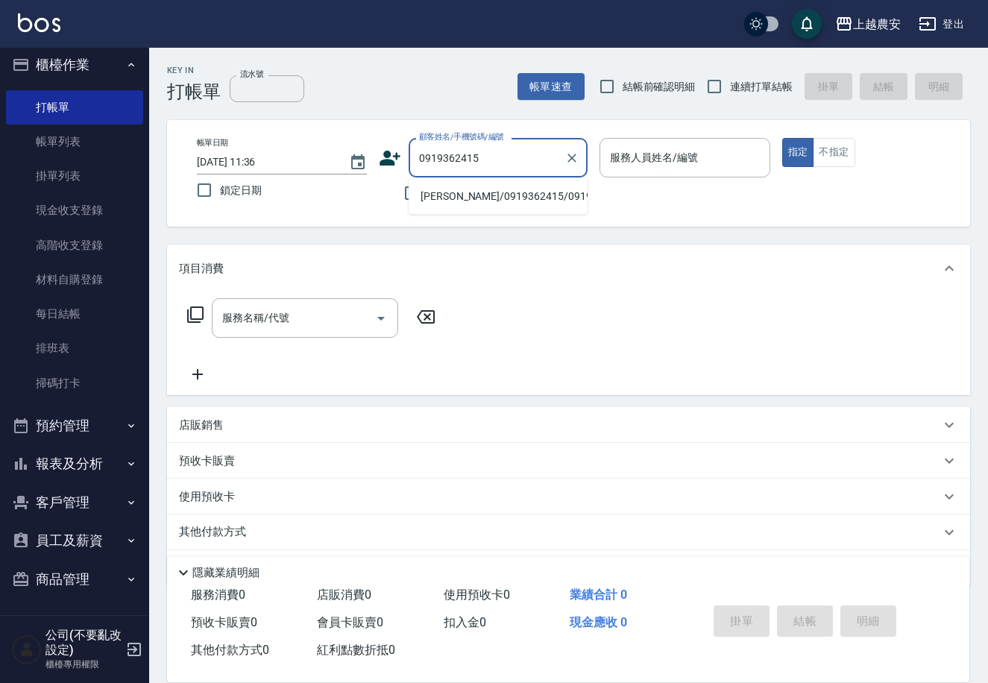
click at [466, 192] on li "盧詩萍/0919362415/0919362415" at bounding box center [498, 196] width 179 height 25
type input "盧詩萍/0919362415/0919362415"
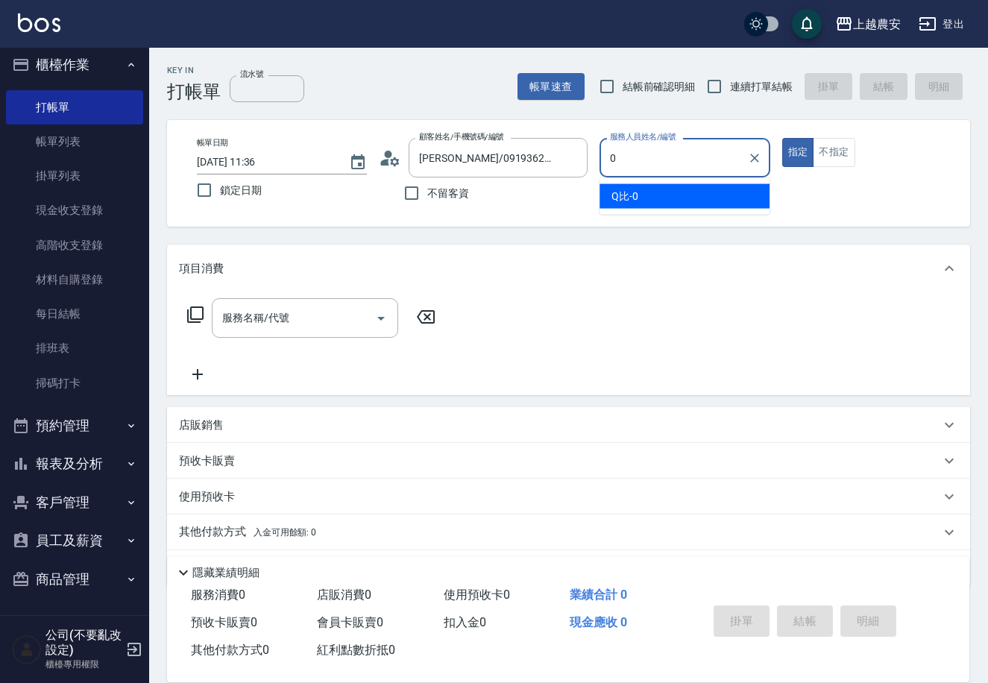
type input "0"
type button "true"
type input "Q比-0"
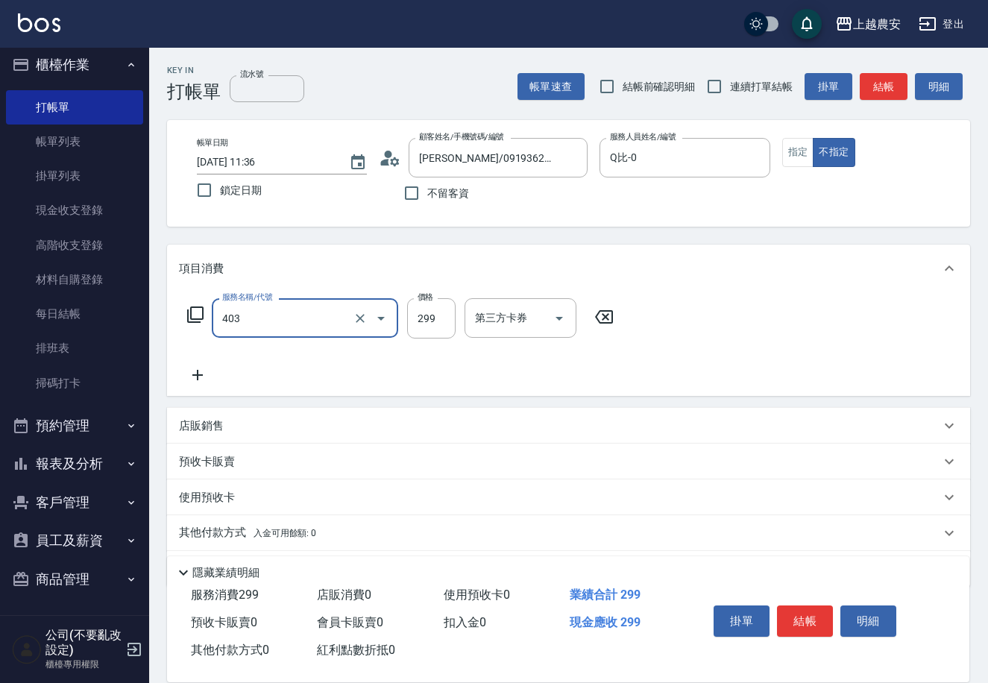
type input "剪髮(403)"
type input "100"
click at [793, 627] on button "結帳" at bounding box center [805, 620] width 56 height 31
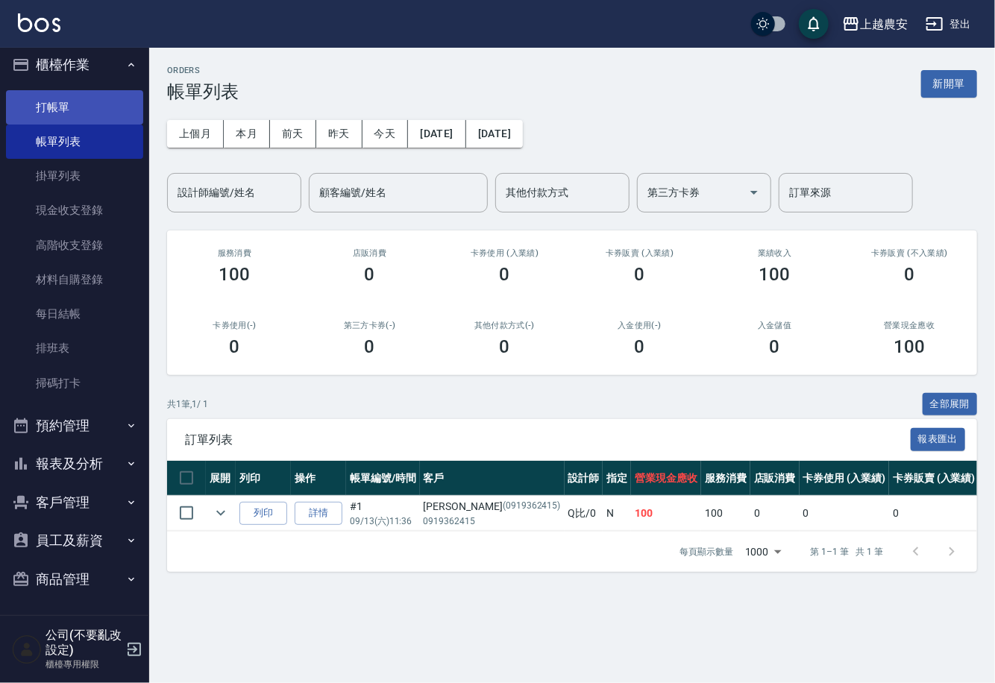
click at [65, 110] on link "打帳單" at bounding box center [74, 107] width 137 height 34
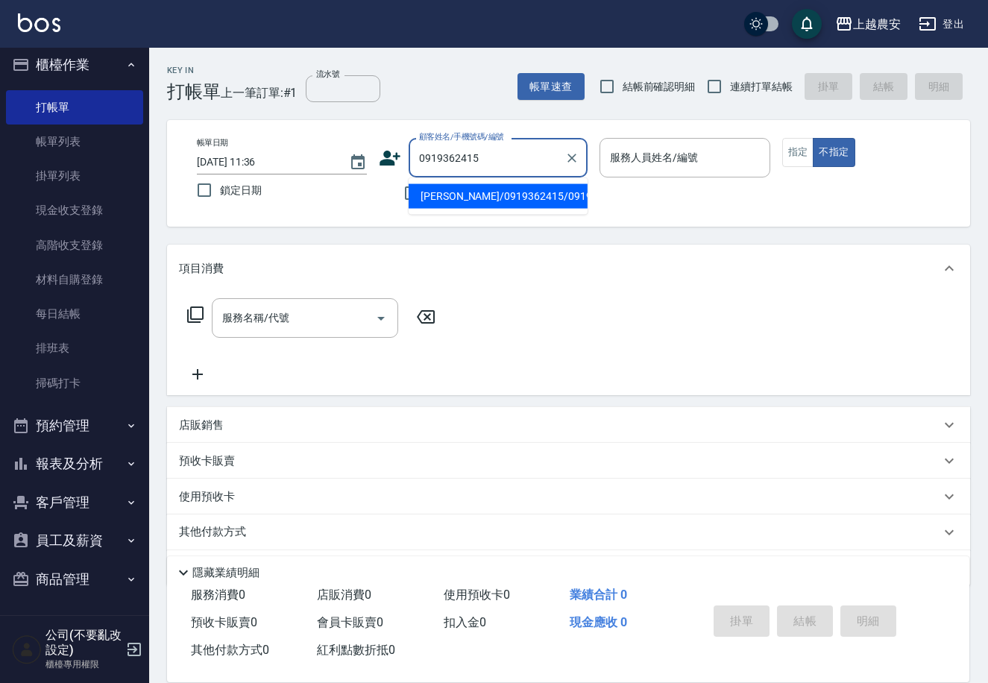
click at [479, 197] on li "盧詩萍/0919362415/0919362415" at bounding box center [498, 196] width 179 height 25
type input "盧詩萍/0919362415/0919362415"
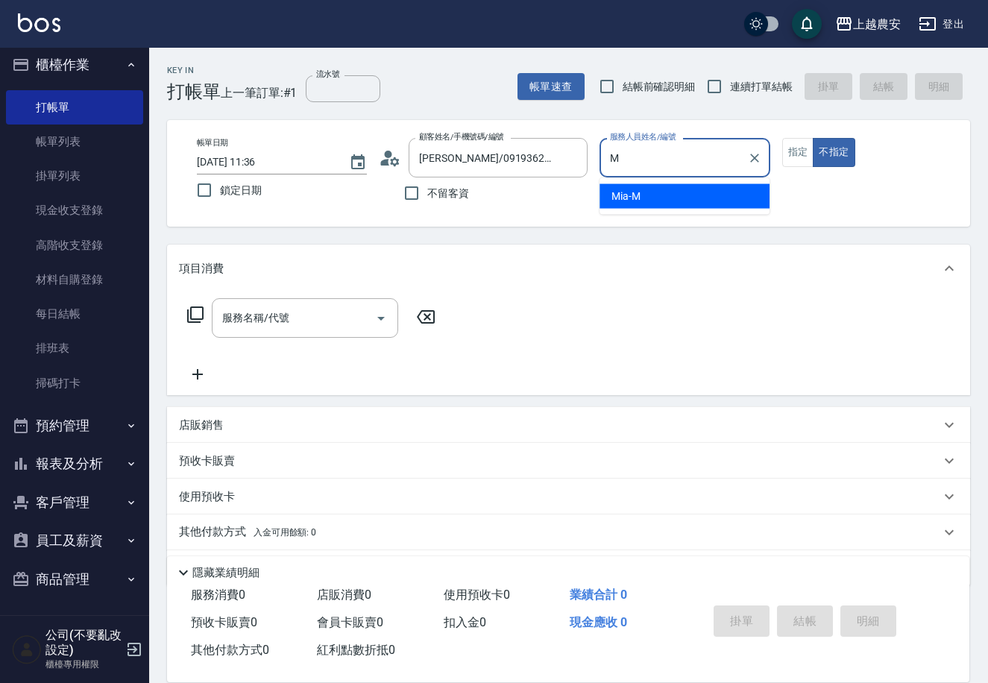
type input "Mia-M"
type button "false"
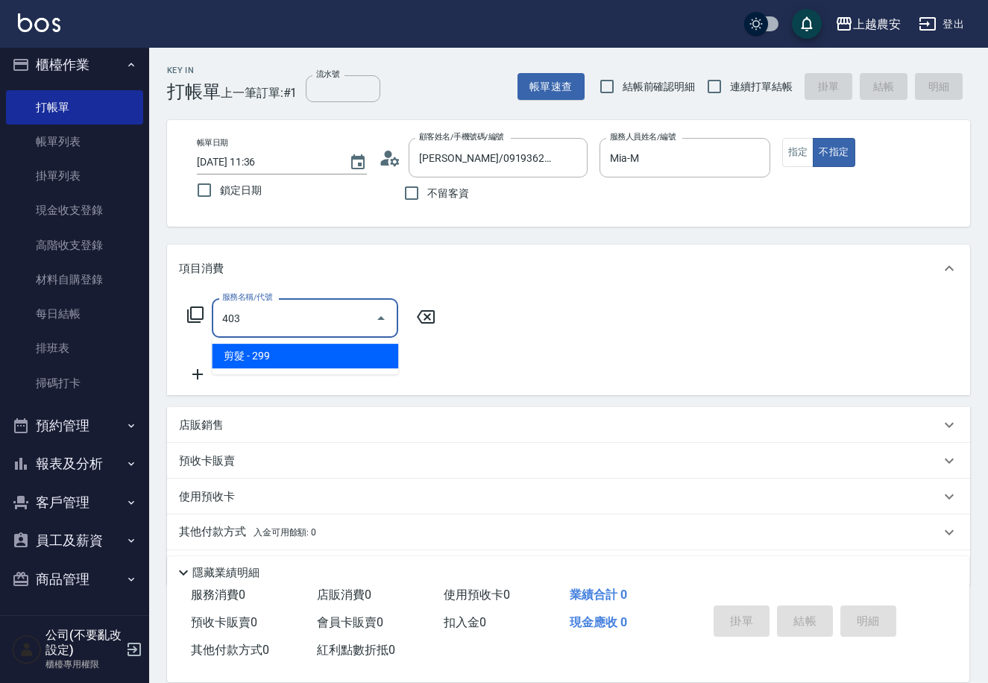
type input "剪髮(403)"
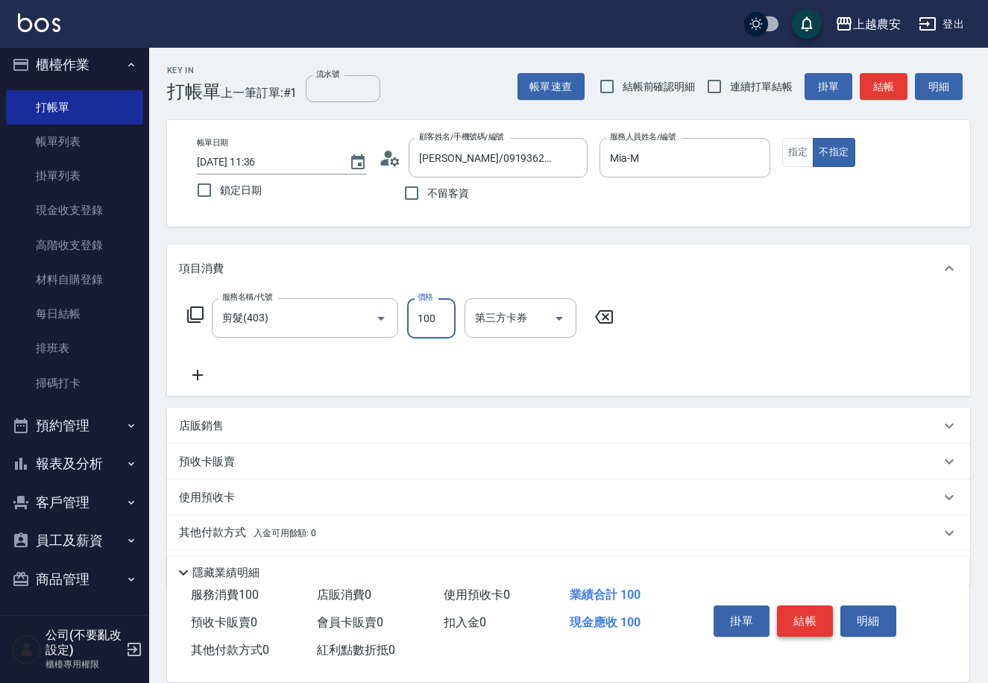
type input "100"
click at [808, 611] on button "結帳" at bounding box center [805, 620] width 56 height 31
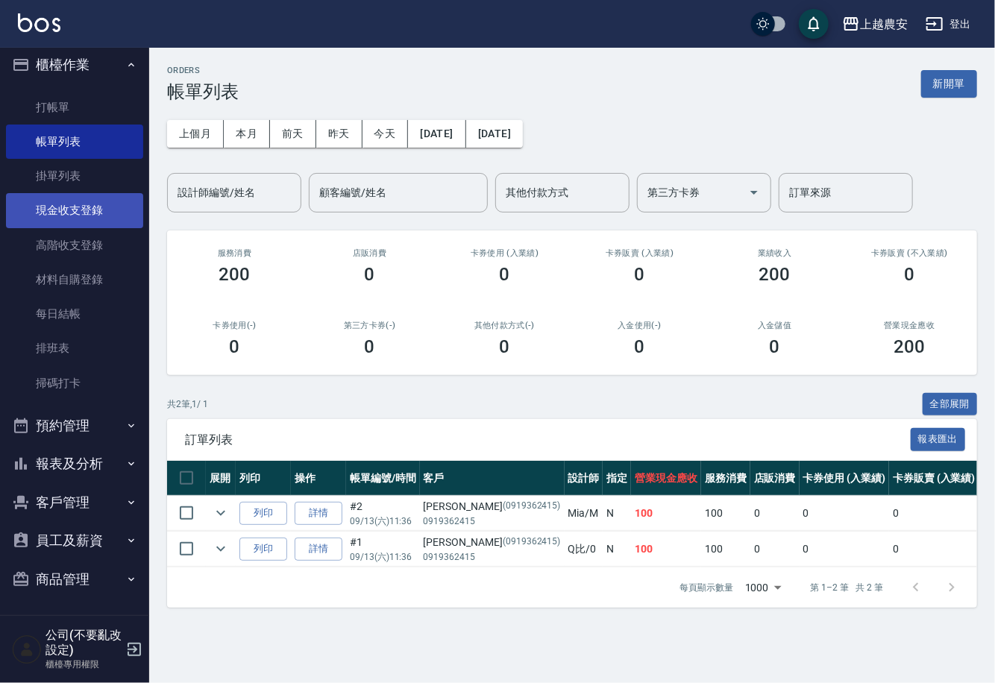
click at [45, 210] on link "現金收支登錄" at bounding box center [74, 210] width 137 height 34
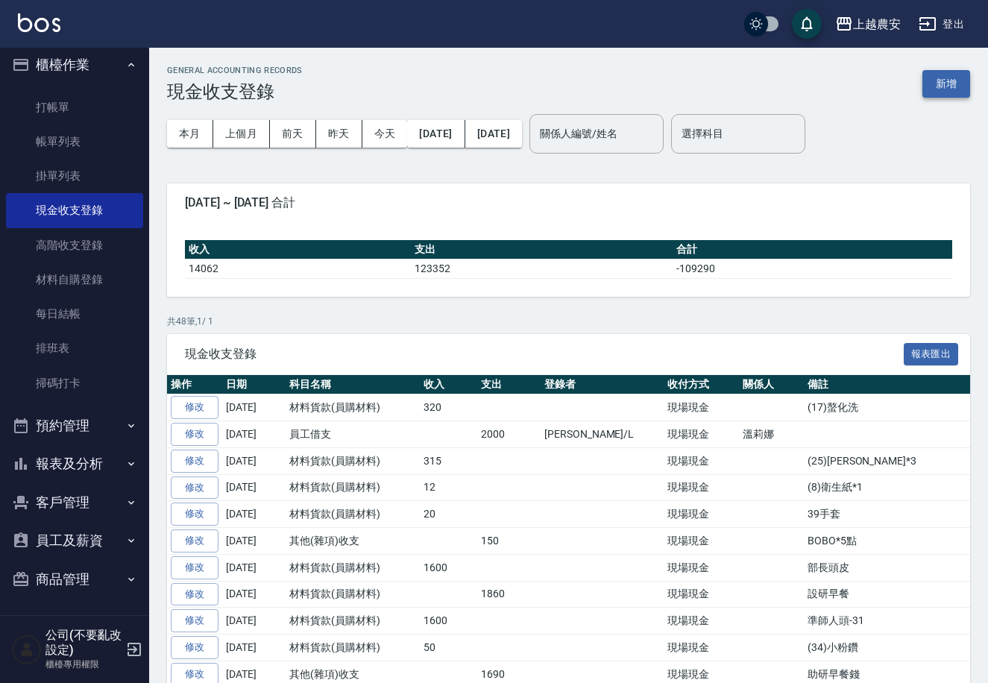
click at [943, 95] on button "新增" at bounding box center [946, 84] width 48 height 28
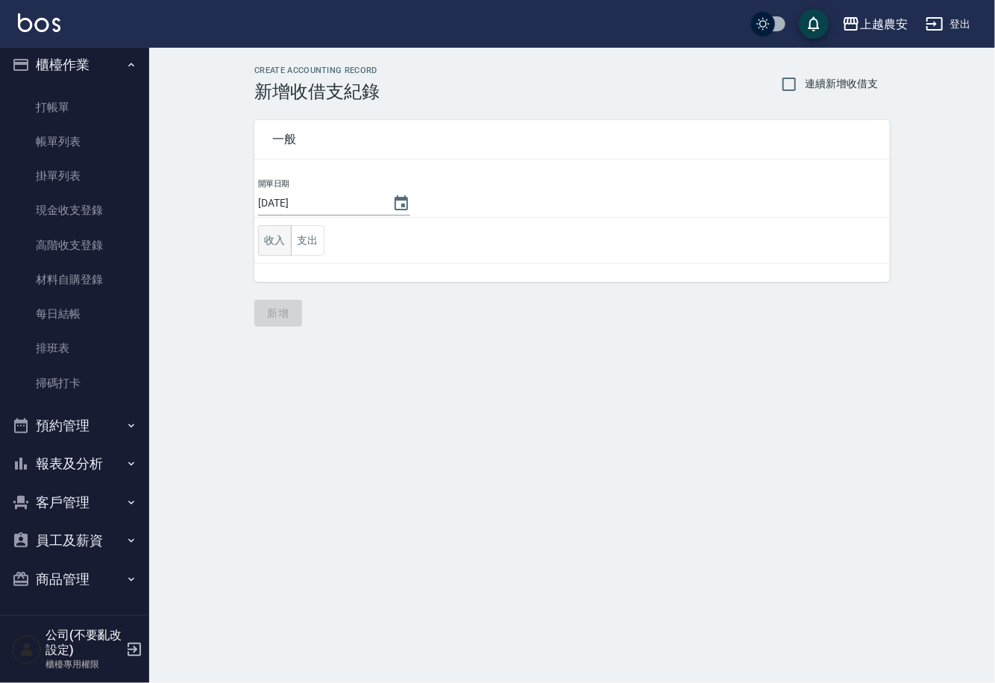
click at [264, 241] on button "收入" at bounding box center [275, 240] width 34 height 31
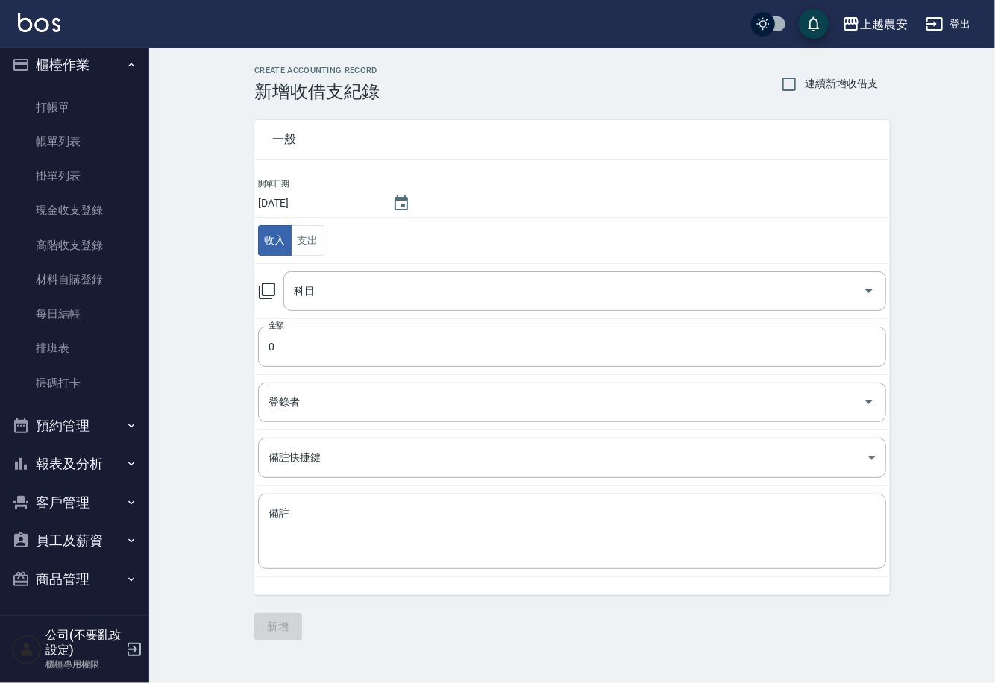
click at [264, 285] on icon at bounding box center [267, 291] width 18 height 18
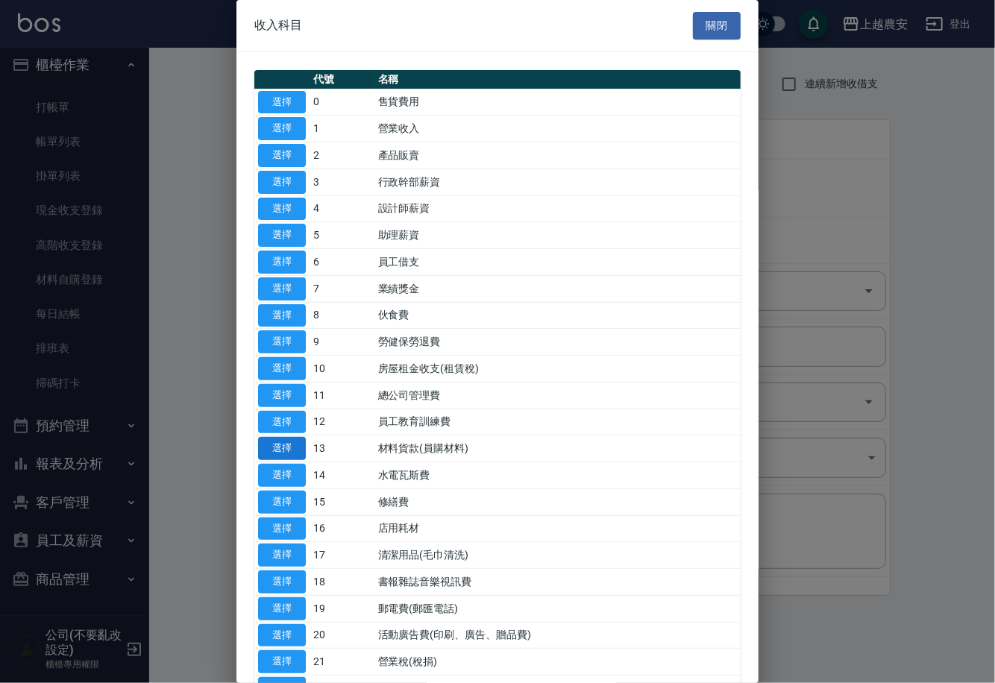
click at [271, 442] on button "選擇" at bounding box center [282, 448] width 48 height 23
type input "13 材料貨款(員購材料)"
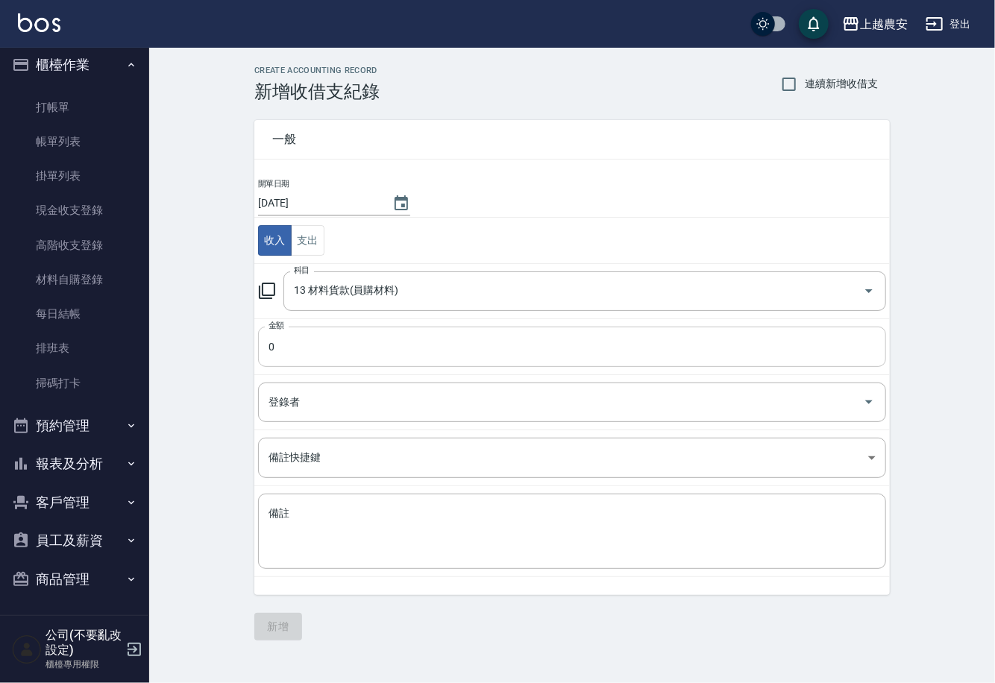
click at [281, 333] on input "0" at bounding box center [572, 347] width 628 height 40
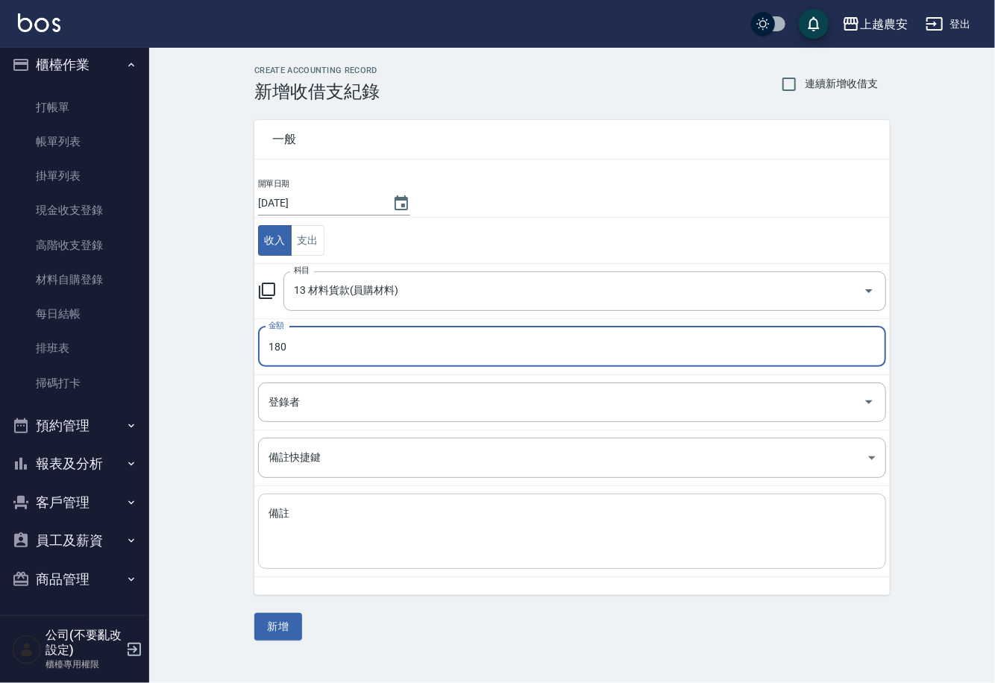
type input "180"
click at [274, 557] on div "x 備註" at bounding box center [572, 531] width 628 height 75
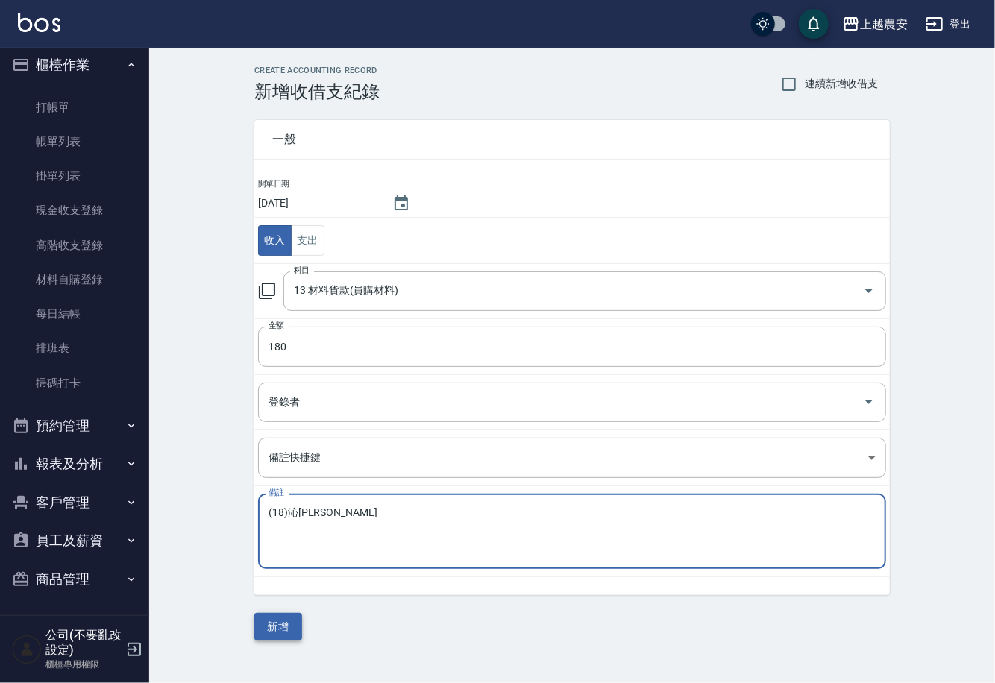
type textarea "(18)沁涼洗"
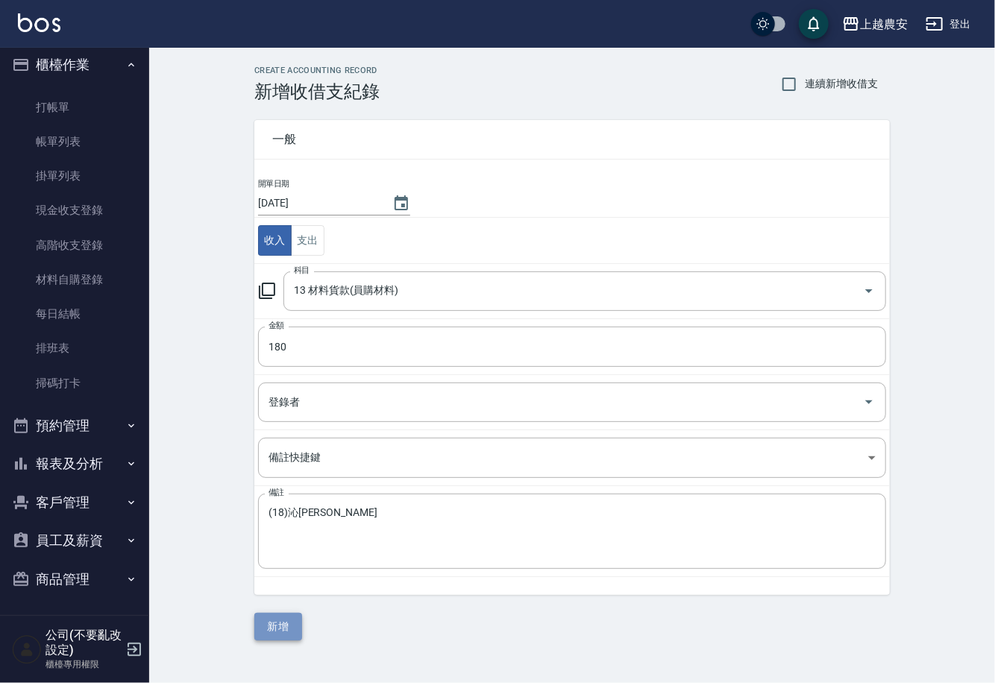
click at [294, 632] on button "新增" at bounding box center [278, 627] width 48 height 28
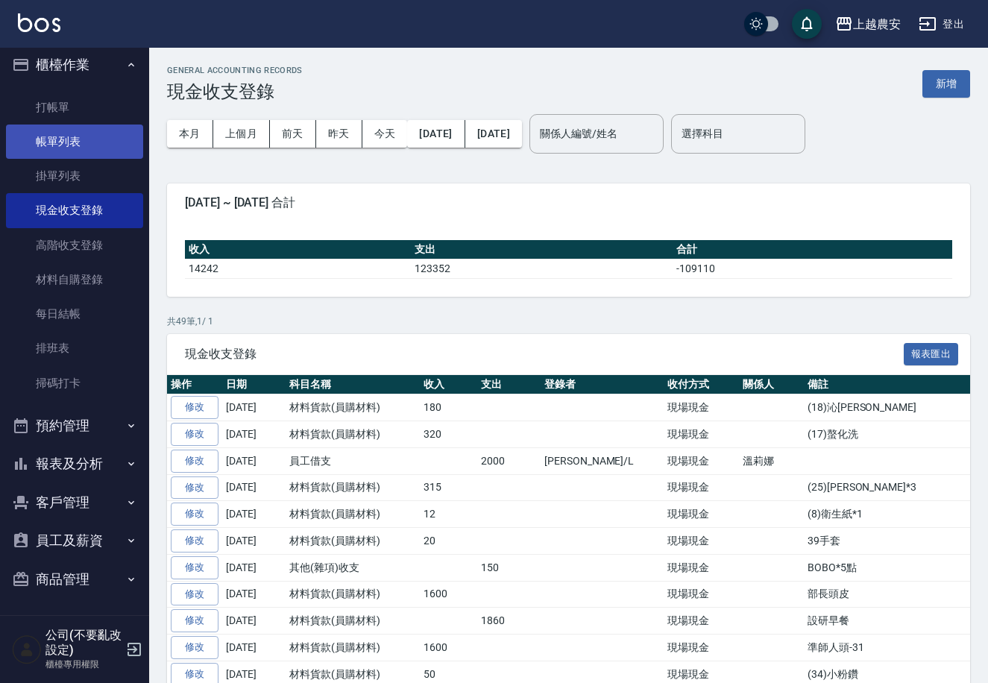
click at [57, 139] on link "帳單列表" at bounding box center [74, 142] width 137 height 34
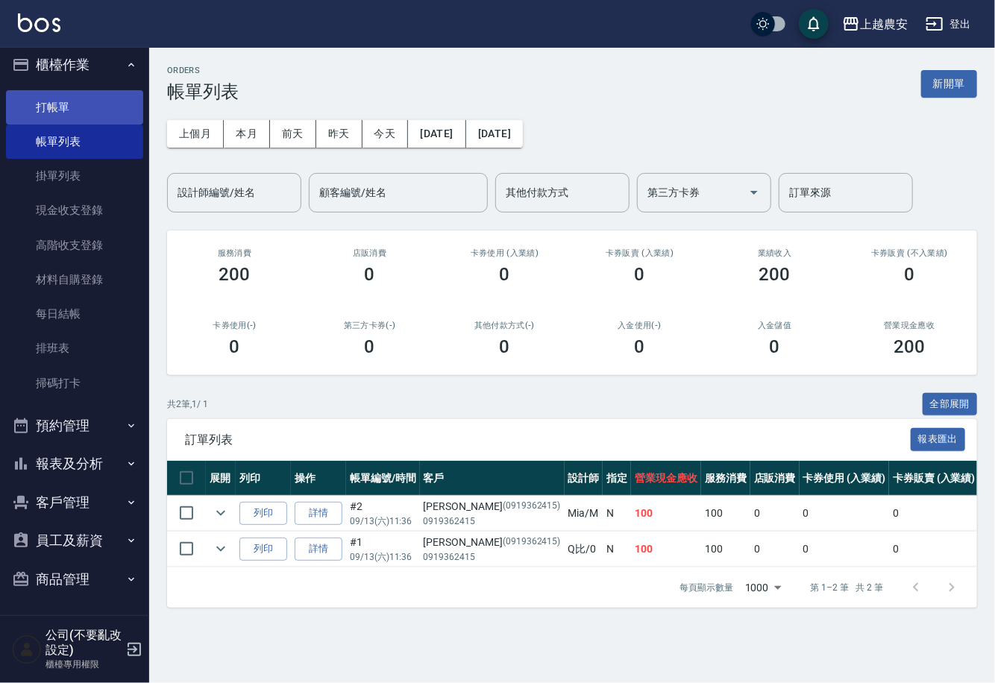
click at [72, 122] on link "打帳單" at bounding box center [74, 107] width 137 height 34
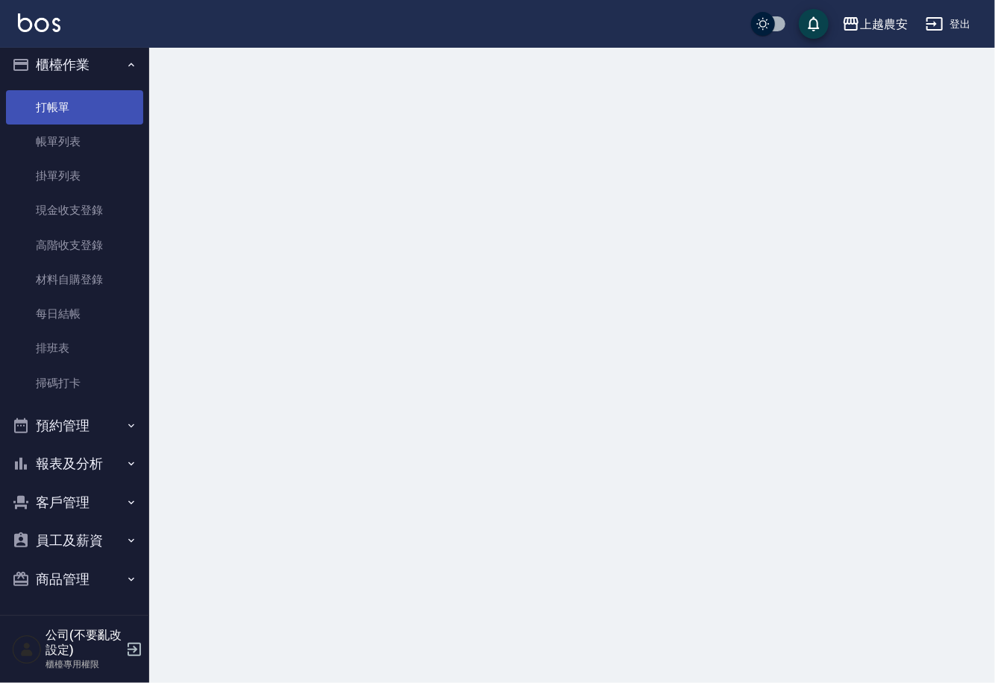
click at [72, 107] on link "打帳單" at bounding box center [74, 107] width 137 height 34
click at [72, 106] on link "打帳單" at bounding box center [74, 107] width 137 height 34
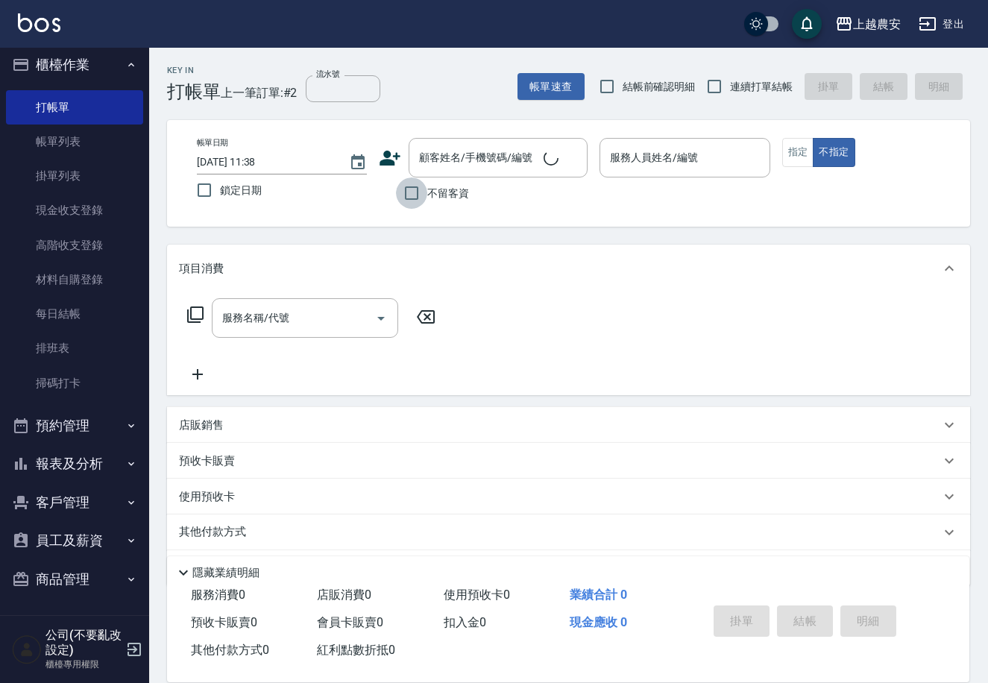
click at [418, 190] on input "不留客資" at bounding box center [411, 192] width 31 height 31
checkbox input "true"
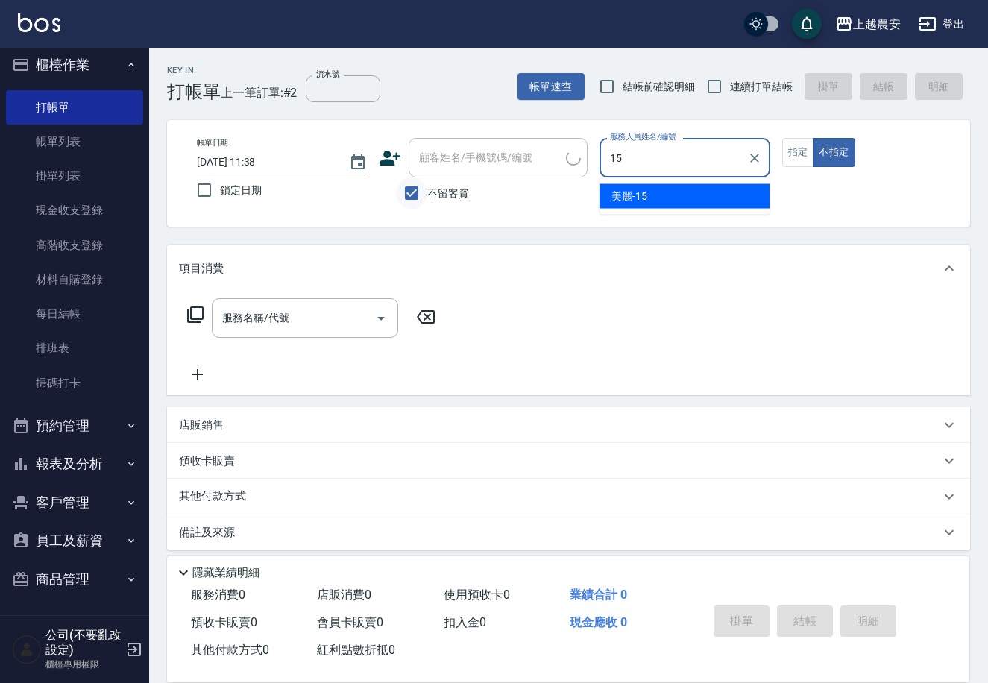
type input "美麗-15"
type button "false"
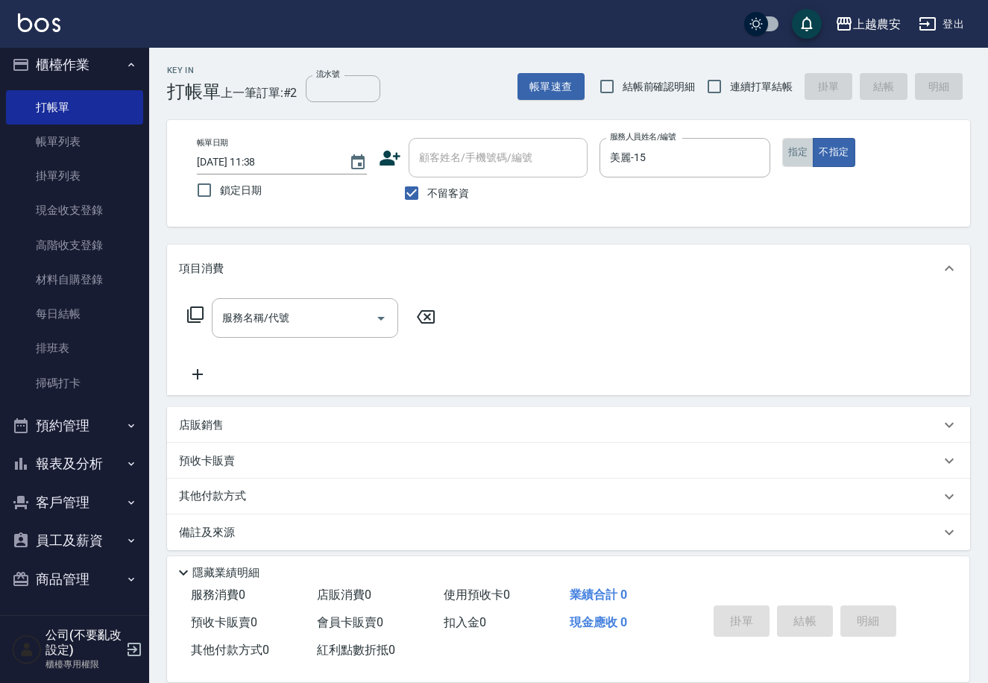
drag, startPoint x: 798, startPoint y: 162, endPoint x: 551, endPoint y: 255, distance: 263.8
click at [797, 162] on button "指定" at bounding box center [798, 152] width 32 height 29
click at [309, 323] on input "服務名稱/代號" at bounding box center [293, 318] width 151 height 26
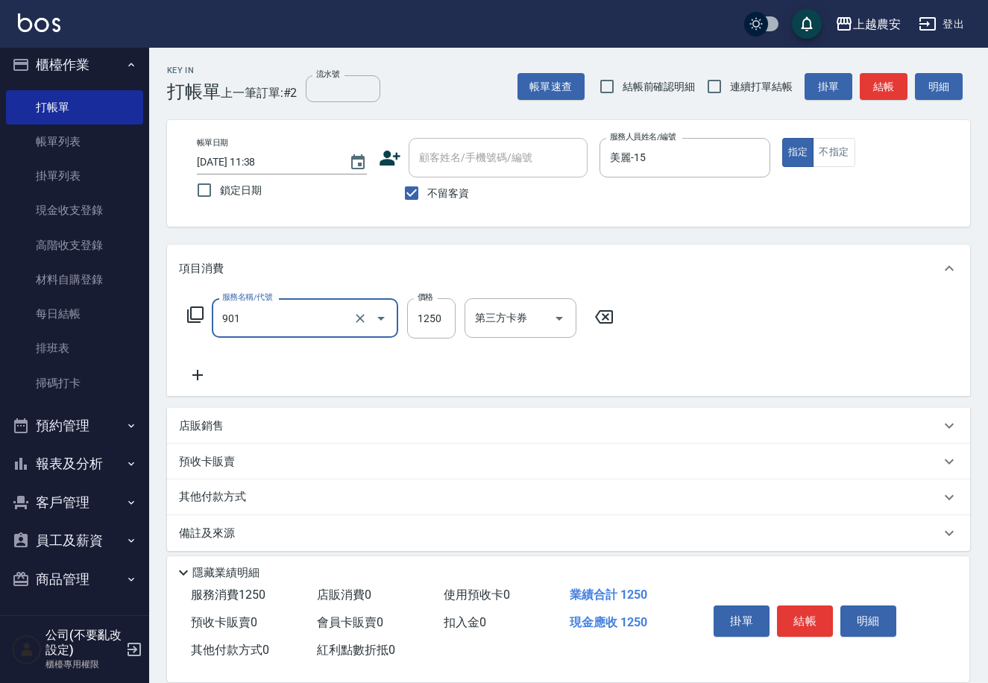
type input "修手指甲(901)"
type input "1000"
click at [806, 620] on button "結帳" at bounding box center [805, 620] width 56 height 31
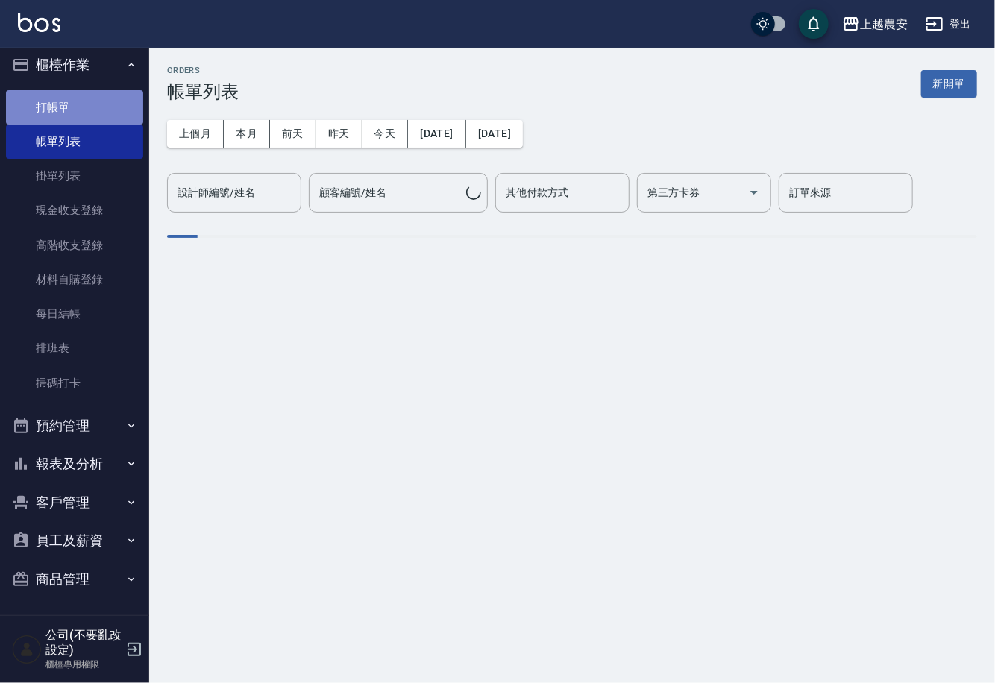
click at [85, 110] on link "打帳單" at bounding box center [74, 107] width 137 height 34
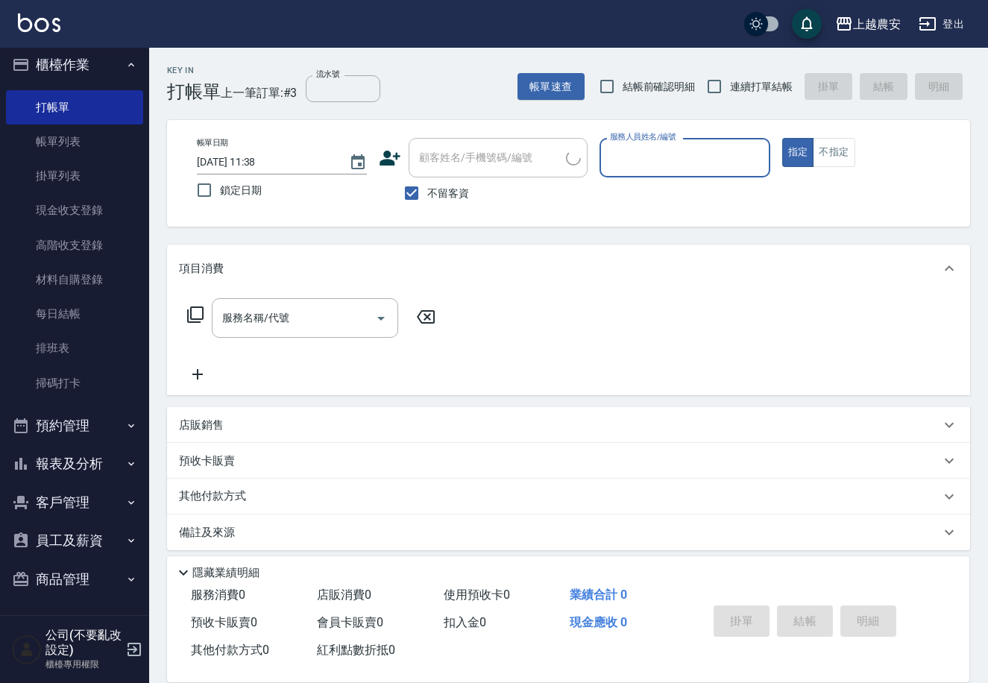
drag, startPoint x: 436, startPoint y: 201, endPoint x: 433, endPoint y: 189, distance: 13.0
click at [436, 201] on label "不留客資" at bounding box center [432, 192] width 73 height 31
click at [427, 201] on input "不留客資" at bounding box center [411, 192] width 31 height 31
checkbox input "false"
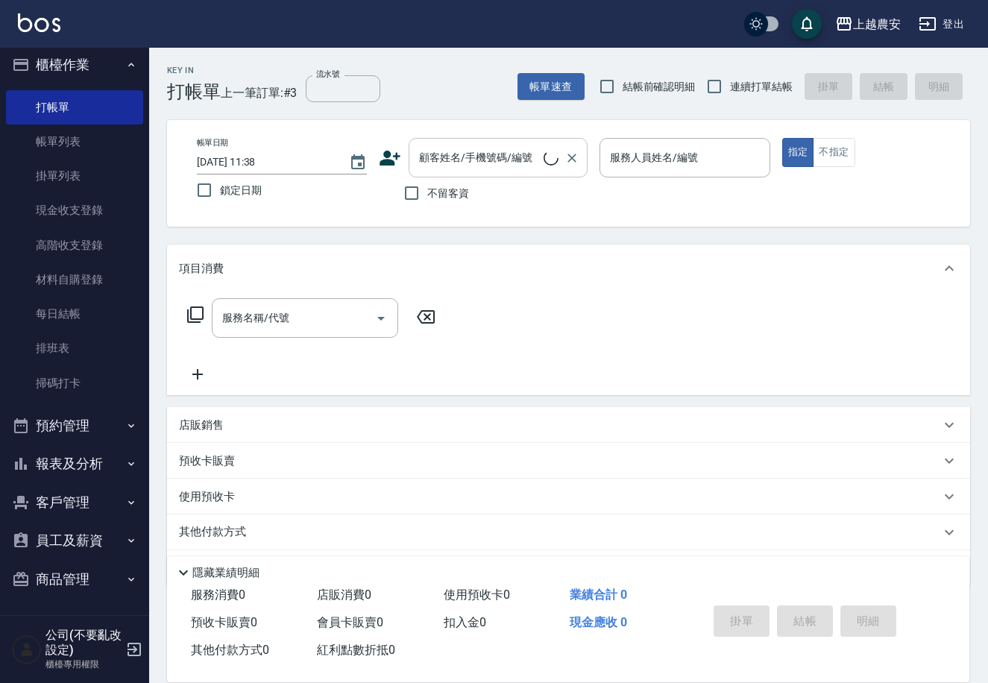
click at [427, 157] on div "顧客姓名/手機號碼/編號 顧客姓名/手機號碼/編號" at bounding box center [498, 158] width 179 height 40
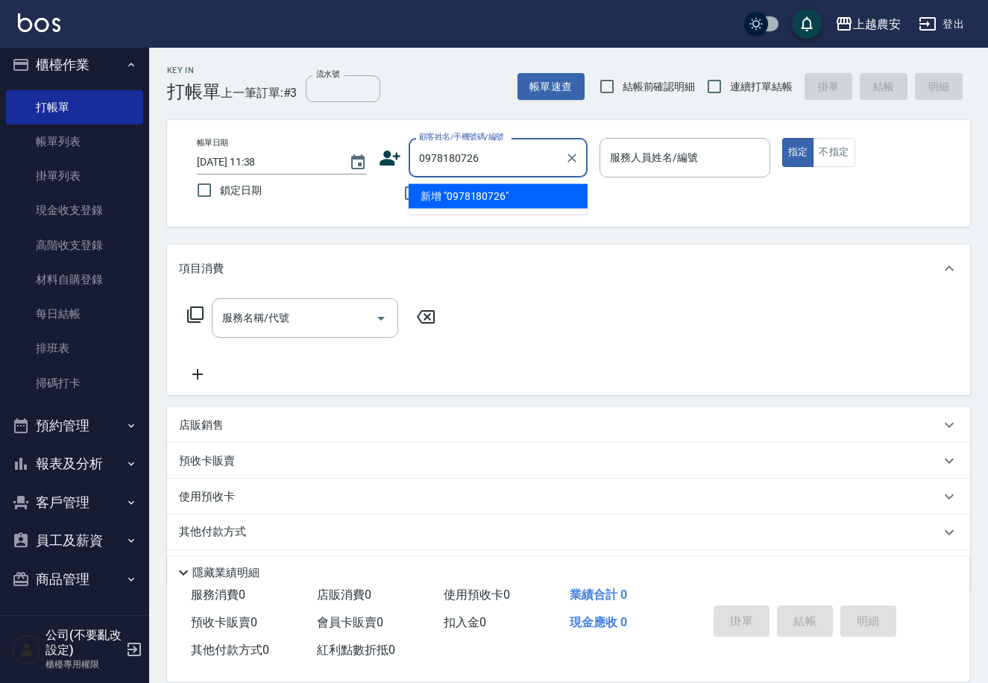
click at [462, 192] on li "新增 "0978180726"" at bounding box center [498, 196] width 179 height 25
type input "0978180726"
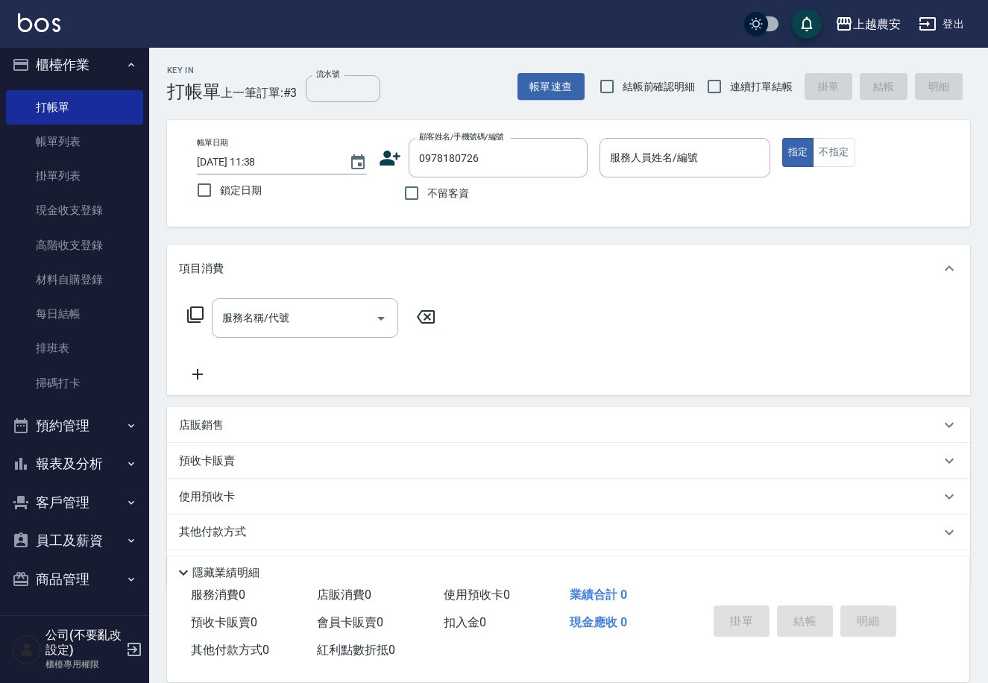
click at [381, 158] on icon at bounding box center [390, 158] width 22 height 22
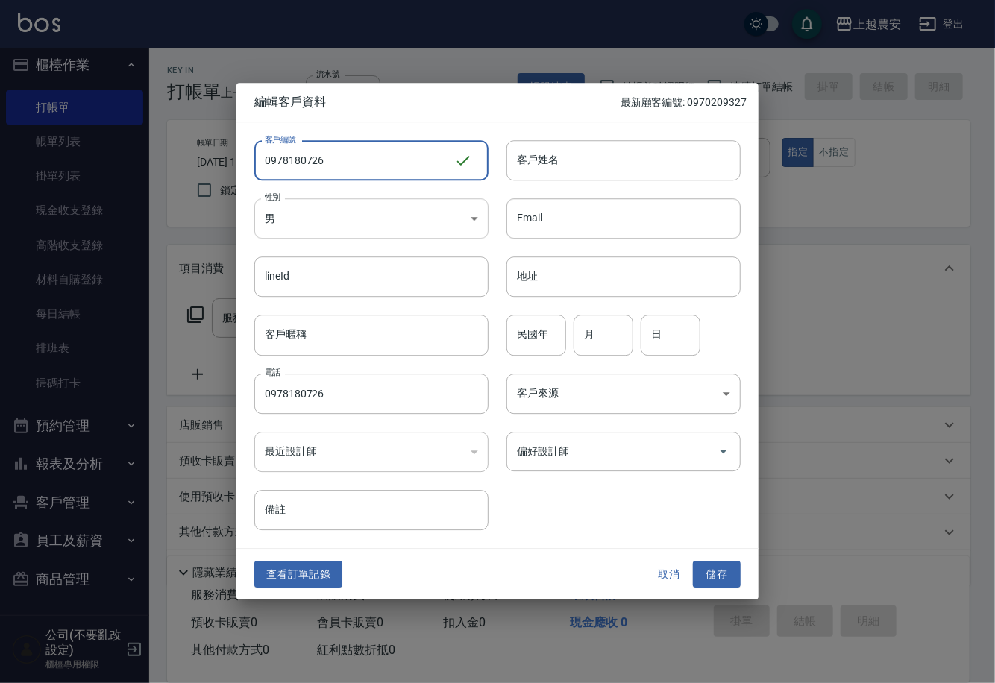
type input "0978180726"
click at [314, 235] on body "上越農安 登出 櫃檯作業 打帳單 帳單列表 掛單列表 現金收支登錄 高階收支登錄 材料自購登錄 每日結帳 排班表 掃碼打卡 預約管理 預約管理 單日預約紀錄 …" at bounding box center [497, 363] width 995 height 727
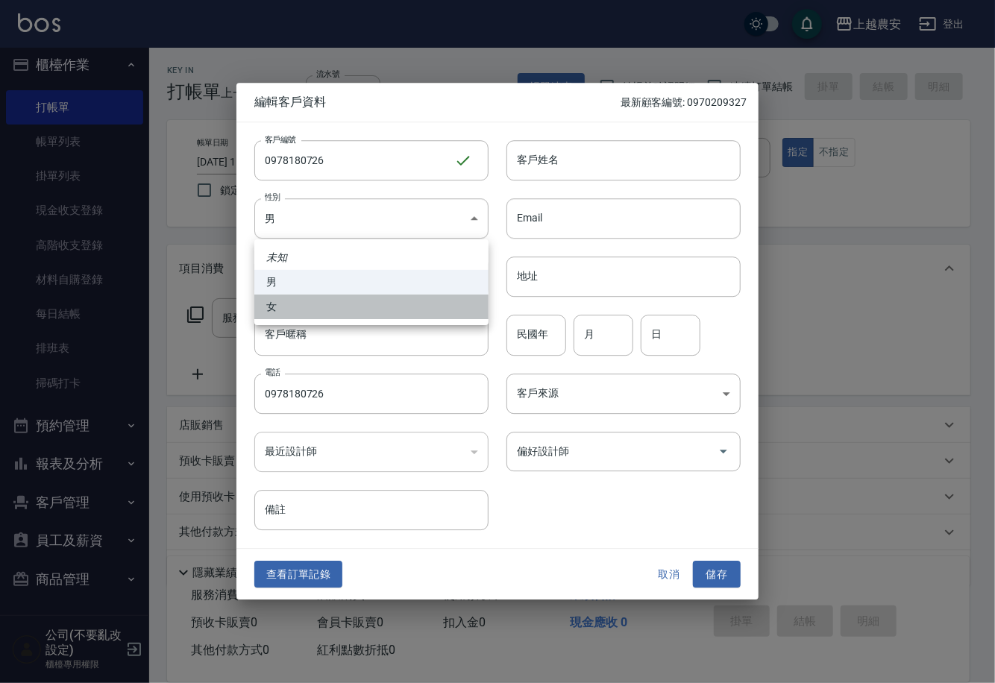
click at [303, 312] on li "女" at bounding box center [371, 307] width 234 height 25
type input "FEMALE"
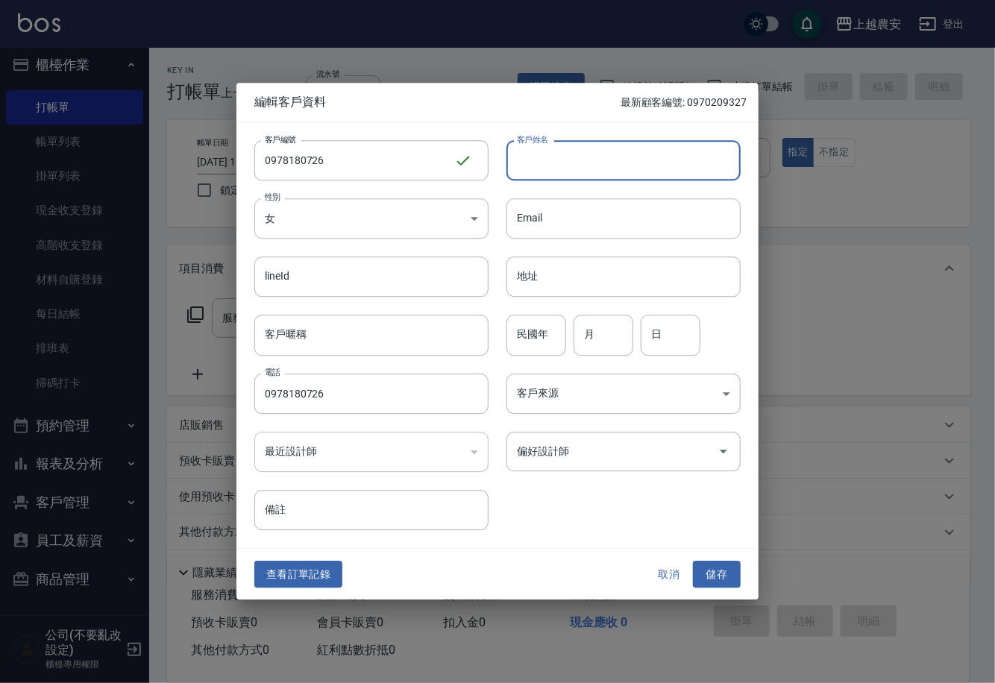
click at [545, 164] on input "客戶姓名" at bounding box center [623, 160] width 234 height 40
type input "王"
click at [718, 570] on button "儲存" at bounding box center [717, 575] width 48 height 28
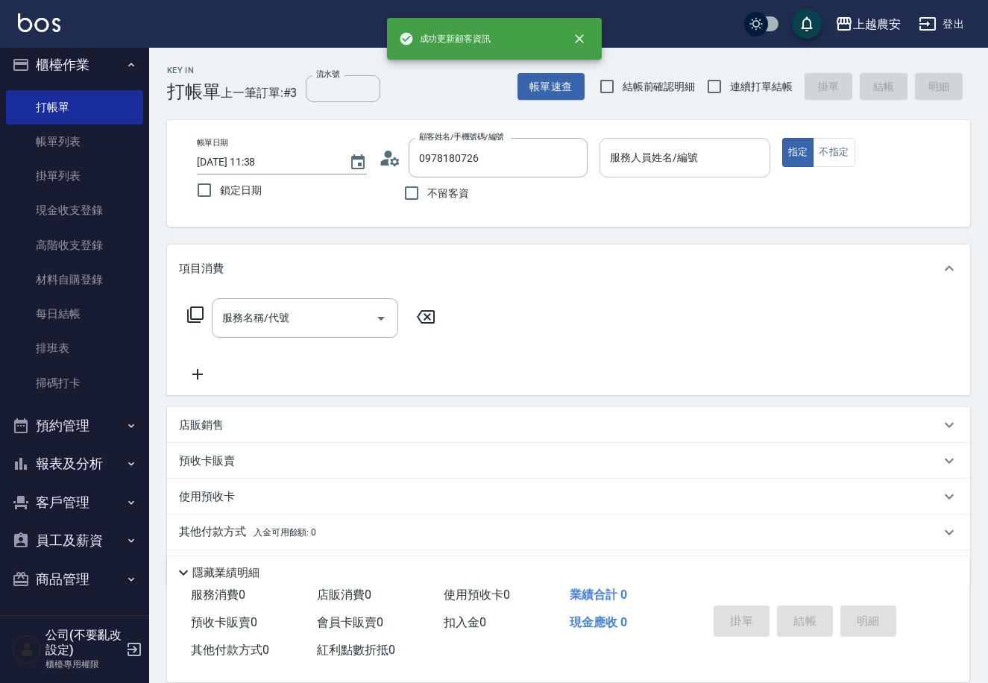
click at [680, 163] on input "服務人員姓名/編號" at bounding box center [684, 158] width 157 height 26
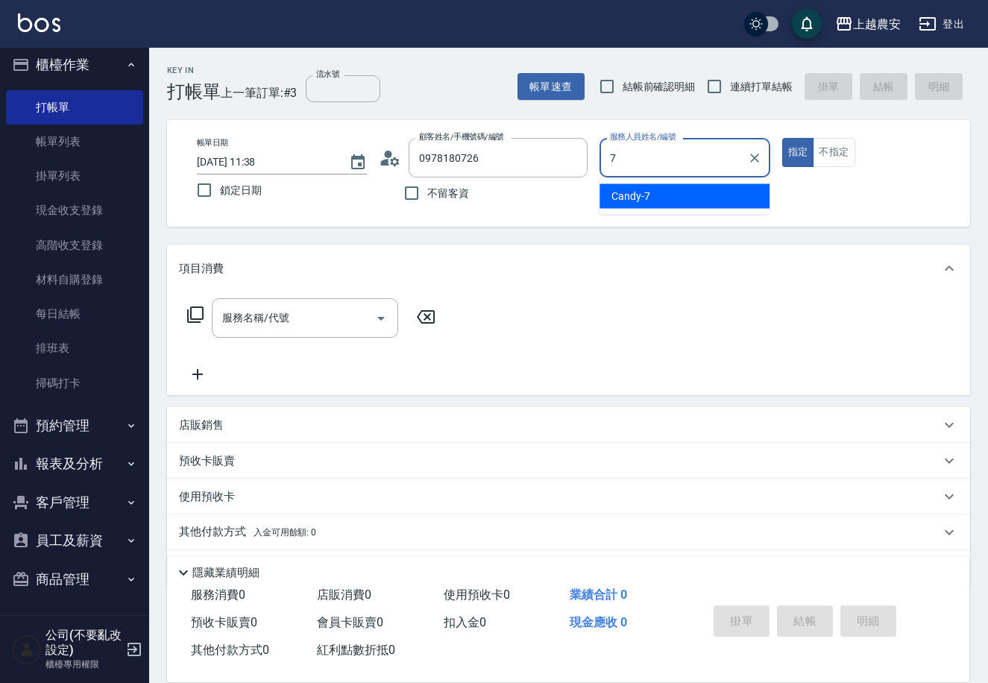
type input "Candy-7"
type button "true"
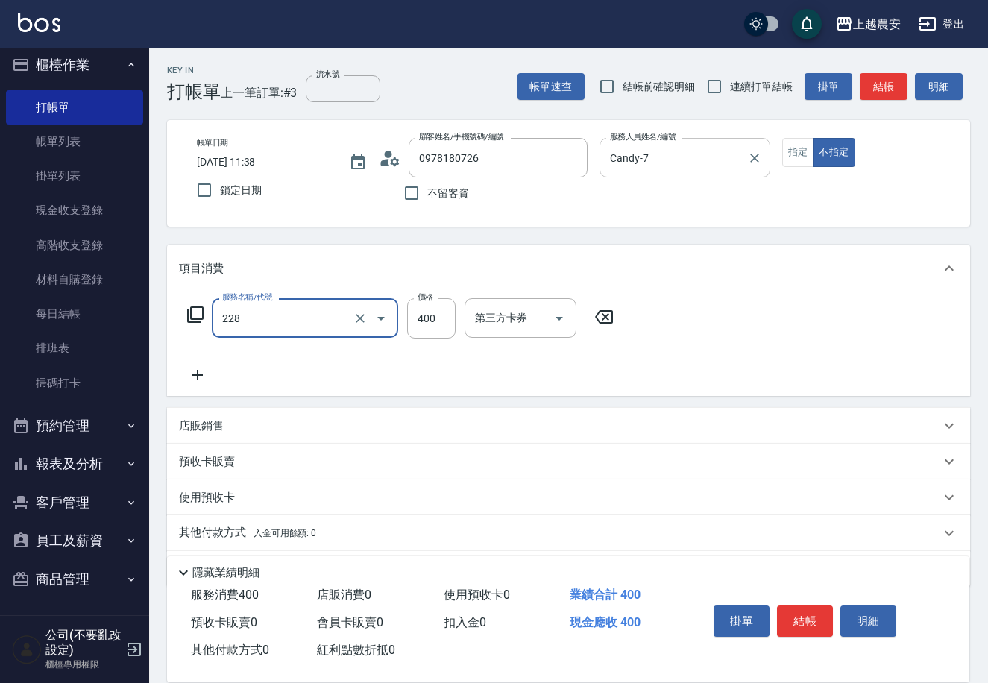
type input "洗髮(228)"
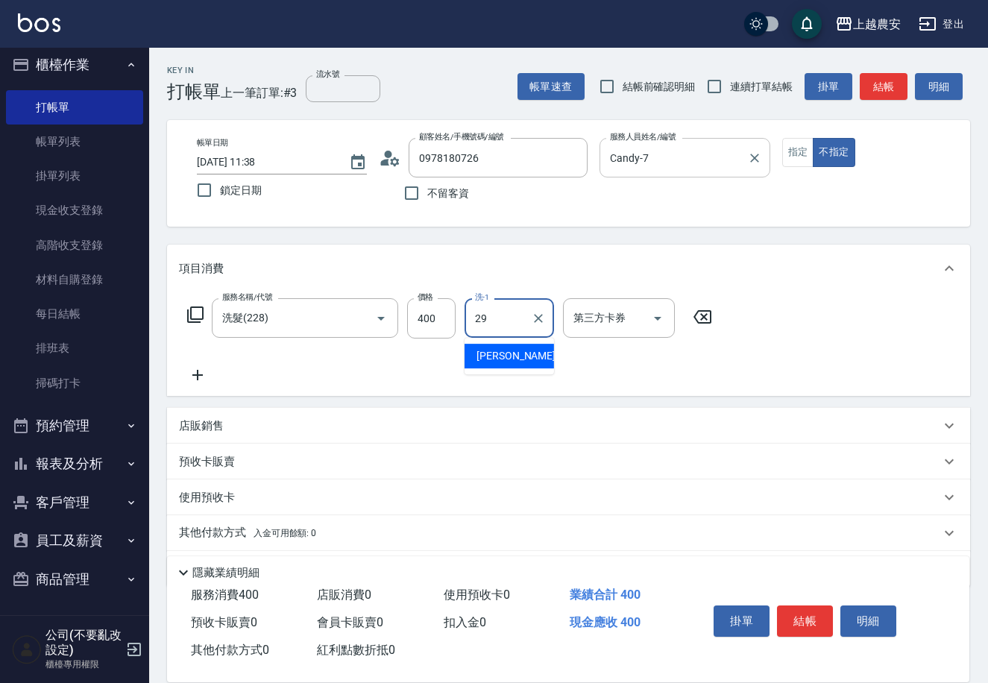
type input "楊馨茹-29"
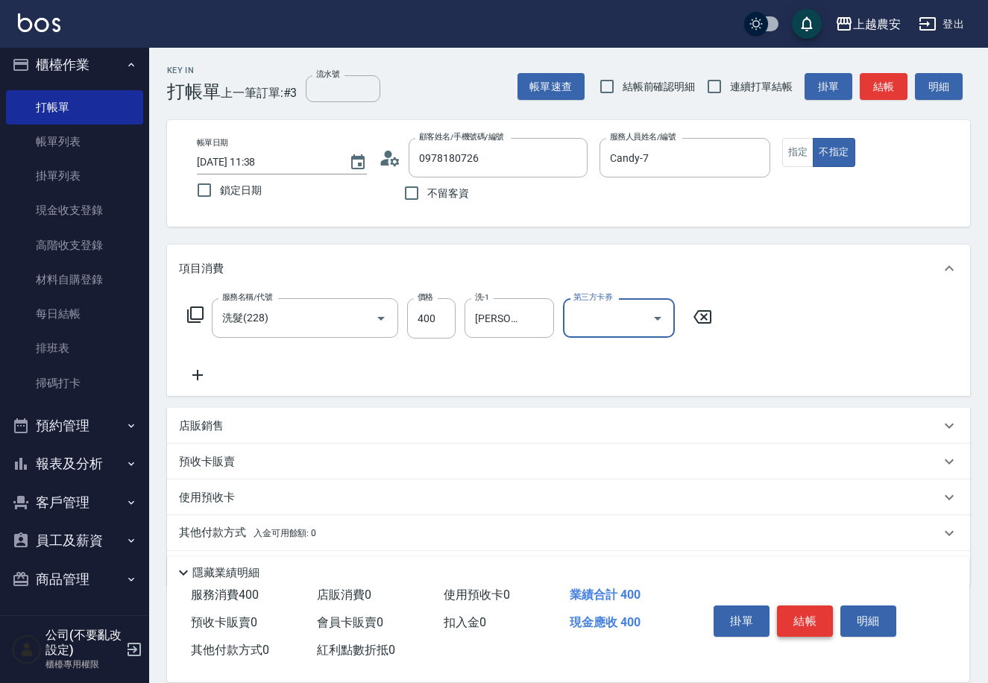
click at [808, 625] on button "結帳" at bounding box center [805, 620] width 56 height 31
